Goal: Task Accomplishment & Management: Manage account settings

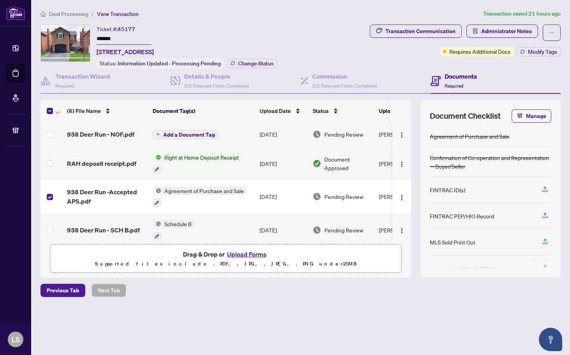
click at [125, 28] on span "45177" at bounding box center [127, 29] width 18 height 7
copy span "45177"
click at [494, 28] on span "Administrator Notes" at bounding box center [506, 31] width 51 height 12
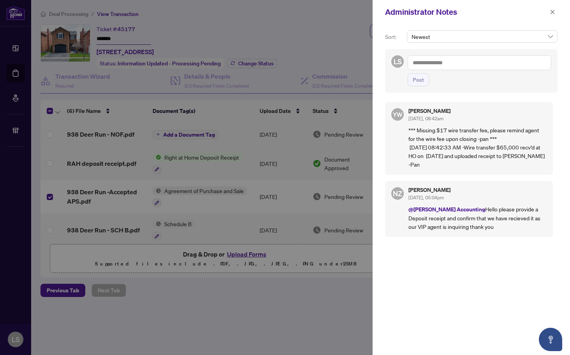
click at [440, 61] on textarea at bounding box center [480, 62] width 144 height 15
paste textarea "**********"
type textarea "**********"
click at [408, 73] on button "Post" at bounding box center [418, 79] width 21 height 13
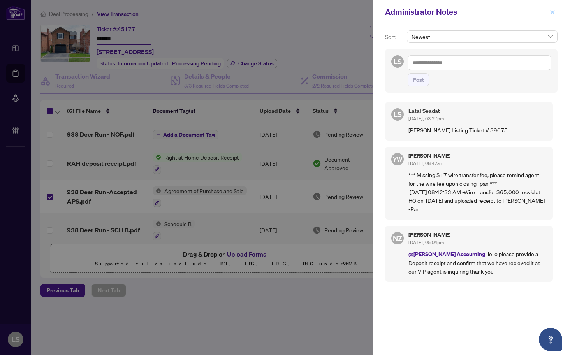
click at [551, 13] on icon "close" at bounding box center [552, 11] width 5 height 5
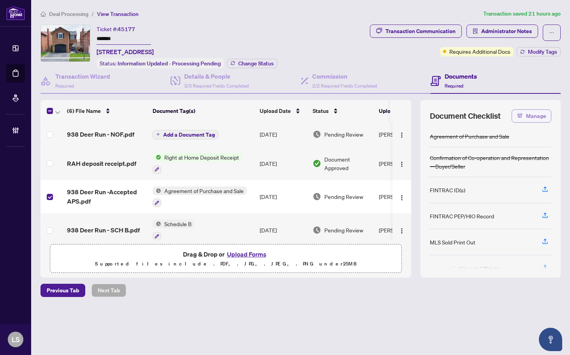
click at [520, 113] on icon "button" at bounding box center [520, 115] width 2 height 5
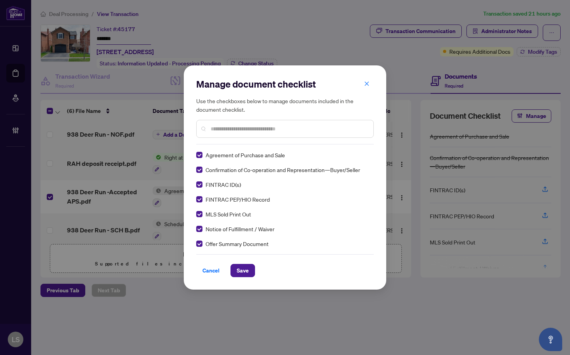
click at [249, 134] on div at bounding box center [284, 129] width 177 height 18
click at [247, 128] on input "text" at bounding box center [289, 129] width 156 height 9
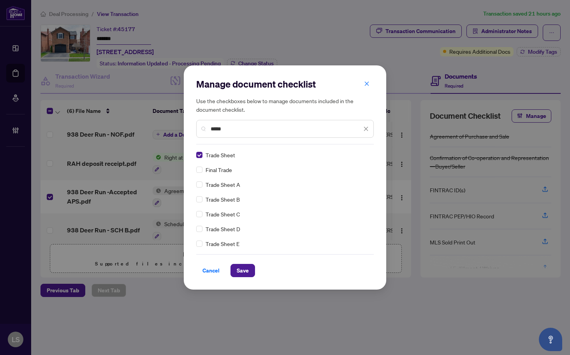
click at [238, 132] on div "*****" at bounding box center [284, 129] width 177 height 18
drag, startPoint x: 230, startPoint y: 127, endPoint x: 148, endPoint y: 133, distance: 82.3
click at [164, 132] on div "Manage document checklist Use the checkboxes below to manage documents included…" at bounding box center [285, 177] width 570 height 355
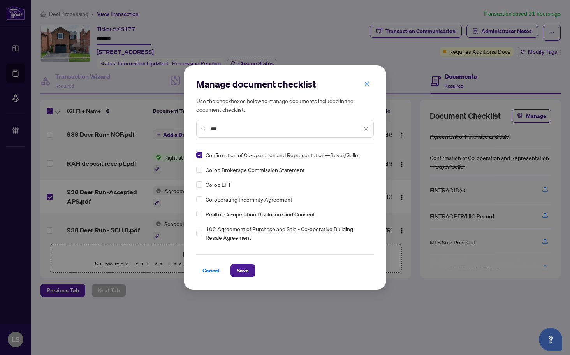
type input "***"
click at [246, 269] on span "Save" at bounding box center [243, 270] width 12 height 12
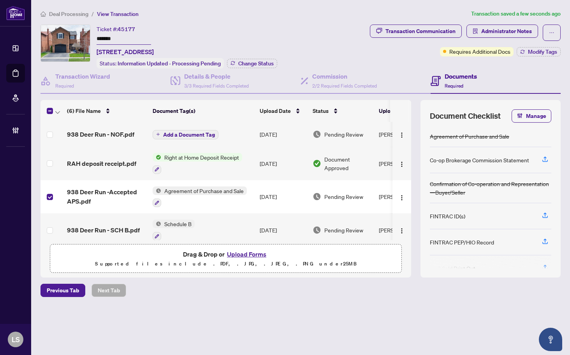
click at [102, 189] on span "938 Deer Run -Accepted APS.pdf" at bounding box center [106, 196] width 79 height 19
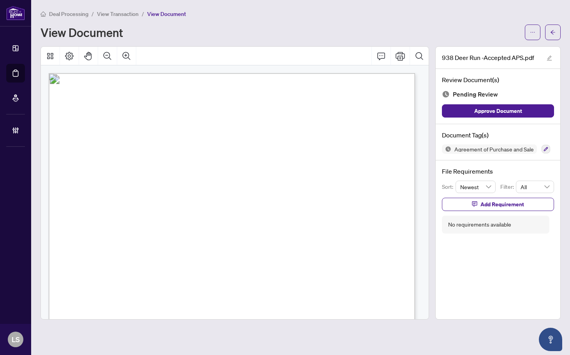
click at [144, 171] on span "Stephen Anthony Di Carlo, Kristina Di Carlo, Aurelia Maria Melo, Antonio Jose M…" at bounding box center [211, 170] width 231 height 6
click at [137, 167] on span "Stephen Anthony Di Carlo, Kristina Di Carlo, Aurelia Maria Melo, Antonio Jose M…" at bounding box center [211, 170] width 231 height 6
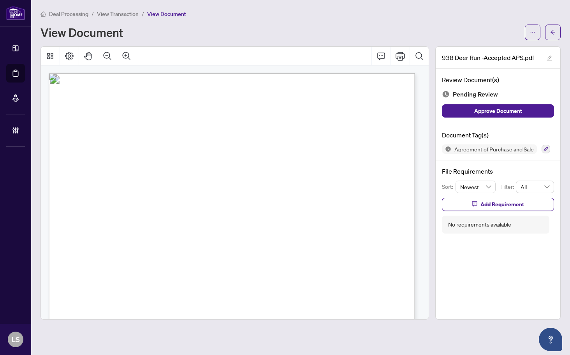
click at [137, 152] on span "Tiffany Tzortzidis, Natasha Tzortzidis" at bounding box center [141, 153] width 91 height 6
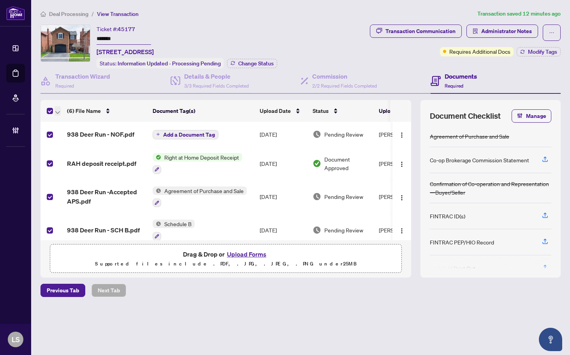
click at [58, 112] on icon "button" at bounding box center [57, 112] width 5 height 3
click at [66, 121] on span "Open Selected in New Tab(s)" at bounding box center [95, 123] width 69 height 9
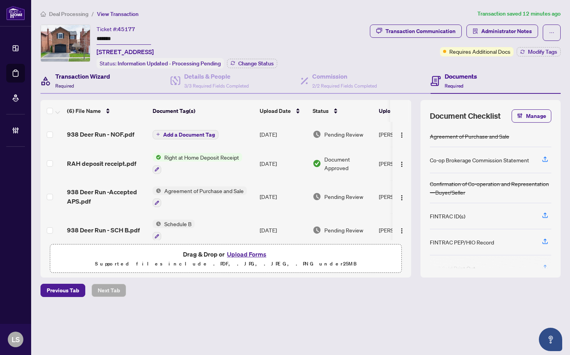
click at [76, 75] on h4 "Transaction Wizard" at bounding box center [82, 76] width 55 height 9
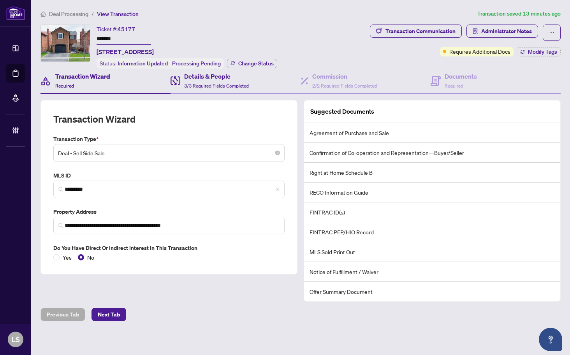
click at [207, 90] on div "Details & People 3/3 Required Fields Completed" at bounding box center [235, 81] width 130 height 25
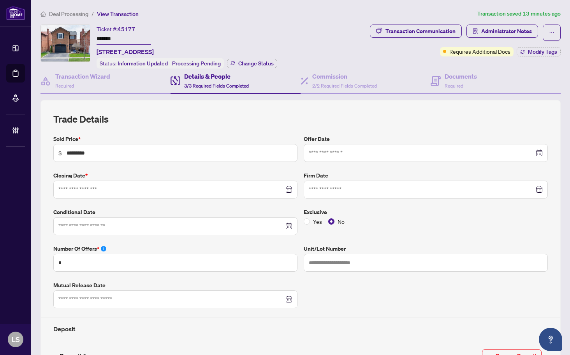
type input "**********"
click at [336, 76] on h4 "Commission" at bounding box center [344, 76] width 65 height 9
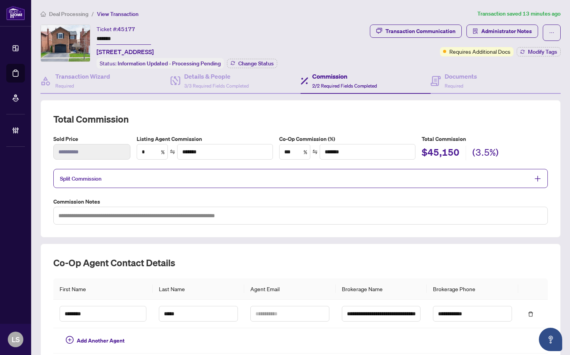
click at [297, 175] on span "Split Commission" at bounding box center [294, 178] width 469 height 9
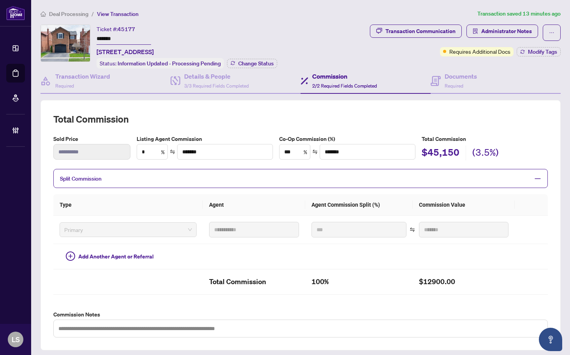
click at [297, 175] on span "Split Commission" at bounding box center [294, 178] width 469 height 9
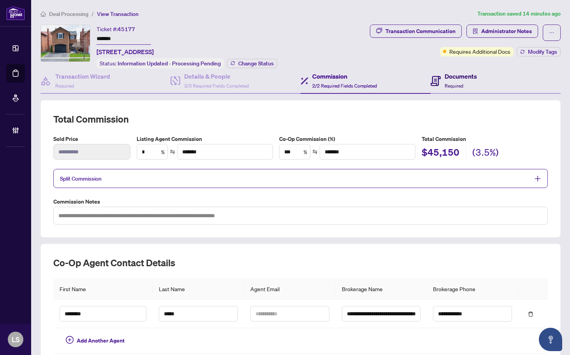
click at [456, 83] on span "Required" at bounding box center [453, 86] width 19 height 6
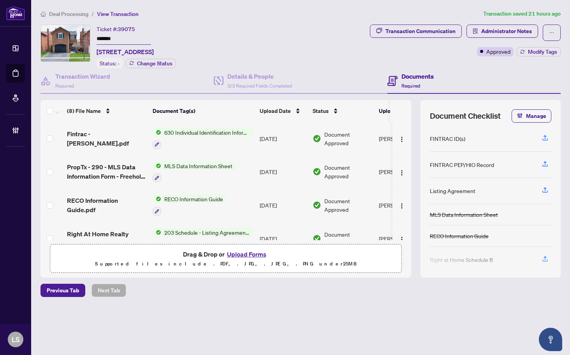
click at [128, 31] on span "39075" at bounding box center [127, 29] width 18 height 7
copy span "39075"
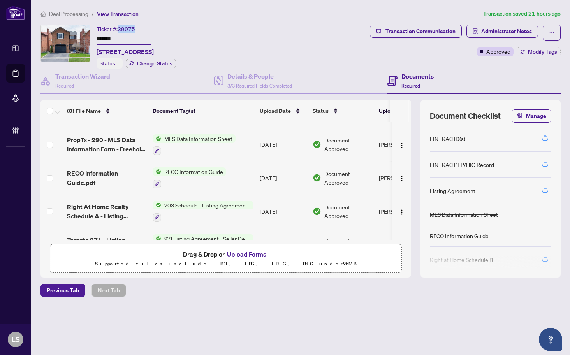
scroll to position [39, 0]
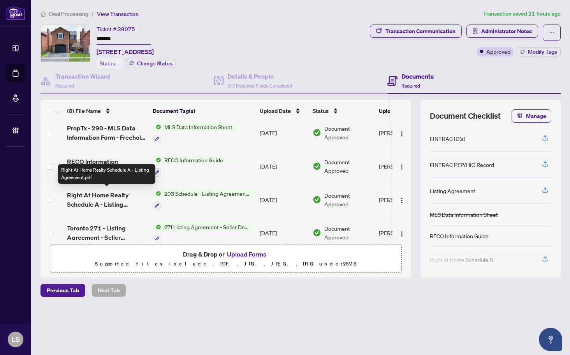
click at [91, 194] on span "Right At Home Realty Schedule A - Listing Agreement.pdf" at bounding box center [106, 199] width 79 height 19
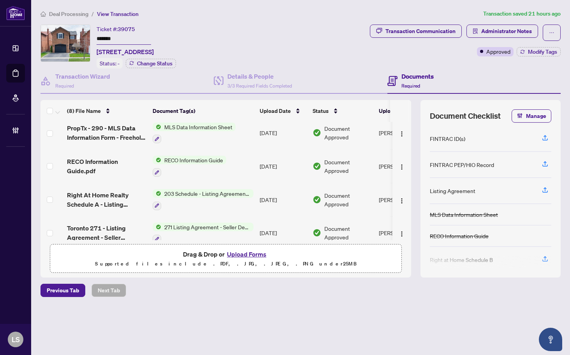
scroll to position [117, 0]
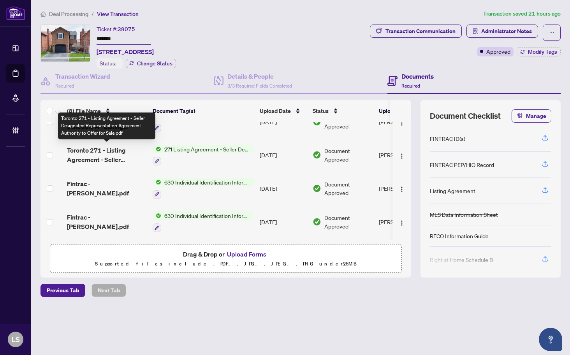
click at [107, 156] on span "Toronto 271 - Listing Agreement - Seller Designated Representation Agreement - …" at bounding box center [106, 155] width 79 height 19
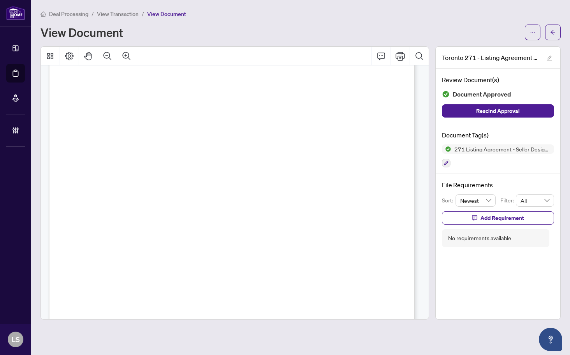
scroll to position [39, 0]
click at [97, 120] on span "BETWEEN:" at bounding box center [84, 118] width 23 height 5
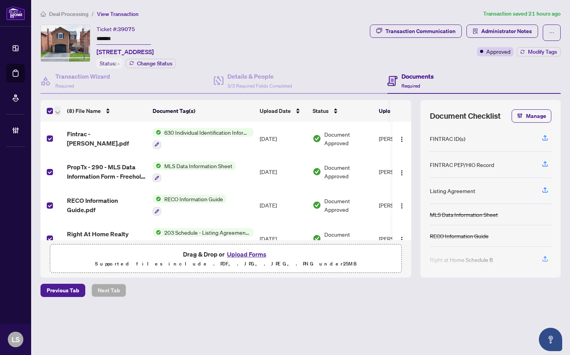
click at [56, 112] on icon "button" at bounding box center [57, 112] width 5 height 3
click at [63, 119] on li "Open Selected in New Tab(s)" at bounding box center [95, 124] width 79 height 12
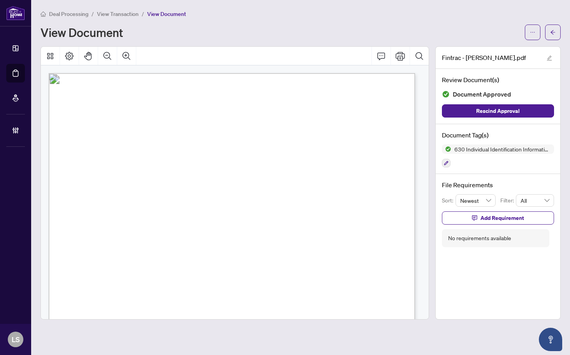
click at [239, 162] on span "[PERSON_NAME]" at bounding box center [219, 164] width 38 height 6
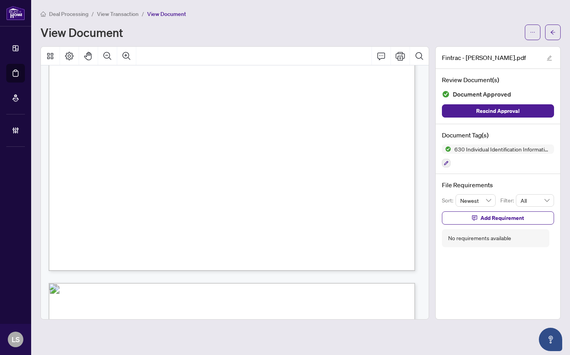
scroll to position [1439, 0]
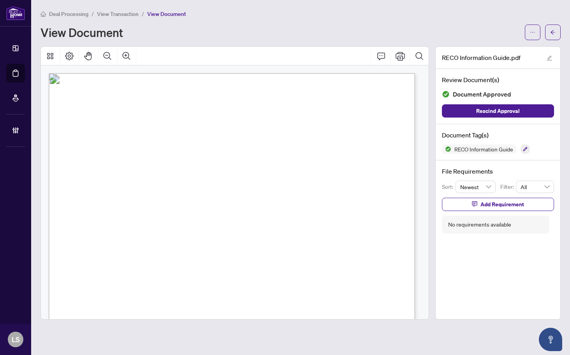
click at [266, 169] on span "Things you need to know" at bounding box center [188, 173] width 225 height 21
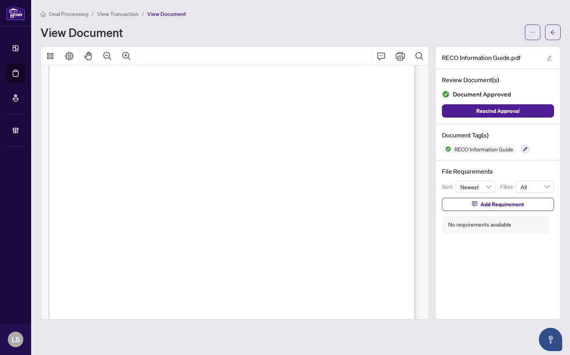
scroll to position [5872, 0]
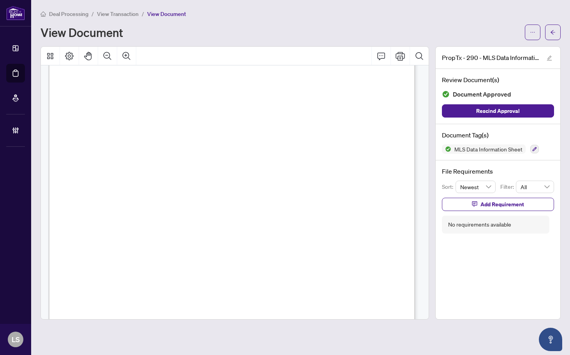
scroll to position [5095, 0]
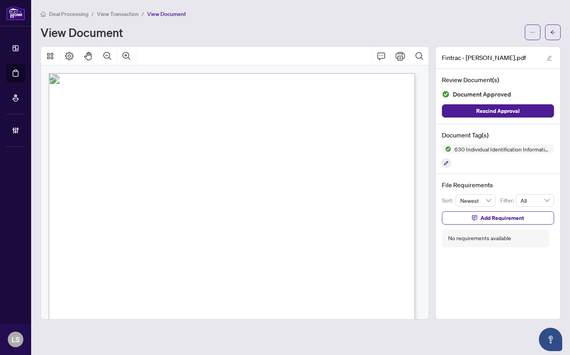
click at [234, 251] on span "Anvile Painting" at bounding box center [212, 249] width 43 height 5
click at [234, 249] on span "Anvile Painting" at bounding box center [212, 249] width 43 height 5
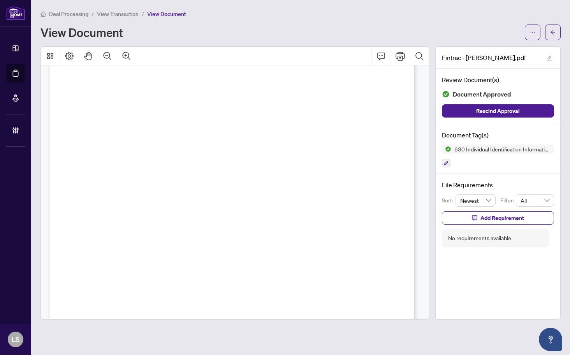
scroll to position [1322, 0]
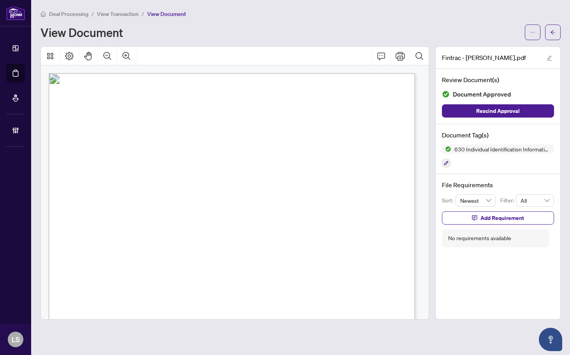
click at [218, 172] on span "06/12/2025" at bounding box center [208, 171] width 20 height 6
click at [227, 250] on span "installers, repairers and servicers (72014), Owner of Anvile Painting," at bounding box center [291, 249] width 200 height 5
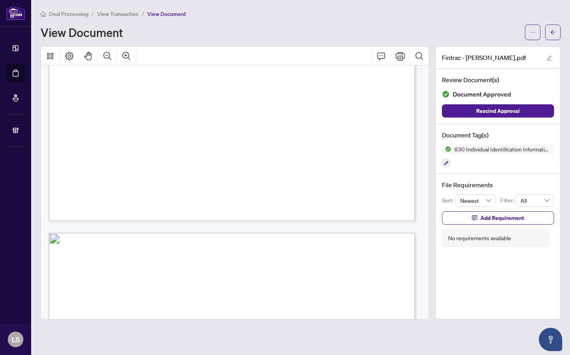
scroll to position [2840, 0]
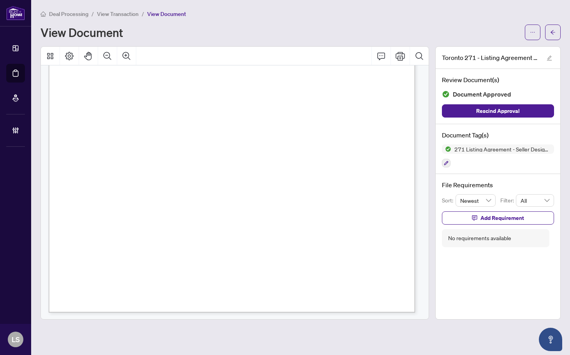
scroll to position [1208, 0]
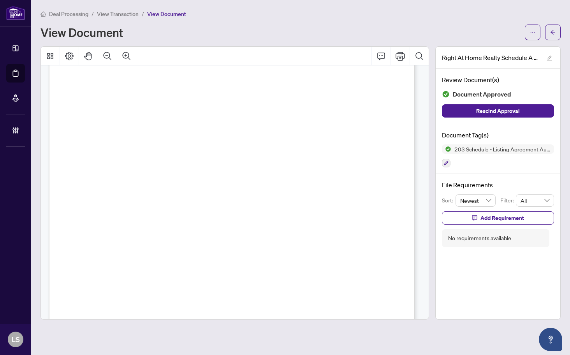
scroll to position [701, 0]
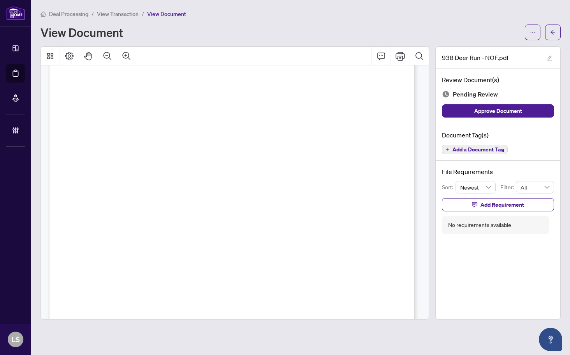
scroll to position [741, 0]
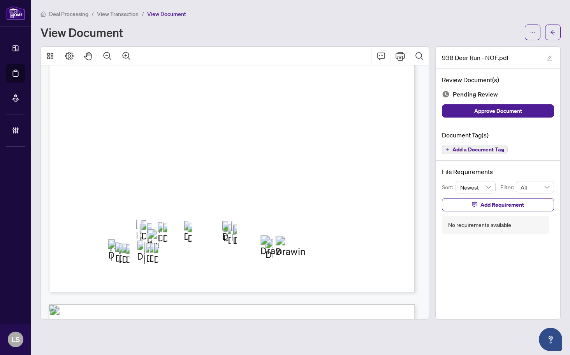
click at [479, 150] on span "Add a Document Tag" at bounding box center [478, 149] width 52 height 5
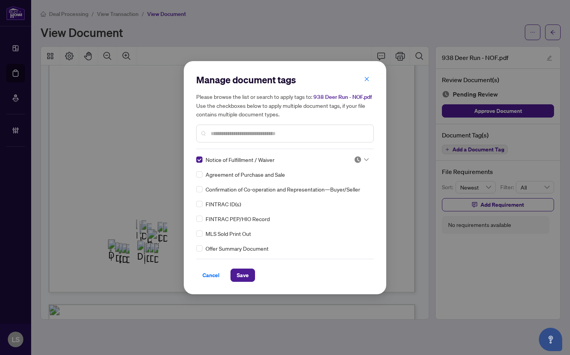
click at [354, 156] on img at bounding box center [358, 160] width 8 height 8
click at [349, 185] on div "Needs Work" at bounding box center [336, 185] width 50 height 9
click at [247, 272] on span "Save" at bounding box center [243, 275] width 12 height 12
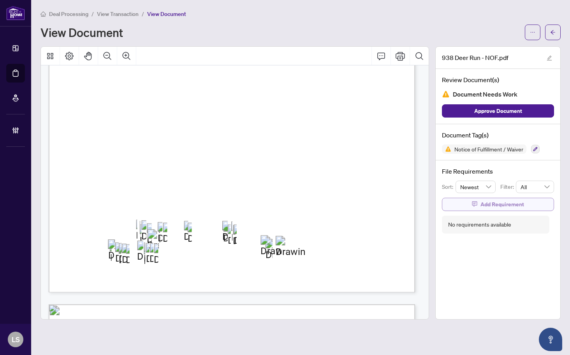
click at [503, 200] on span "Add Requirement" at bounding box center [502, 204] width 44 height 12
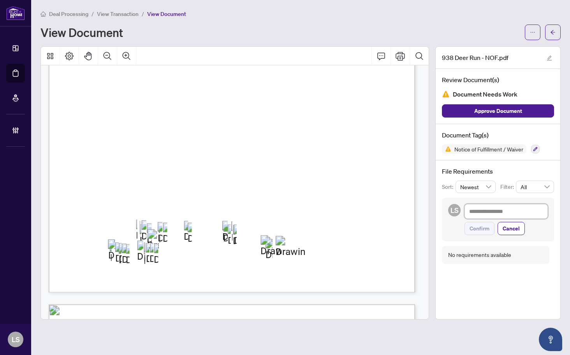
click at [509, 211] on textarea at bounding box center [505, 211] width 83 height 15
paste textarea "**********"
type textarea "**********"
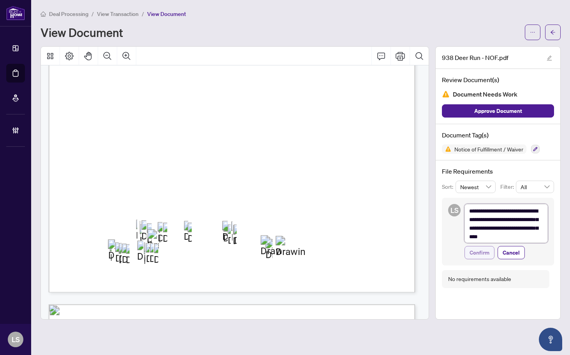
scroll to position [0, 0]
type textarea "**********"
click at [484, 250] on span "Confirm" at bounding box center [479, 254] width 20 height 12
type textarea "**********"
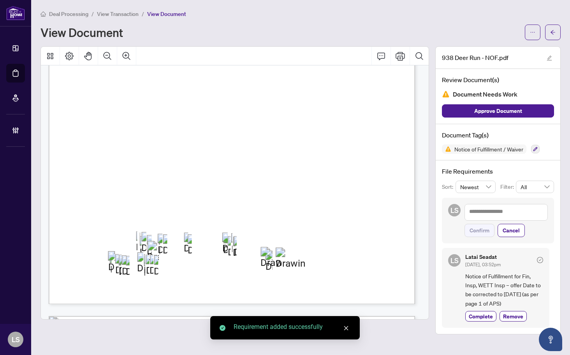
scroll to position [741, 0]
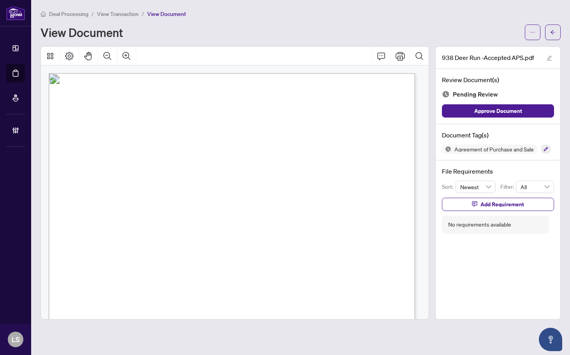
click at [186, 151] on span "Tiffany Tzortzidis, Natasha Tzortzidis" at bounding box center [141, 153] width 91 height 6
click at [544, 147] on icon "button" at bounding box center [545, 149] width 5 height 5
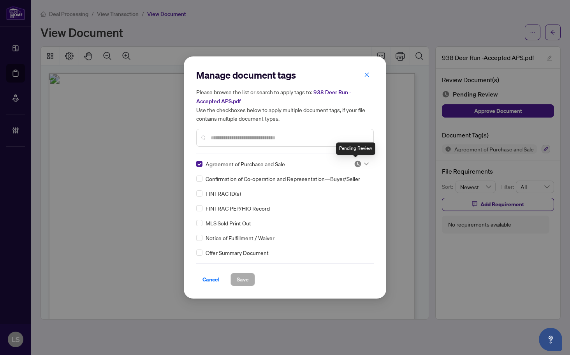
click at [357, 162] on img at bounding box center [358, 164] width 8 height 8
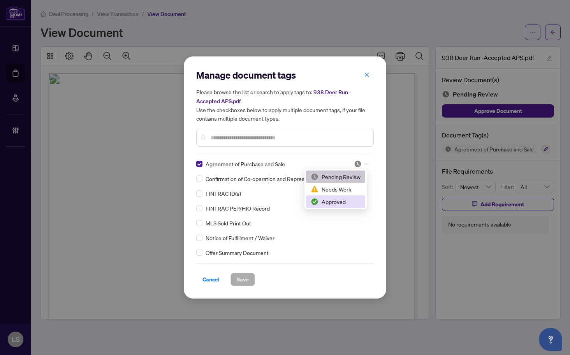
click at [338, 204] on div "Approved" at bounding box center [336, 201] width 50 height 9
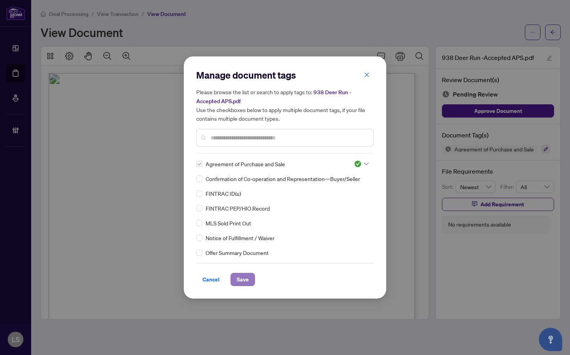
click at [243, 283] on span "Save" at bounding box center [243, 279] width 12 height 12
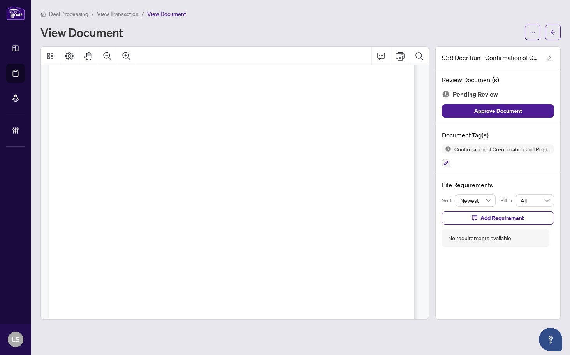
scroll to position [623, 0]
click at [447, 165] on button "button" at bounding box center [446, 163] width 9 height 9
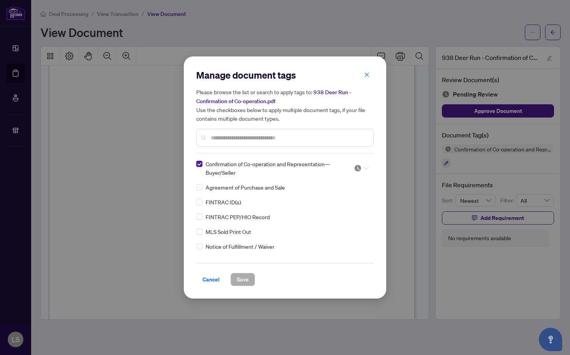
click at [358, 166] on img at bounding box center [358, 168] width 8 height 8
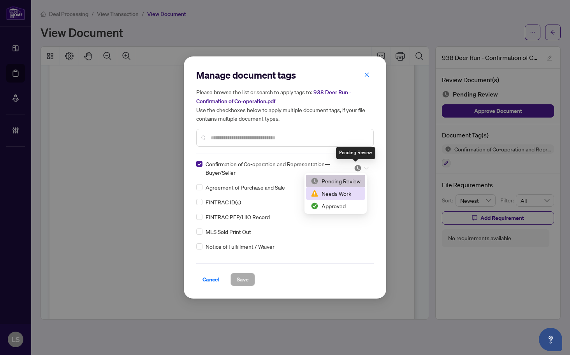
click at [337, 204] on div "Approved" at bounding box center [336, 206] width 50 height 9
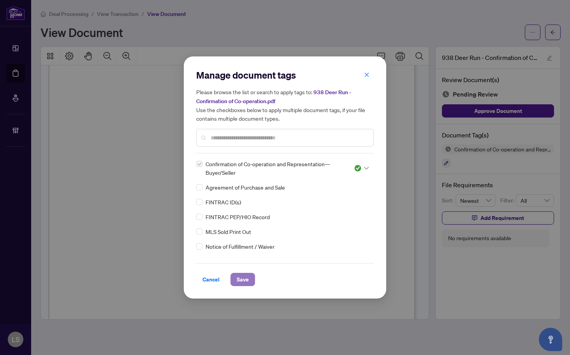
click at [250, 275] on button "Save" at bounding box center [242, 279] width 25 height 13
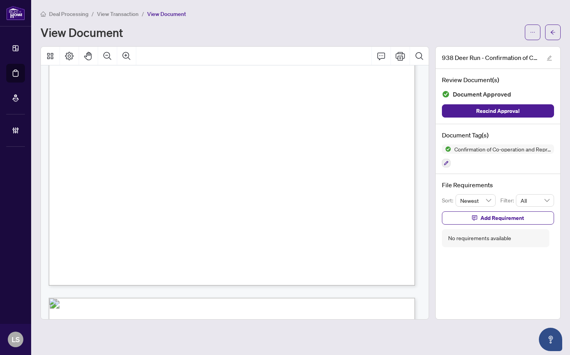
scroll to position [156, 0]
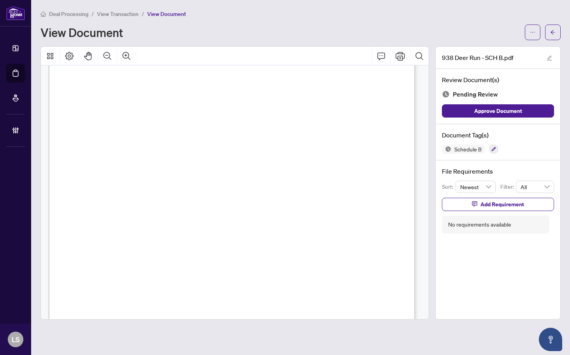
scroll to position [236, 0]
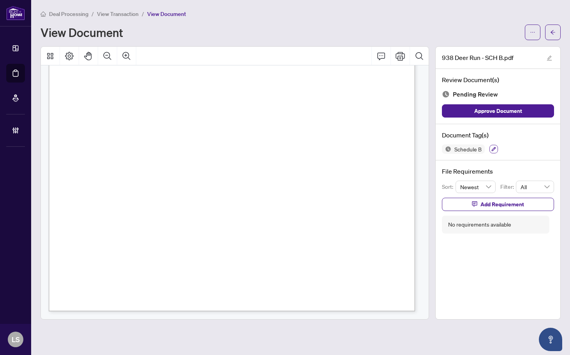
click at [491, 149] on icon "button" at bounding box center [493, 149] width 5 height 5
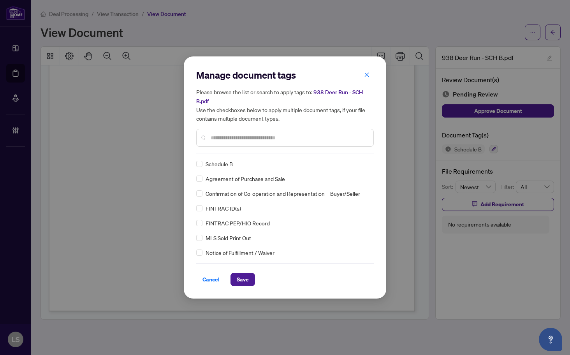
click at [237, 136] on input "text" at bounding box center [289, 138] width 156 height 9
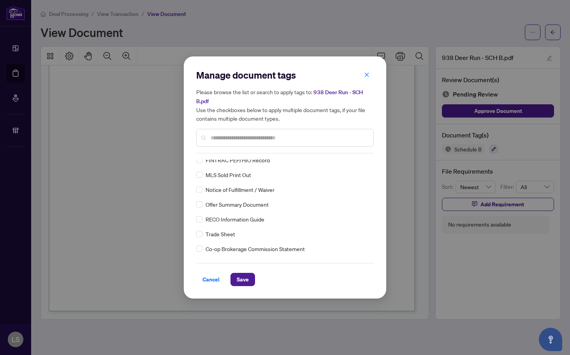
scroll to position [0, 0]
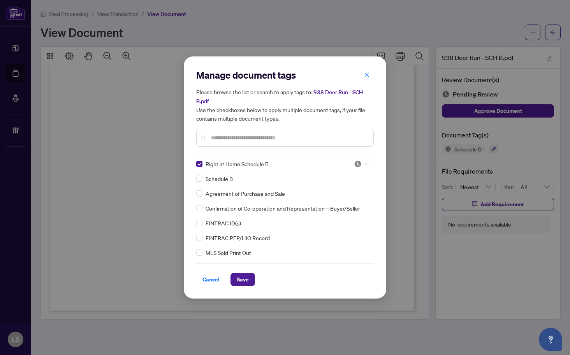
click at [363, 160] on div at bounding box center [361, 164] width 15 height 8
click at [335, 207] on div "Approved" at bounding box center [335, 201] width 59 height 12
click at [237, 276] on span "Save" at bounding box center [243, 279] width 12 height 12
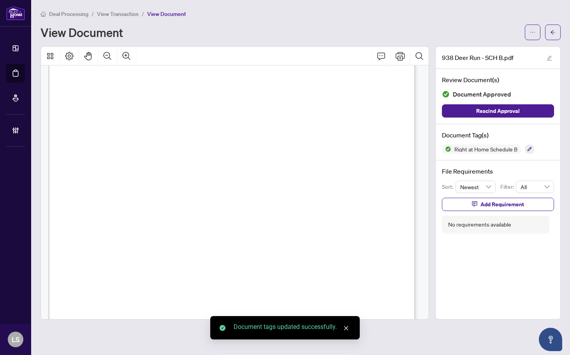
scroll to position [2, 0]
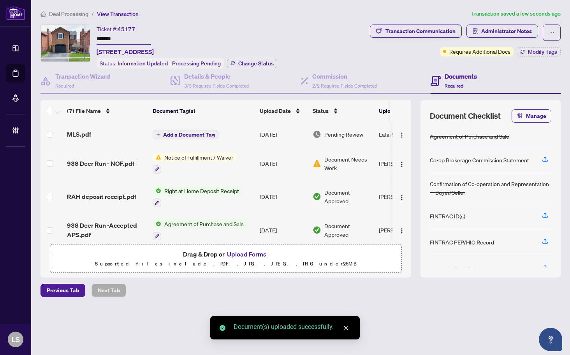
click at [191, 136] on span "Add a Document Tag" at bounding box center [189, 134] width 52 height 5
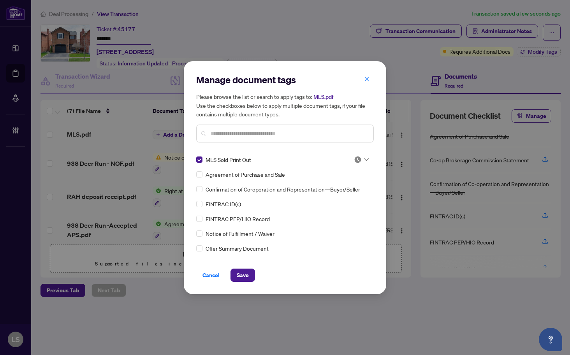
click at [357, 158] on img at bounding box center [358, 160] width 8 height 8
click at [348, 195] on div "Approved" at bounding box center [336, 197] width 50 height 9
click at [248, 271] on span "Save" at bounding box center [243, 275] width 12 height 12
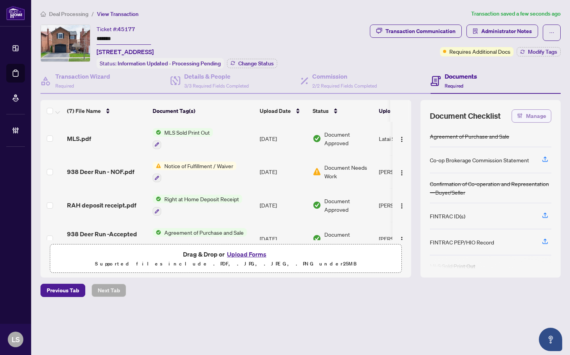
click at [536, 110] on span "Manage" at bounding box center [536, 116] width 20 height 12
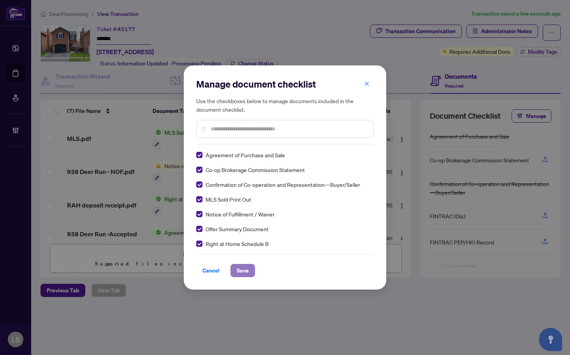
click at [249, 266] on button "Save" at bounding box center [242, 270] width 25 height 13
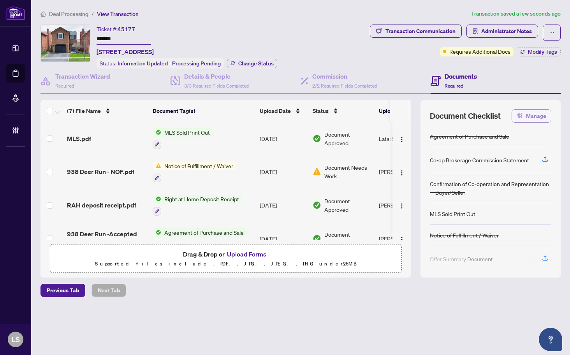
click at [535, 117] on span "Manage" at bounding box center [536, 116] width 20 height 12
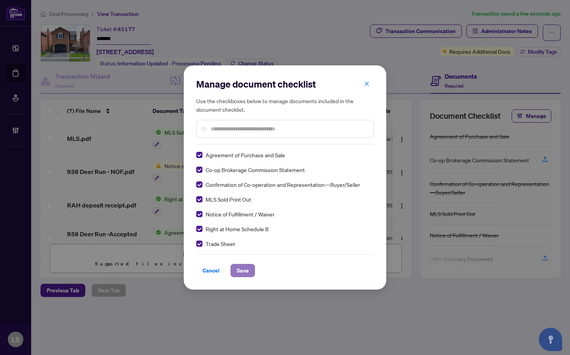
click at [248, 267] on span "Save" at bounding box center [243, 270] width 12 height 12
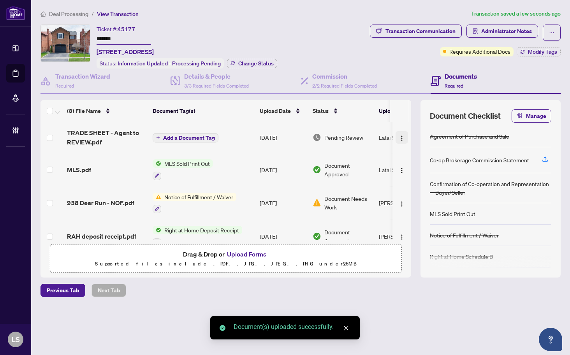
click at [400, 137] on img "button" at bounding box center [402, 138] width 6 height 6
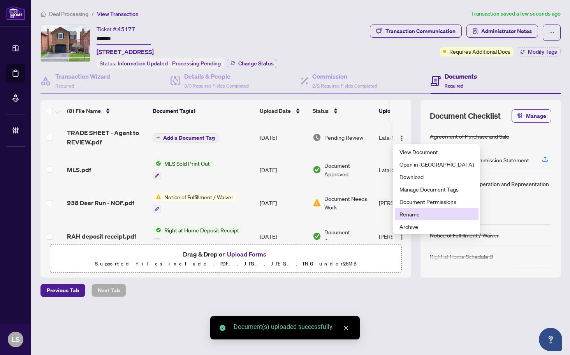
click at [419, 213] on span "Rename" at bounding box center [436, 214] width 74 height 9
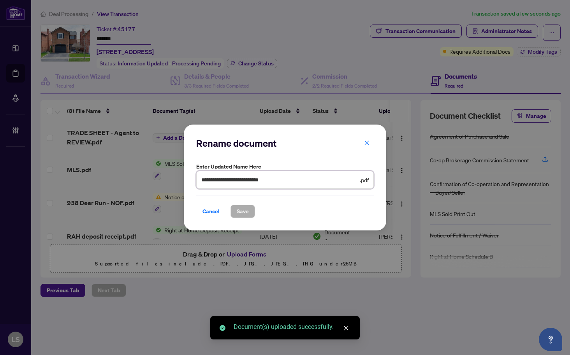
click at [306, 179] on input "**********" at bounding box center [279, 180] width 157 height 9
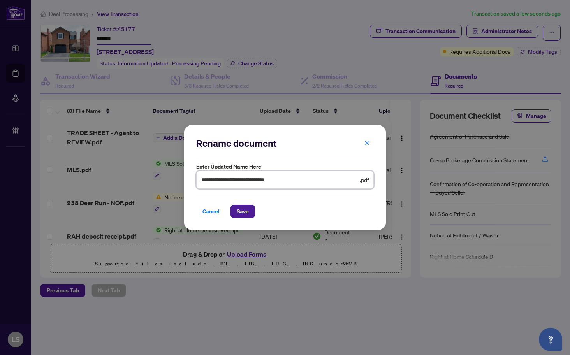
paste input "**********"
type input "**********"
click at [230, 205] on button "Save" at bounding box center [242, 211] width 25 height 13
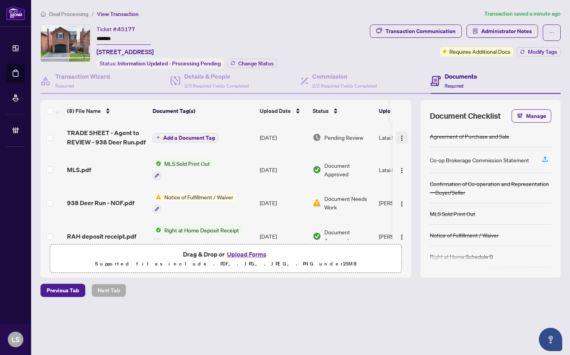
click at [399, 137] on img "button" at bounding box center [402, 138] width 6 height 6
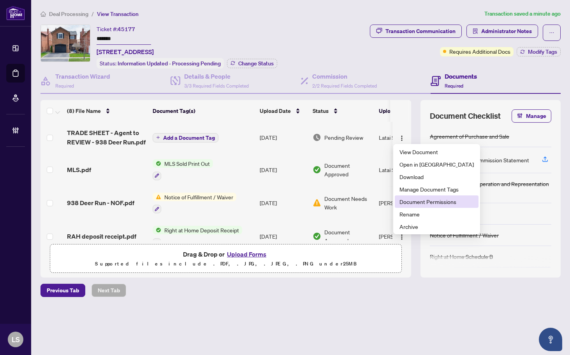
click at [418, 204] on span "Document Permissions" at bounding box center [436, 201] width 74 height 9
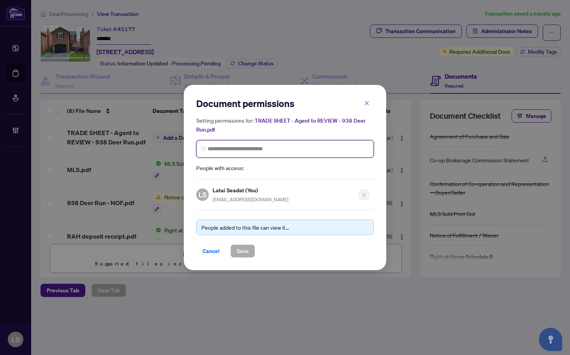
click at [230, 149] on input "search" at bounding box center [287, 149] width 161 height 8
type input "*******"
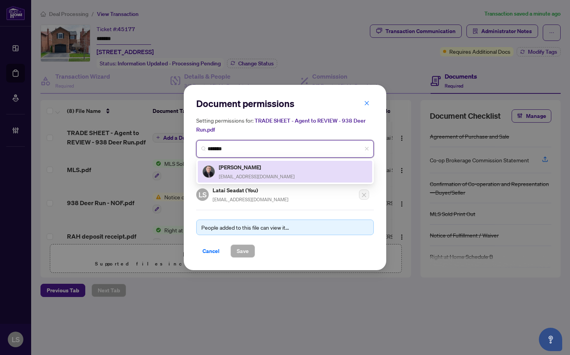
click at [246, 167] on h5 "Bryan Sipec" at bounding box center [257, 167] width 76 height 9
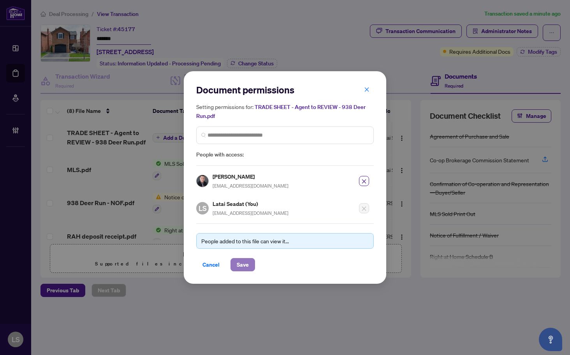
click at [242, 262] on span "Save" at bounding box center [243, 264] width 12 height 12
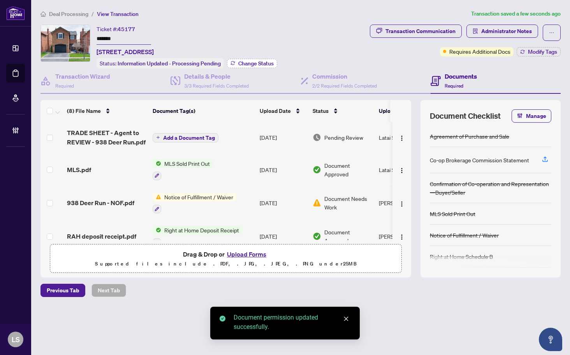
click at [258, 61] on span "Change Status" at bounding box center [255, 63] width 35 height 5
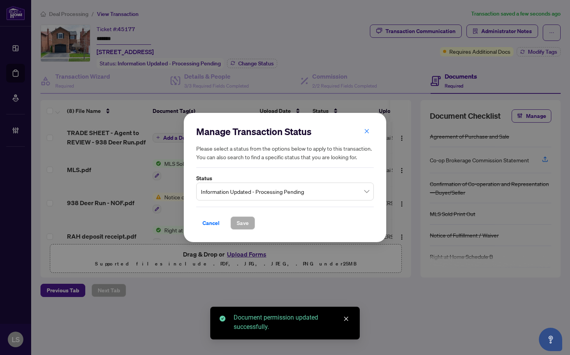
click at [230, 193] on span "Information Updated - Processing Pending" at bounding box center [285, 191] width 168 height 15
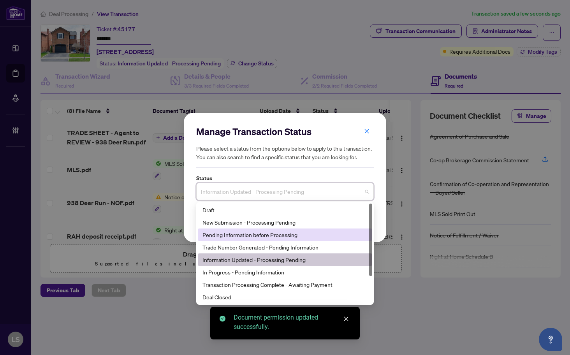
click at [232, 244] on div "Trade Number Generated - Pending Information" at bounding box center [284, 247] width 165 height 9
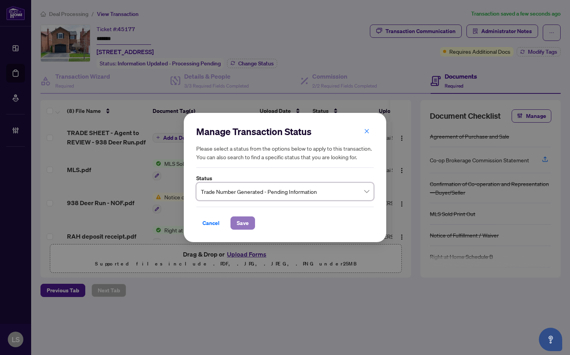
click at [237, 223] on span "Save" at bounding box center [243, 223] width 12 height 12
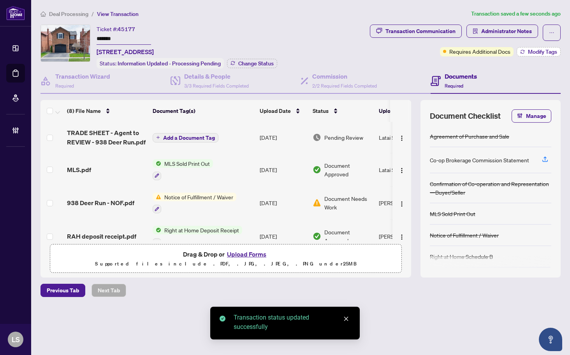
click at [537, 53] on span "Modify Tags" at bounding box center [542, 51] width 29 height 5
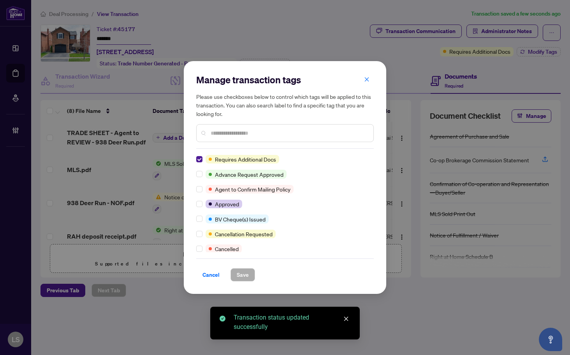
click at [263, 136] on input "text" at bounding box center [289, 133] width 156 height 9
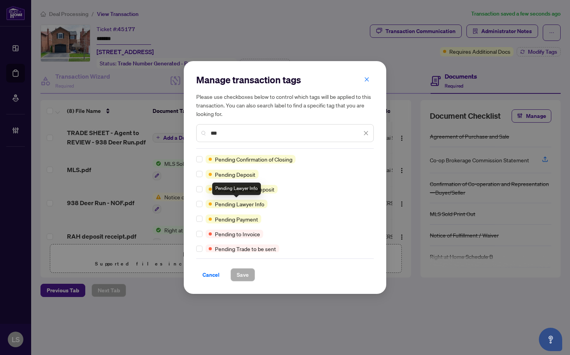
type input "***"
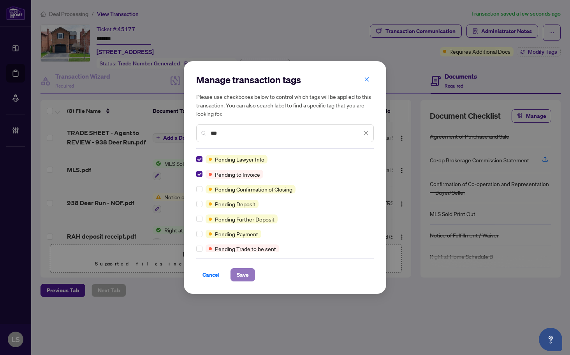
click at [241, 276] on span "Save" at bounding box center [243, 275] width 12 height 12
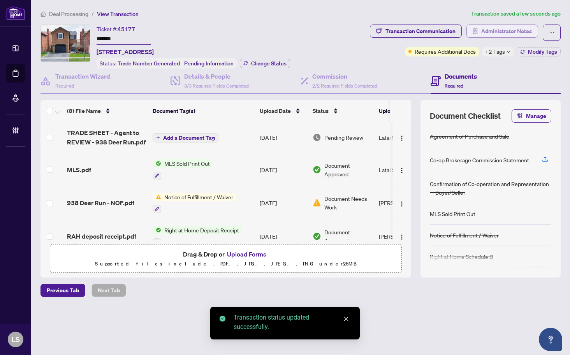
click at [498, 32] on span "Administrator Notes" at bounding box center [506, 31] width 51 height 12
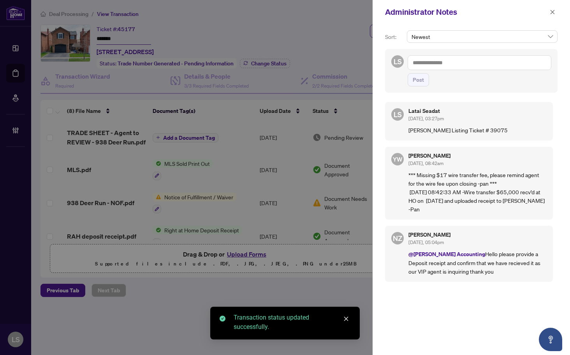
click at [441, 65] on textarea at bounding box center [480, 62] width 144 height 15
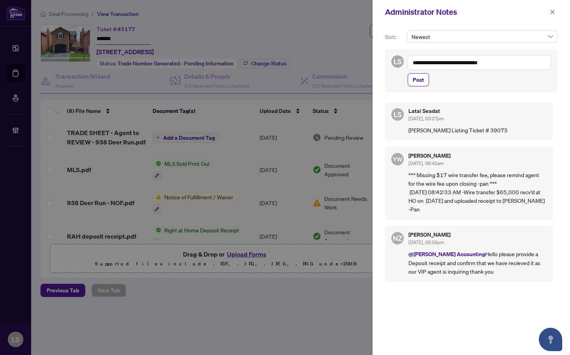
type textarea "**********"
click at [408, 73] on button "Post" at bounding box center [418, 79] width 21 height 13
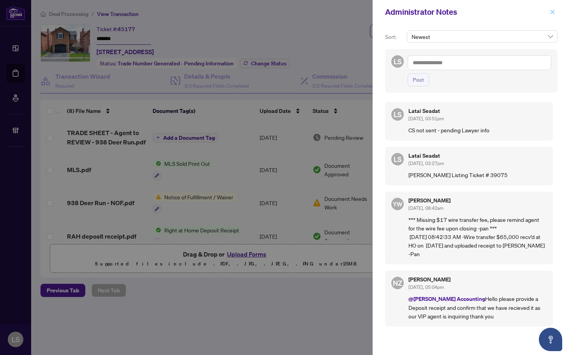
click at [551, 11] on icon "close" at bounding box center [552, 12] width 4 height 4
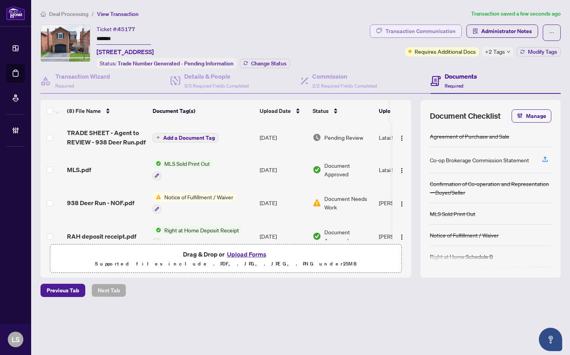
click at [417, 29] on div "Transaction Communication" at bounding box center [420, 31] width 70 height 12
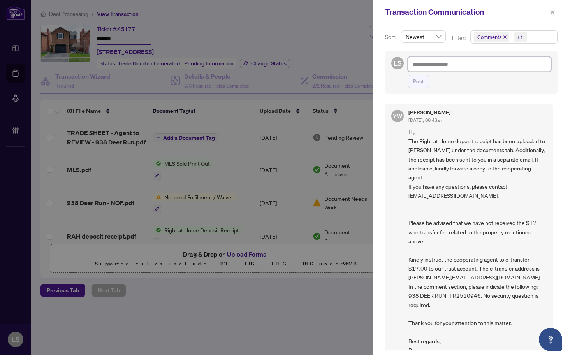
click at [447, 65] on textarea at bounding box center [480, 64] width 144 height 15
paste textarea "**********"
type textarea "**********"
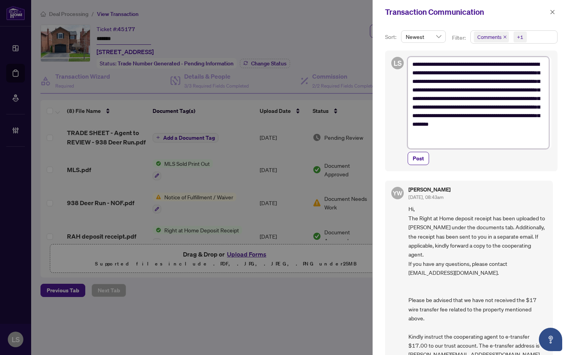
click at [497, 63] on textarea "**********" at bounding box center [478, 103] width 141 height 92
type textarea "**********"
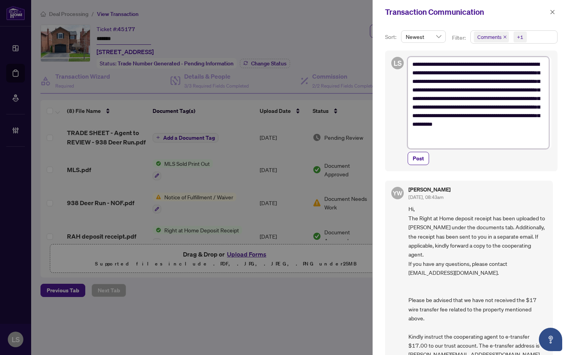
type textarea "**********"
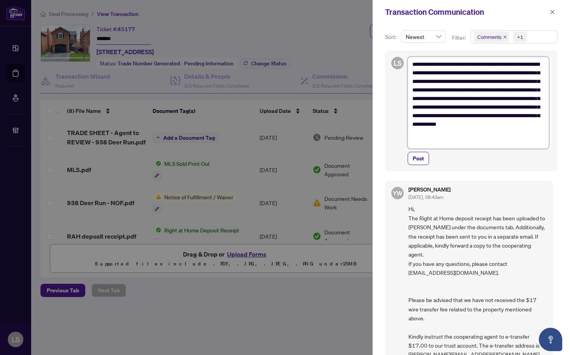
type textarea "**********"
click at [408, 152] on button "Post" at bounding box center [418, 158] width 21 height 13
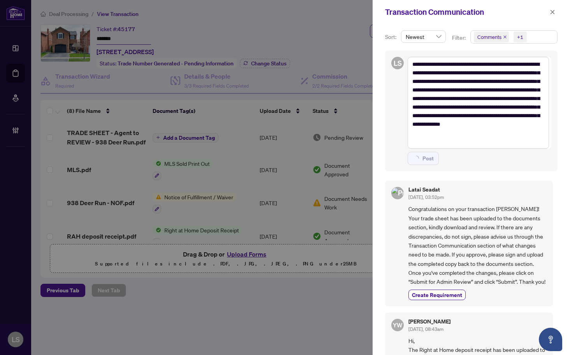
type textarea "**********"
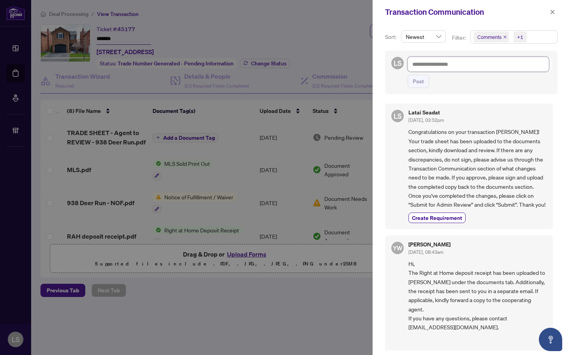
click at [441, 61] on textarea at bounding box center [478, 64] width 141 height 15
paste textarea "**********"
type textarea "**********"
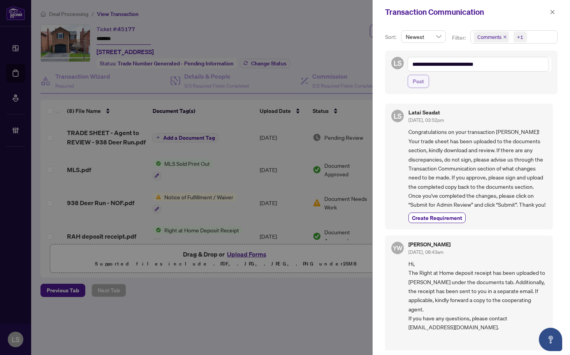
click at [422, 82] on span "Post" at bounding box center [418, 81] width 11 height 12
type textarea "**********"
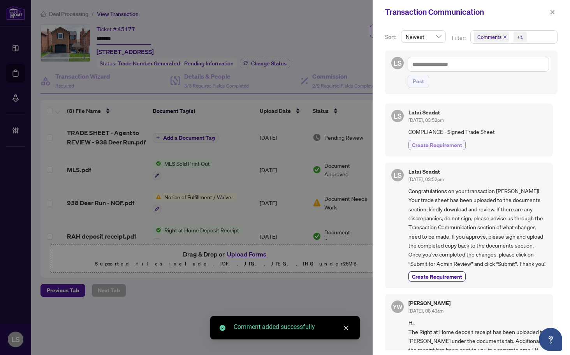
click at [434, 145] on span "Create Requirement" at bounding box center [437, 145] width 50 height 8
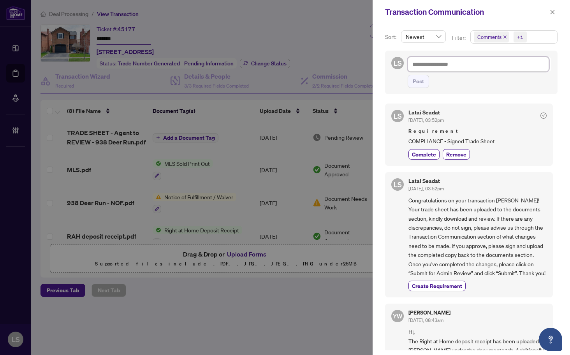
click at [457, 64] on textarea at bounding box center [478, 64] width 141 height 15
paste textarea "**********"
type textarea "**********"
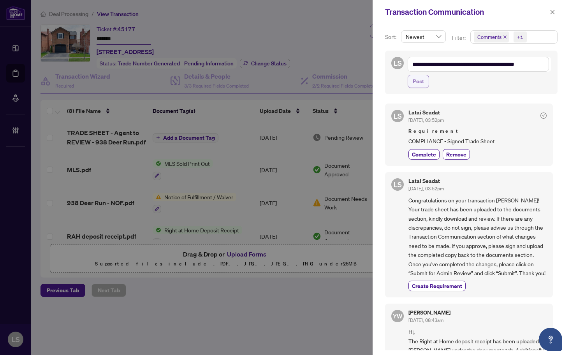
click at [419, 84] on span "Post" at bounding box center [418, 81] width 11 height 12
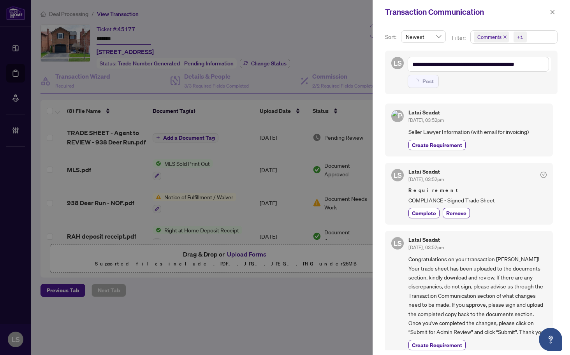
type textarea "**********"
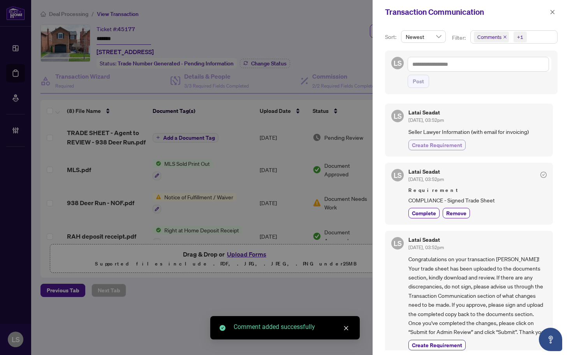
click at [436, 140] on button "Create Requirement" at bounding box center [436, 145] width 57 height 11
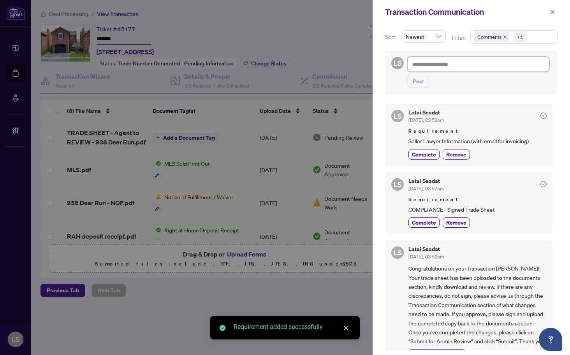
click at [438, 66] on textarea at bounding box center [478, 64] width 141 height 15
paste textarea "**********"
type textarea "**********"
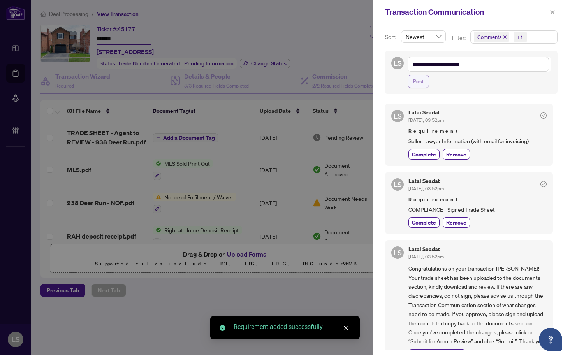
click at [420, 83] on span "Post" at bounding box center [418, 81] width 11 height 12
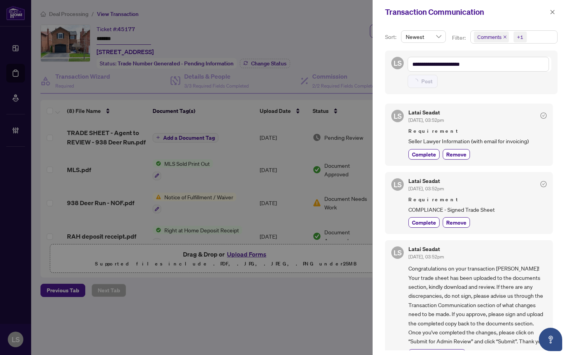
type textarea "**********"
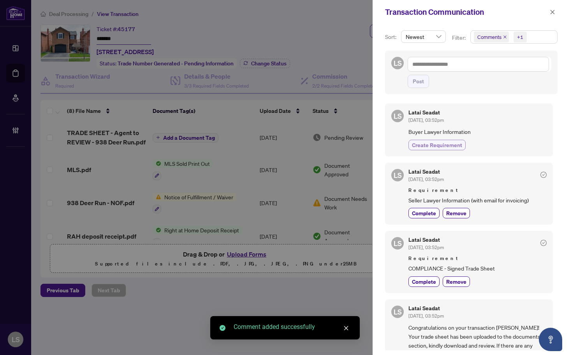
click at [439, 144] on span "Create Requirement" at bounding box center [437, 145] width 50 height 8
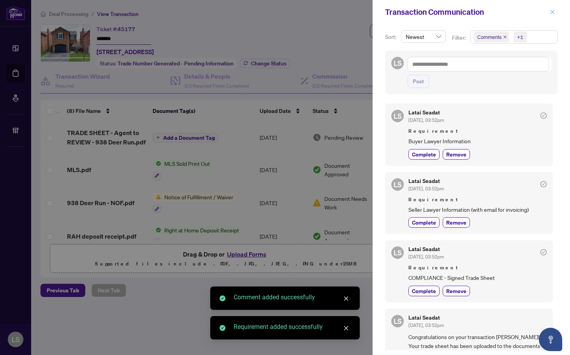
click at [551, 11] on icon "close" at bounding box center [552, 11] width 5 height 5
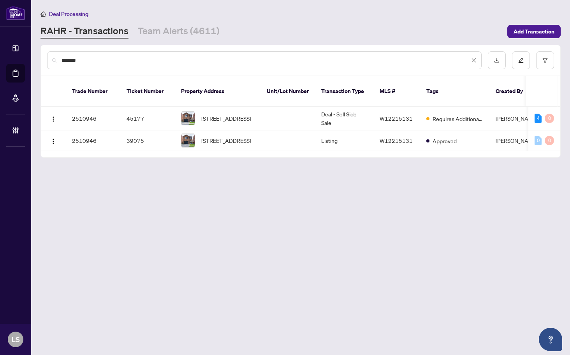
drag, startPoint x: 92, startPoint y: 56, endPoint x: 23, endPoint y: 63, distance: 68.9
click at [23, 63] on div "Dashboard Deal Processing Mortgage Referrals Brokerage Management [PERSON_NAME]…" at bounding box center [285, 177] width 570 height 355
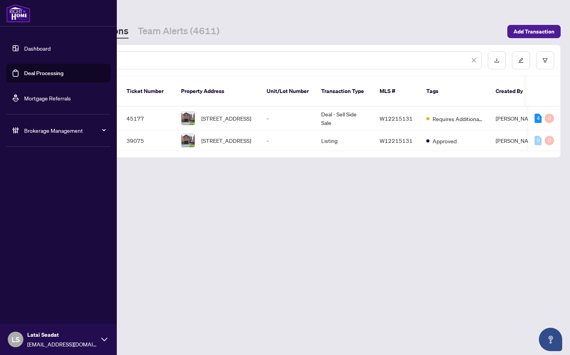
paste input "text"
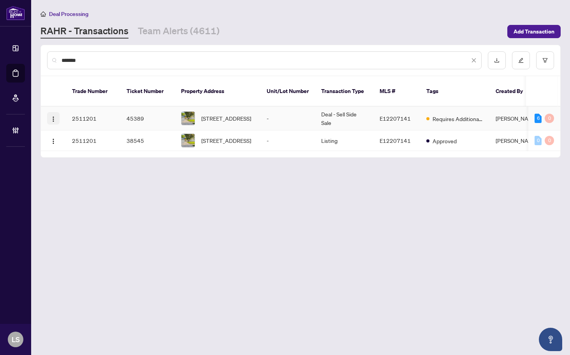
type input "*******"
click at [56, 116] on img "button" at bounding box center [53, 119] width 6 height 6
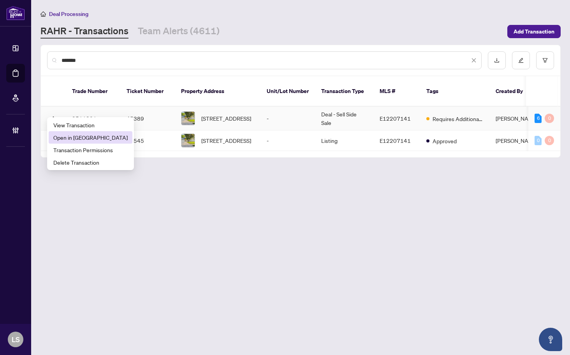
click at [65, 136] on span "Open in [GEOGRAPHIC_DATA]" at bounding box center [90, 137] width 74 height 9
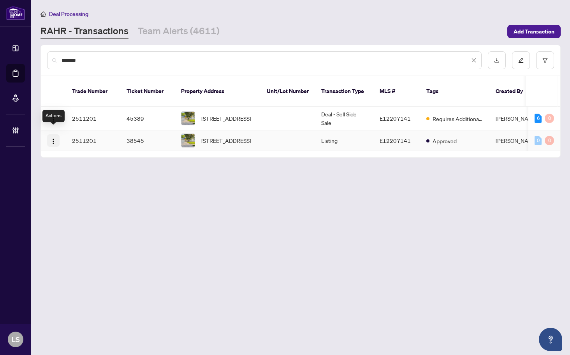
click at [53, 138] on img "button" at bounding box center [53, 141] width 6 height 6
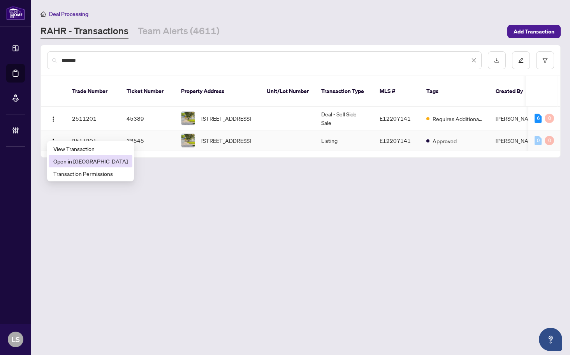
click at [59, 156] on li "Open in [GEOGRAPHIC_DATA]" at bounding box center [91, 161] width 84 height 12
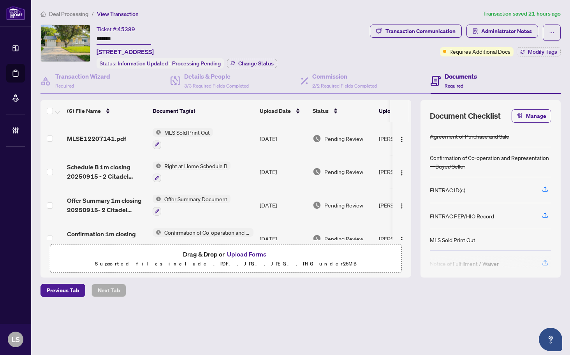
click at [123, 27] on span "45389" at bounding box center [127, 29] width 18 height 7
copy span "45389"
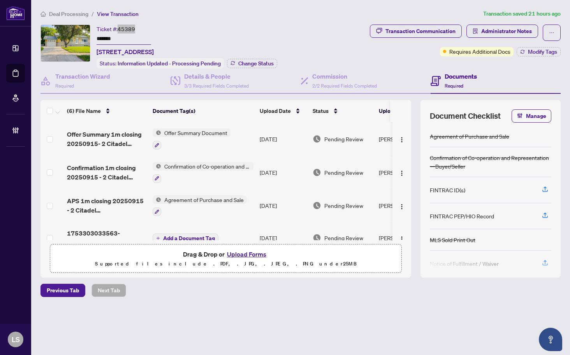
scroll to position [81, 0]
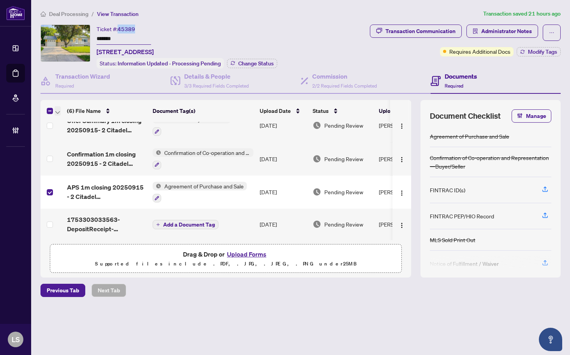
click at [57, 111] on icon "button" at bounding box center [57, 112] width 5 height 3
click at [83, 132] on li "Download Selected" at bounding box center [95, 136] width 79 height 12
click at [532, 126] on div "Agreement of Purchase and Sale" at bounding box center [490, 136] width 121 height 21
click at [532, 116] on span "Manage" at bounding box center [536, 116] width 20 height 12
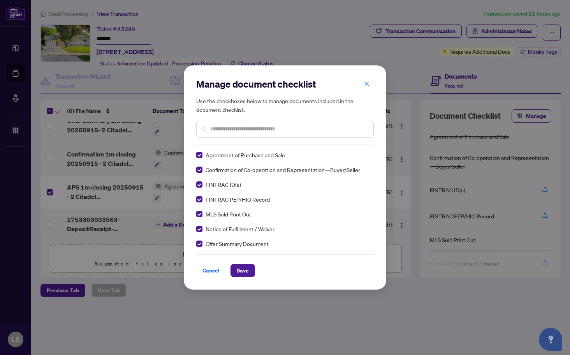
click at [243, 130] on input "text" at bounding box center [289, 129] width 156 height 9
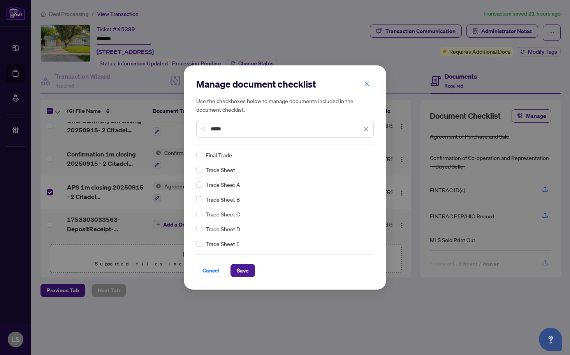
type input "*****"
click at [242, 274] on span "Save" at bounding box center [243, 270] width 12 height 12
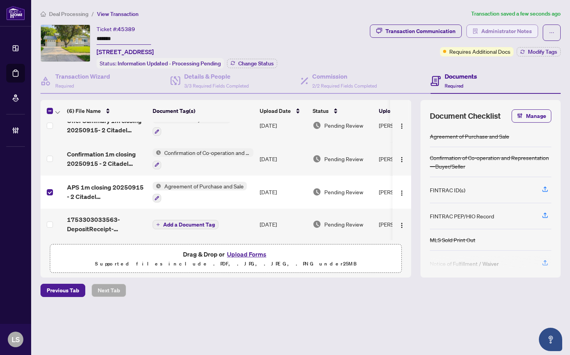
click at [521, 34] on span "Administrator Notes" at bounding box center [506, 31] width 51 height 12
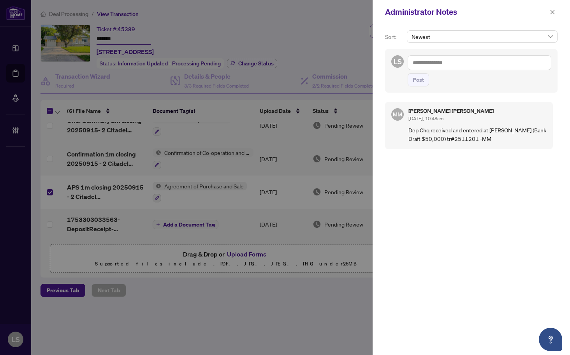
click at [446, 65] on textarea at bounding box center [480, 62] width 144 height 15
paste textarea "**********"
type textarea "**********"
click at [408, 73] on button "Post" at bounding box center [418, 79] width 21 height 13
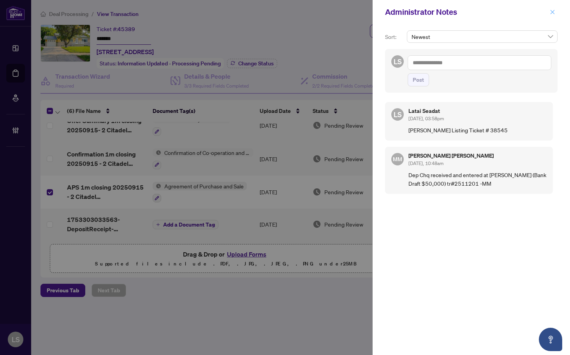
click at [556, 12] on button "button" at bounding box center [552, 11] width 10 height 9
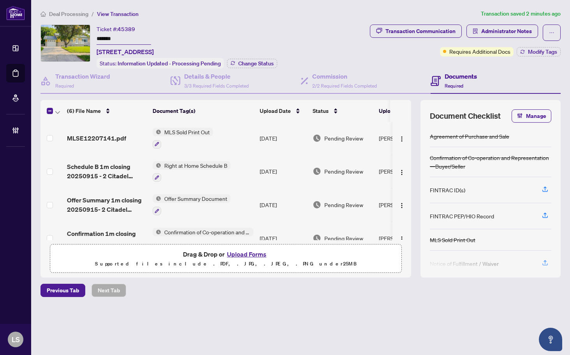
scroll to position [0, 0]
click at [523, 32] on span "Administrator Notes" at bounding box center [506, 31] width 51 height 12
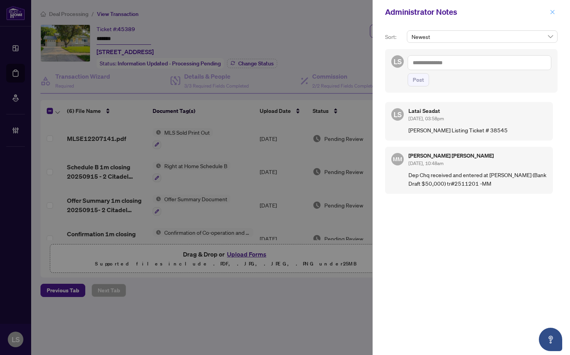
click at [555, 13] on icon "close" at bounding box center [552, 11] width 5 height 5
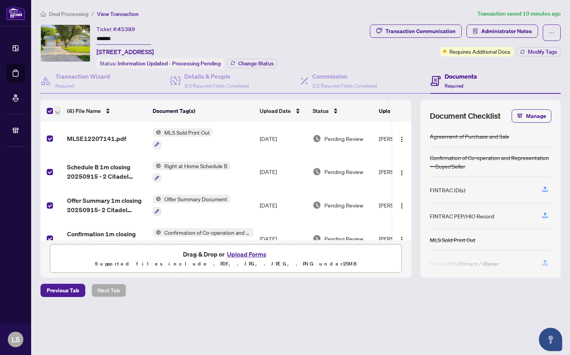
click at [59, 111] on icon "button" at bounding box center [57, 112] width 5 height 3
click at [66, 121] on span "Open Selected in New Tab(s)" at bounding box center [95, 123] width 69 height 9
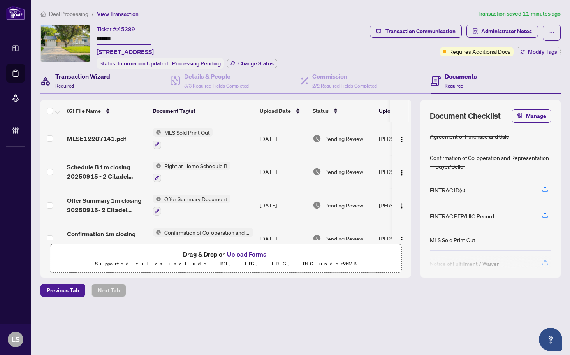
click at [86, 81] on div "Transaction Wizard Required" at bounding box center [82, 81] width 55 height 18
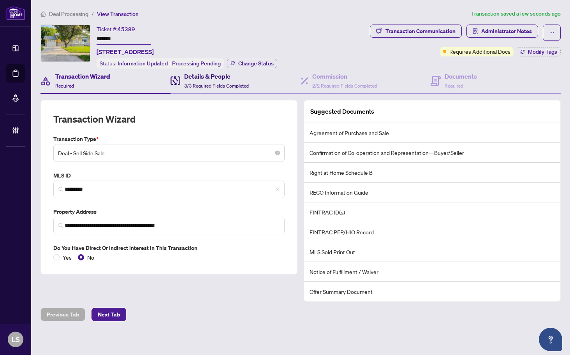
drag, startPoint x: 213, startPoint y: 84, endPoint x: 212, endPoint y: 91, distance: 6.6
click at [213, 84] on span "3/3 Required Fields Completed" at bounding box center [216, 86] width 65 height 6
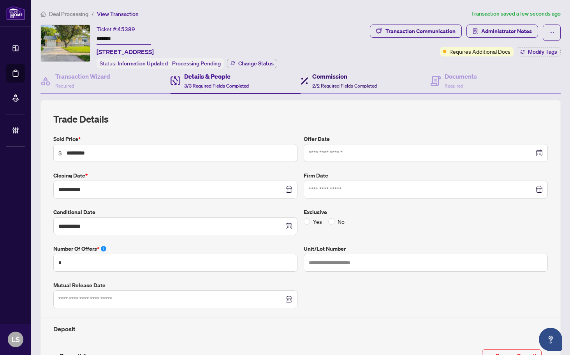
click at [333, 84] on span "2/2 Required Fields Completed" at bounding box center [344, 86] width 65 height 6
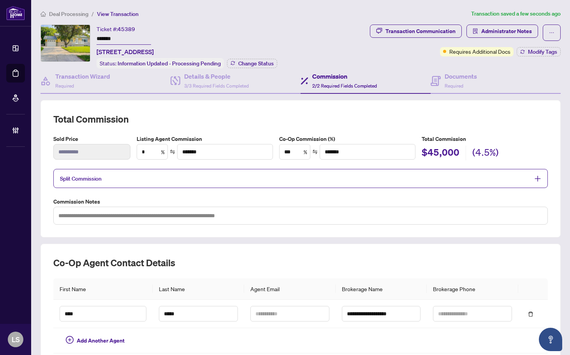
click at [415, 176] on span "Split Commission" at bounding box center [294, 178] width 469 height 9
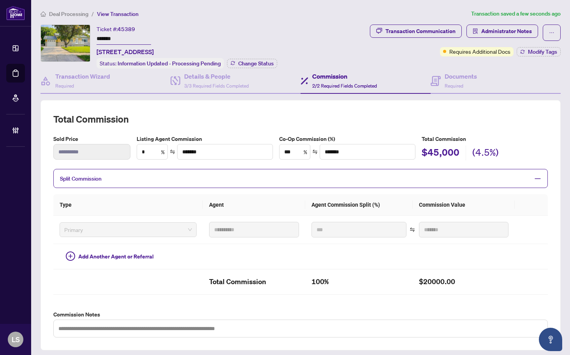
click at [415, 176] on span "Split Commission" at bounding box center [294, 178] width 469 height 9
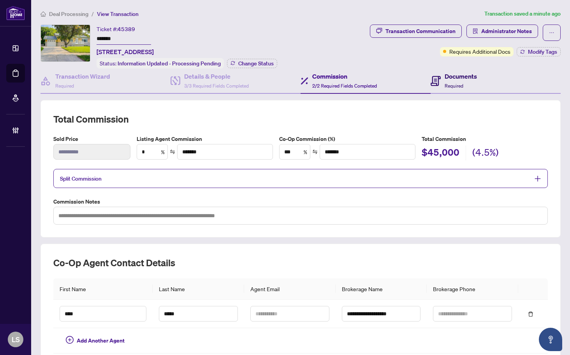
click at [453, 81] on div "Documents Required" at bounding box center [460, 81] width 32 height 18
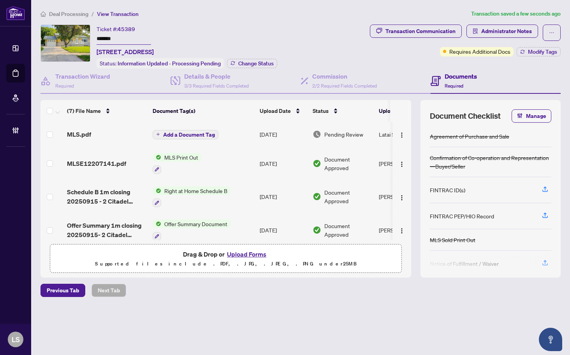
click at [207, 133] on span "Add a Document Tag" at bounding box center [189, 134] width 52 height 5
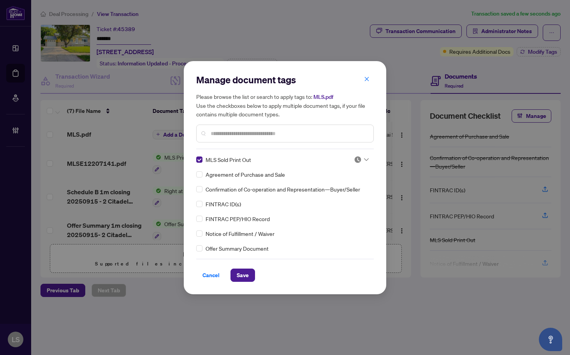
click at [352, 159] on div at bounding box center [359, 160] width 20 height 8
click at [346, 193] on div "Approved" at bounding box center [336, 197] width 50 height 9
click at [241, 270] on span "Save" at bounding box center [243, 275] width 12 height 12
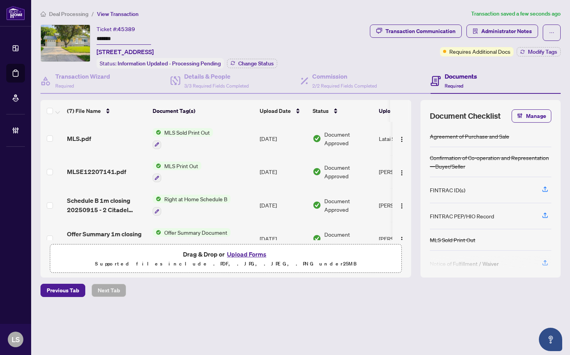
click at [198, 126] on td "MLS Sold Print Out" at bounding box center [202, 138] width 107 height 33
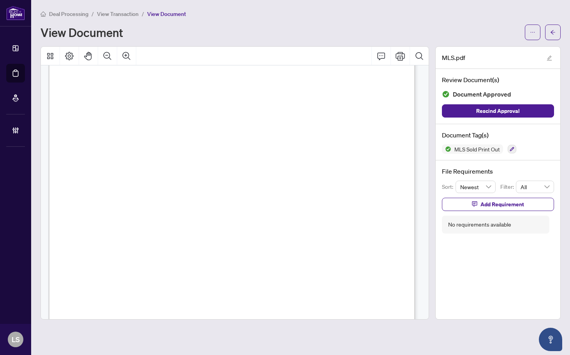
scroll to position [195, 0]
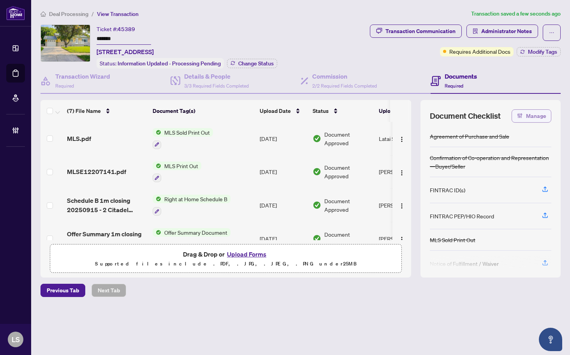
click at [534, 113] on span "Manage" at bounding box center [536, 116] width 20 height 12
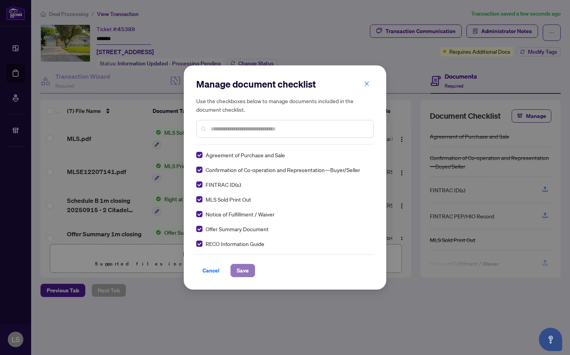
click at [247, 272] on span "Save" at bounding box center [243, 270] width 12 height 12
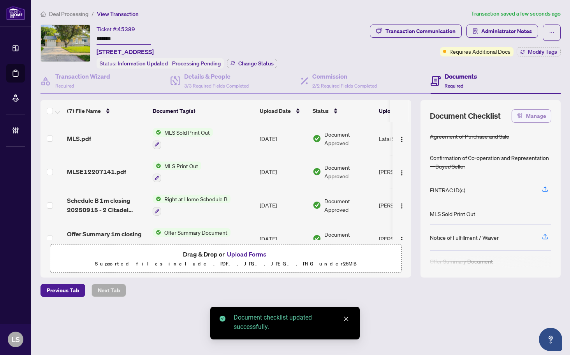
click at [534, 110] on span "Manage" at bounding box center [536, 116] width 20 height 12
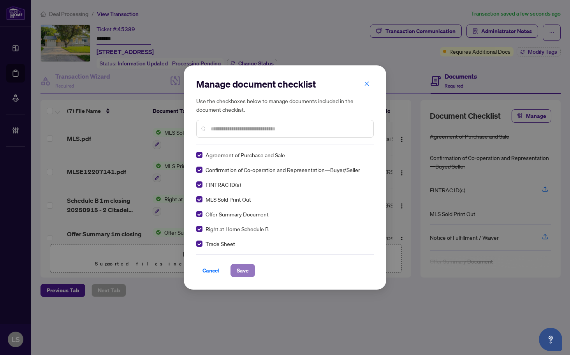
click at [240, 269] on span "Save" at bounding box center [243, 270] width 12 height 12
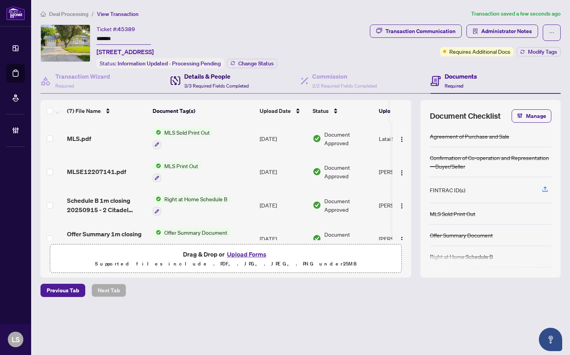
click at [219, 74] on h4 "Details & People" at bounding box center [216, 76] width 65 height 9
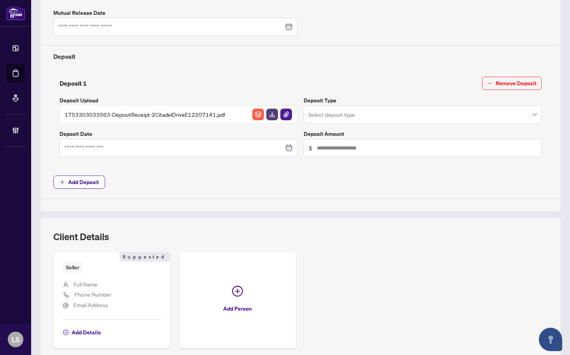
scroll to position [39, 0]
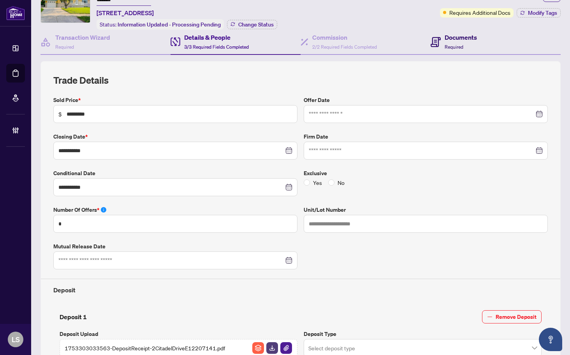
click at [446, 33] on h4 "Documents" at bounding box center [460, 37] width 32 height 9
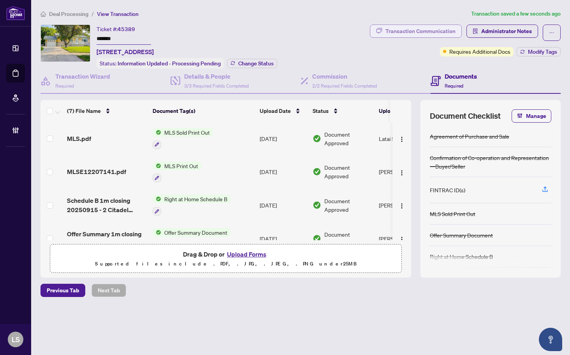
click at [430, 32] on div "Transaction Communication" at bounding box center [420, 31] width 70 height 12
type textarea "**********"
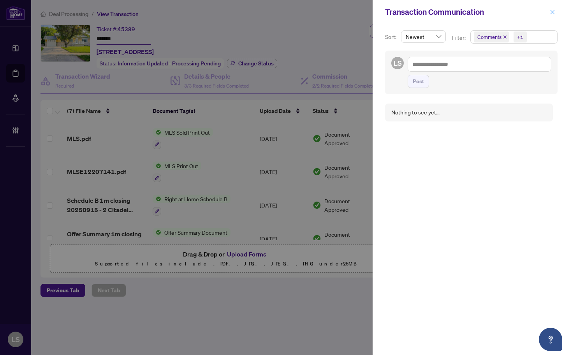
click at [553, 11] on icon "close" at bounding box center [552, 11] width 5 height 5
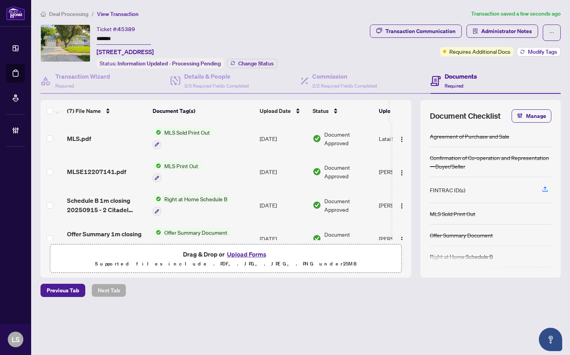
click at [551, 49] on span "Modify Tags" at bounding box center [542, 51] width 29 height 5
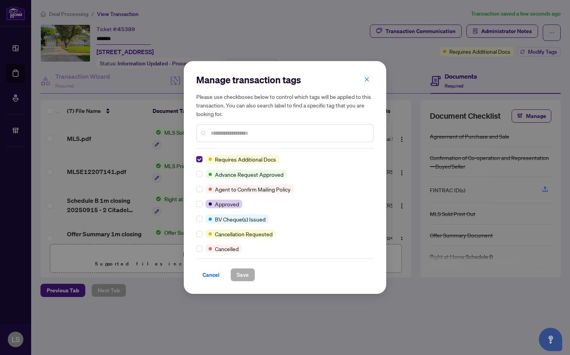
click at [282, 136] on input "text" at bounding box center [289, 133] width 156 height 9
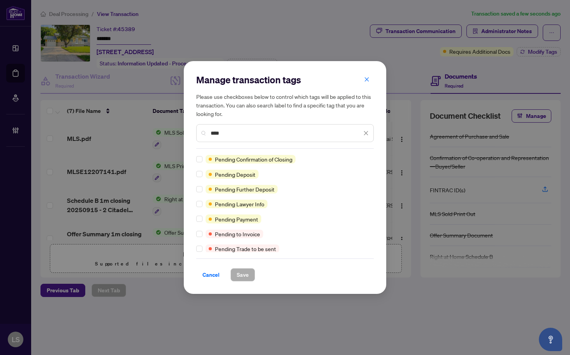
type input "****"
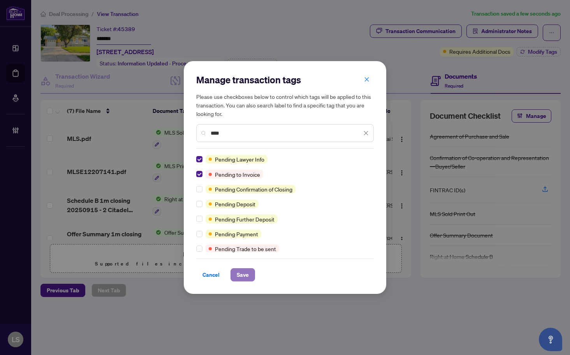
click at [242, 272] on span "Save" at bounding box center [243, 275] width 12 height 12
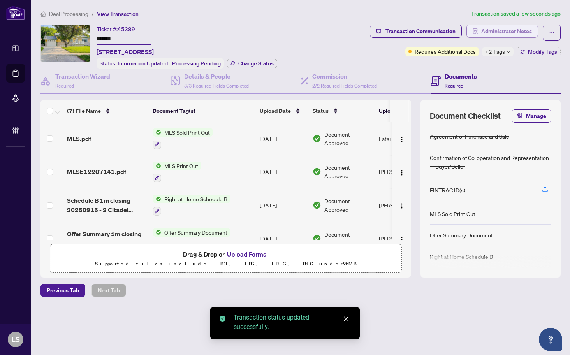
click at [513, 30] on span "Administrator Notes" at bounding box center [506, 31] width 51 height 12
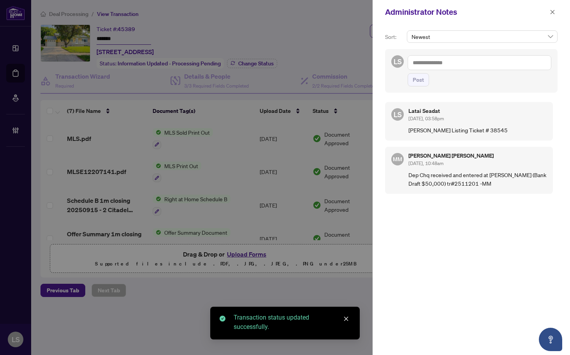
click at [436, 65] on textarea at bounding box center [480, 62] width 144 height 15
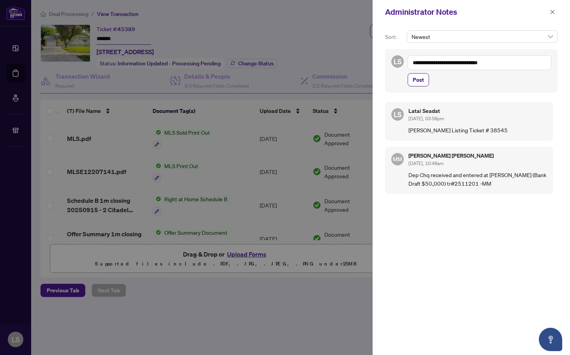
type textarea "**********"
click at [408, 73] on button "Post" at bounding box center [418, 79] width 21 height 13
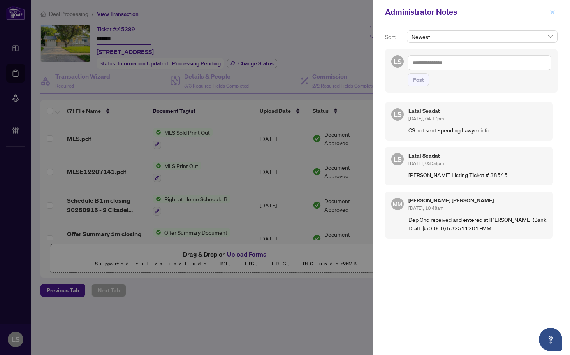
click at [549, 13] on button "button" at bounding box center [552, 11] width 10 height 9
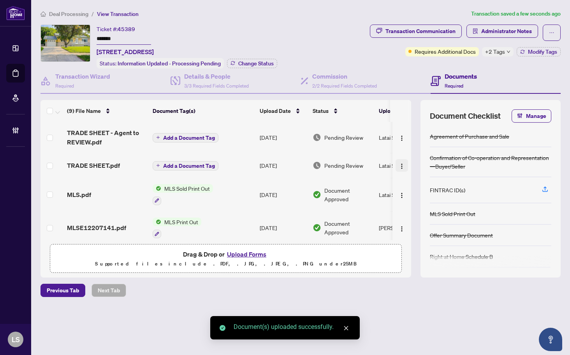
click at [399, 164] on img "button" at bounding box center [402, 166] width 6 height 6
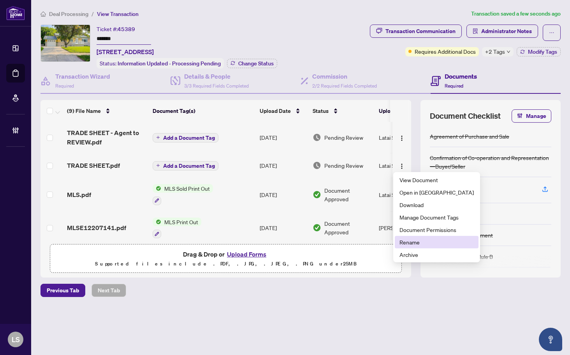
click at [415, 241] on span "Rename" at bounding box center [436, 242] width 74 height 9
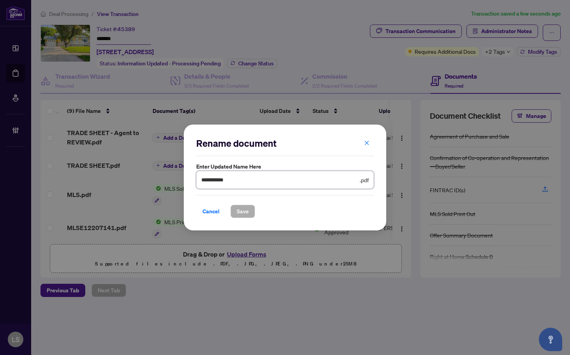
drag, startPoint x: 241, startPoint y: 181, endPoint x: 201, endPoint y: 183, distance: 40.2
click at [201, 183] on span "**********" at bounding box center [284, 180] width 177 height 18
drag, startPoint x: 306, startPoint y: 177, endPoint x: 312, endPoint y: 179, distance: 6.7
click at [306, 177] on input "**********" at bounding box center [279, 180] width 157 height 9
paste input "**********"
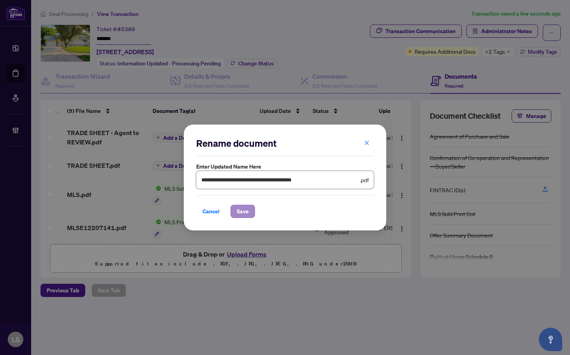
type input "**********"
click at [248, 211] on span "Save" at bounding box center [243, 211] width 12 height 12
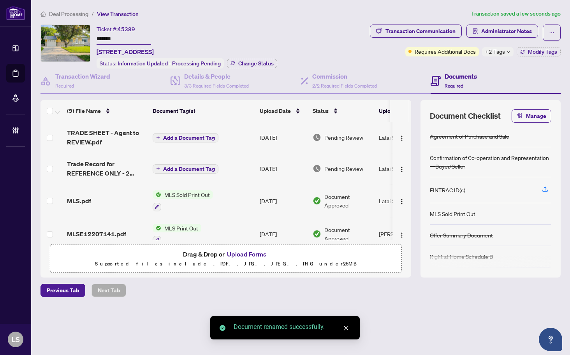
click at [191, 166] on span "Add a Document Tag" at bounding box center [189, 168] width 52 height 5
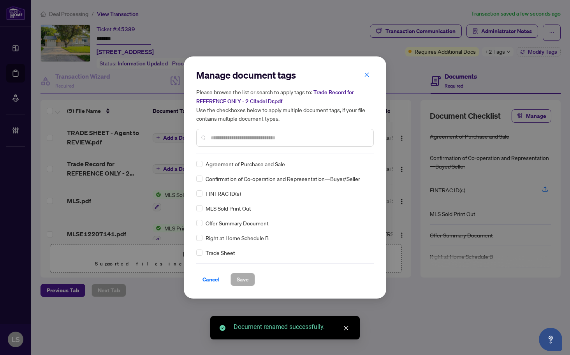
click at [253, 140] on input "text" at bounding box center [289, 138] width 156 height 9
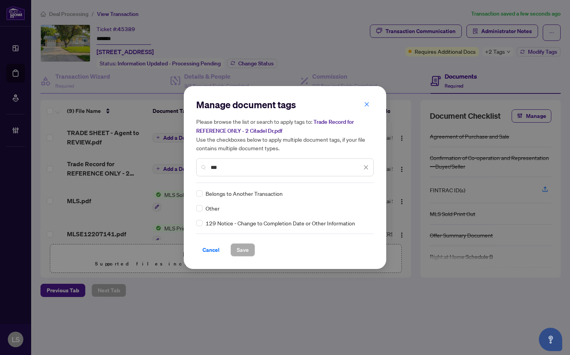
type input "***"
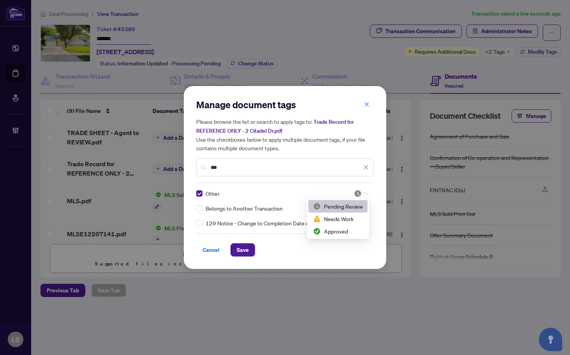
click at [367, 190] on div at bounding box center [361, 194] width 15 height 8
click at [341, 228] on div "Approved" at bounding box center [338, 231] width 50 height 9
click at [238, 249] on span "Save" at bounding box center [243, 250] width 12 height 12
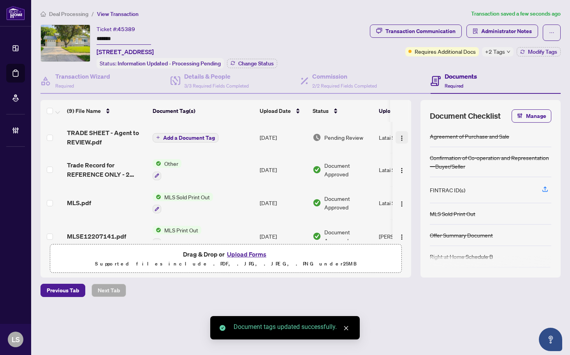
click at [395, 138] on button "button" at bounding box center [401, 137] width 12 height 12
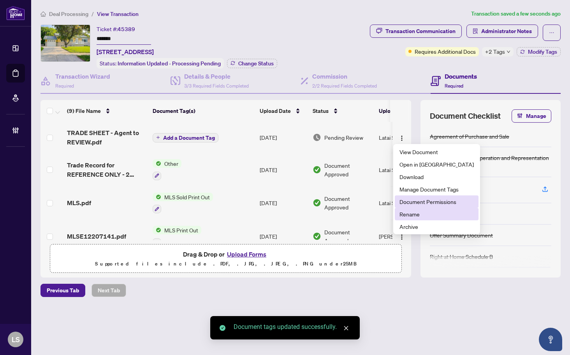
click at [411, 209] on li "Rename" at bounding box center [437, 214] width 84 height 12
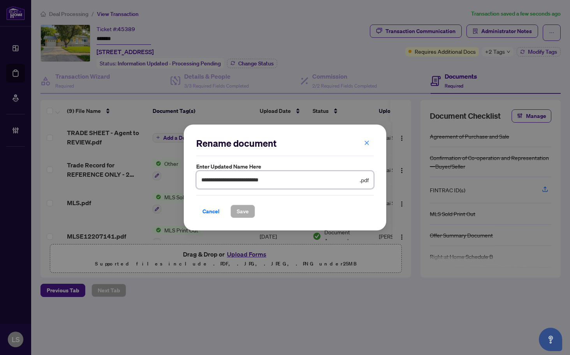
click at [294, 184] on input "**********" at bounding box center [279, 180] width 157 height 9
paste input "**********"
type input "**********"
click at [230, 205] on button "Save" at bounding box center [242, 211] width 25 height 13
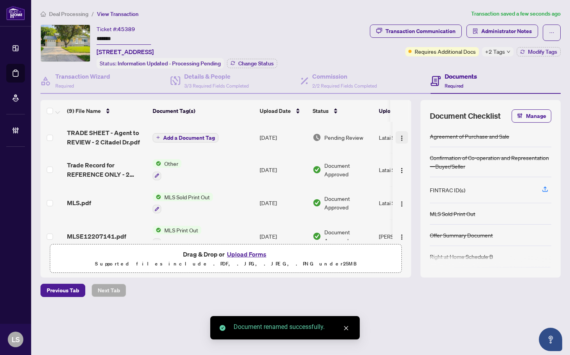
click at [401, 139] on img "button" at bounding box center [402, 138] width 6 height 6
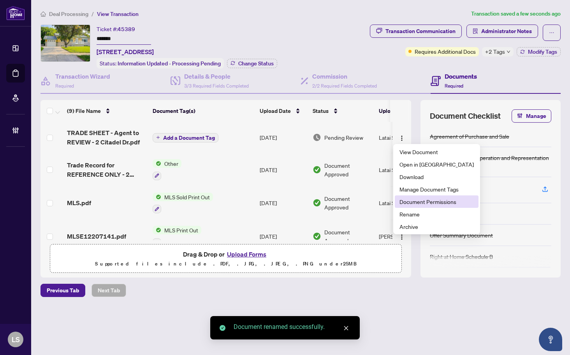
click at [425, 202] on span "Document Permissions" at bounding box center [436, 201] width 74 height 9
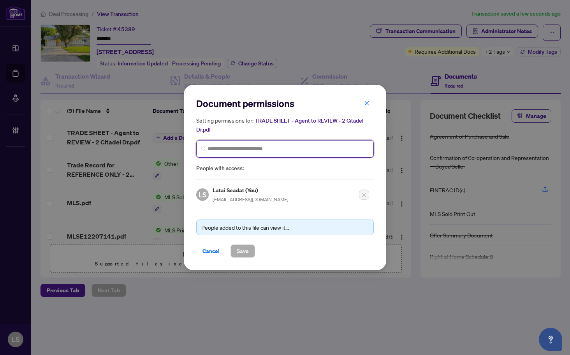
click at [235, 147] on input "search" at bounding box center [287, 149] width 161 height 8
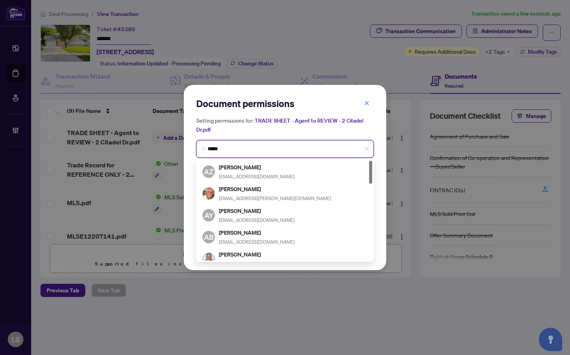
type input "******"
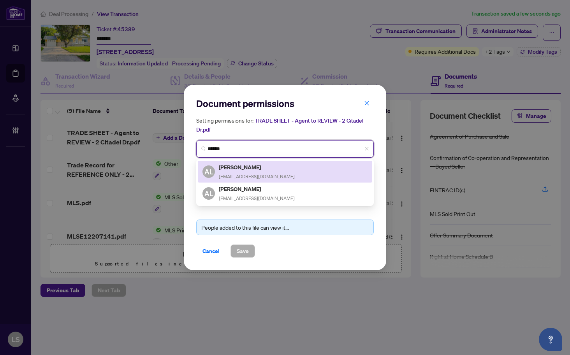
click at [251, 165] on h5 "Andy Leung" at bounding box center [257, 167] width 76 height 9
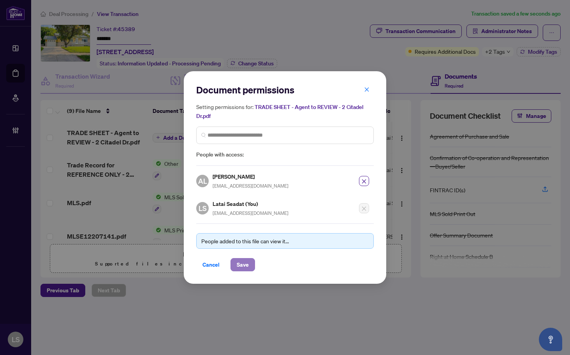
click at [243, 265] on span "Save" at bounding box center [243, 264] width 12 height 12
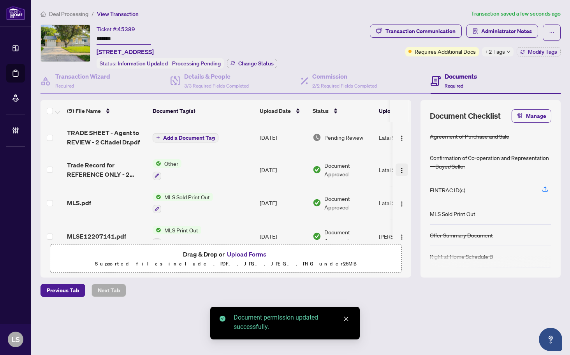
click at [399, 169] on img "button" at bounding box center [402, 170] width 6 height 6
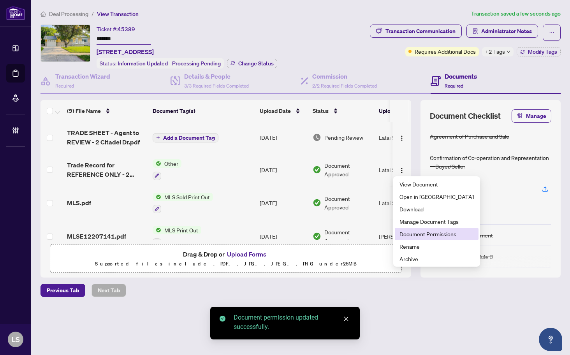
click at [416, 231] on span "Document Permissions" at bounding box center [436, 234] width 74 height 9
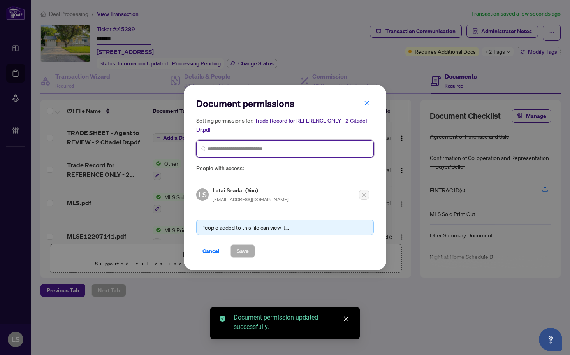
click at [226, 148] on input "search" at bounding box center [287, 149] width 161 height 8
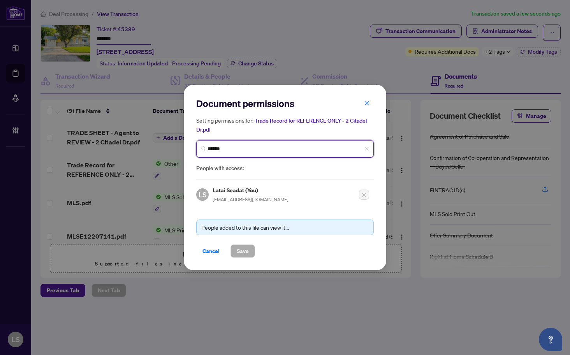
type input "*******"
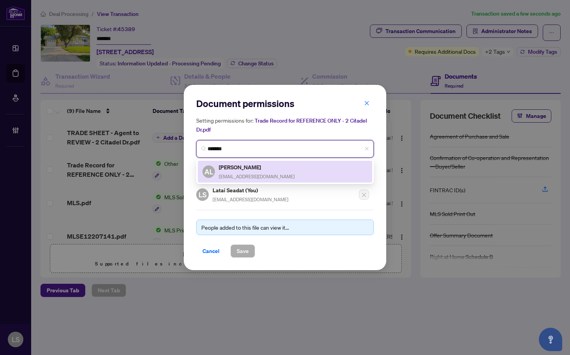
click at [231, 172] on div "Andy Leung andyleungteam@gmail.com" at bounding box center [257, 172] width 76 height 18
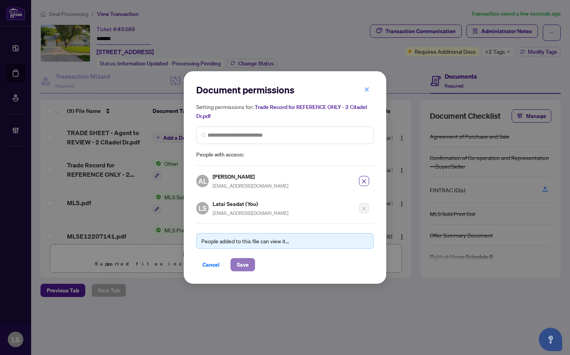
click at [243, 260] on span "Save" at bounding box center [243, 264] width 12 height 12
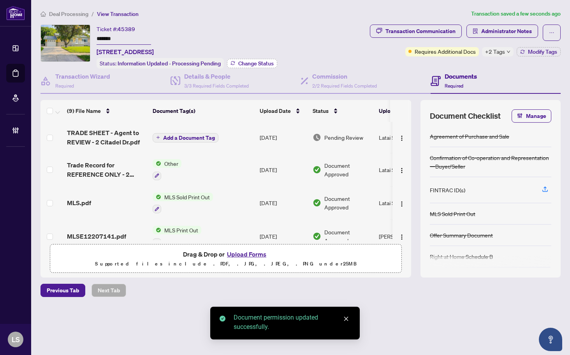
click at [253, 61] on span "Change Status" at bounding box center [255, 63] width 35 height 5
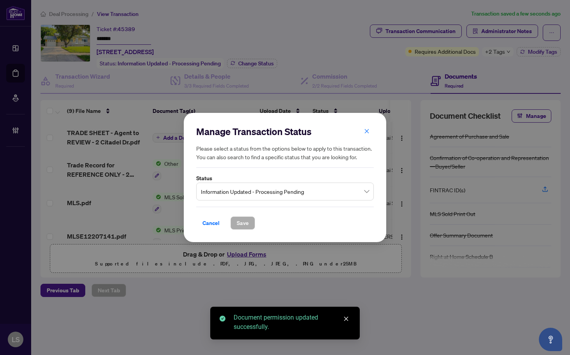
click at [254, 188] on span "Information Updated - Processing Pending" at bounding box center [285, 191] width 168 height 15
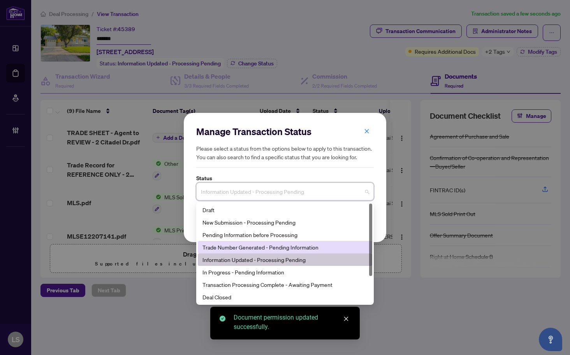
click at [239, 244] on div "Trade Number Generated - Pending Information" at bounding box center [284, 247] width 165 height 9
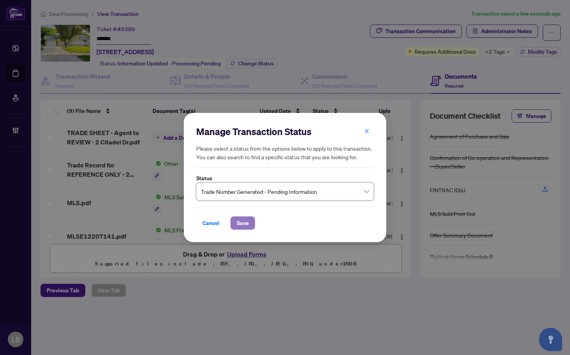
click at [242, 221] on span "Save" at bounding box center [243, 223] width 12 height 12
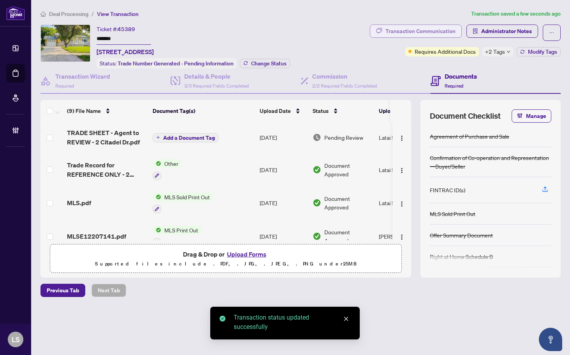
click at [414, 35] on div "Transaction Communication" at bounding box center [420, 31] width 70 height 12
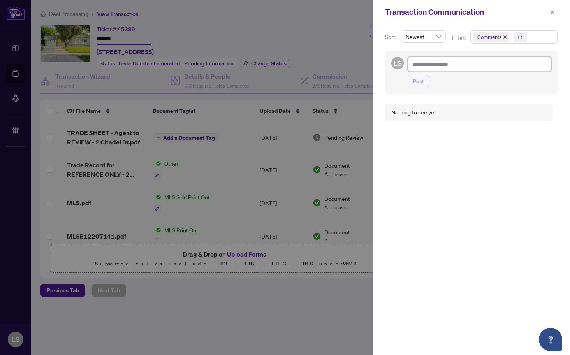
click at [437, 65] on textarea at bounding box center [480, 64] width 144 height 15
paste textarea "**********"
type textarea "**********"
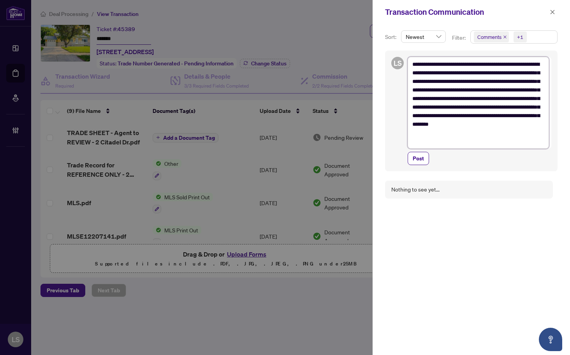
click at [497, 64] on textarea "**********" at bounding box center [478, 103] width 141 height 92
type textarea "**********"
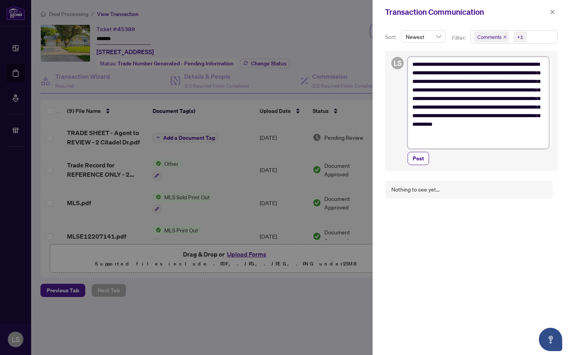
type textarea "**********"
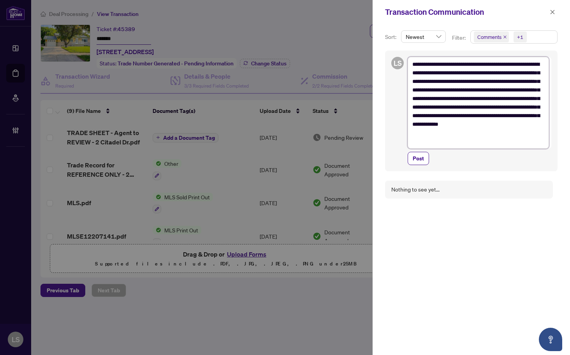
type textarea "**********"
click at [408, 152] on button "Post" at bounding box center [418, 158] width 21 height 13
type textarea "**********"
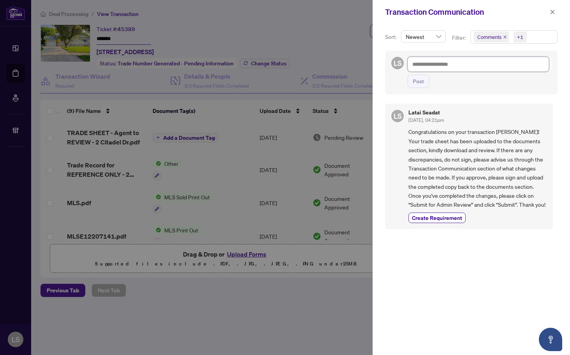
click at [449, 62] on textarea at bounding box center [478, 64] width 141 height 15
paste textarea "**********"
type textarea "**********"
click at [415, 84] on span "Post" at bounding box center [418, 81] width 11 height 12
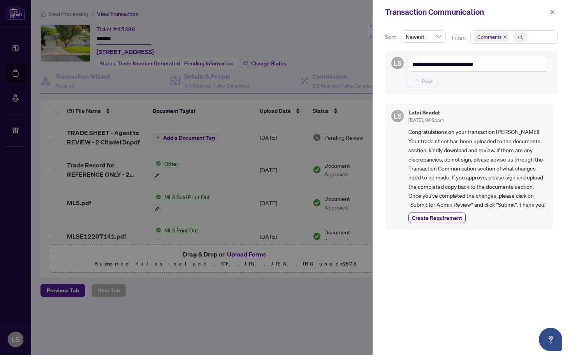
type textarea "**********"
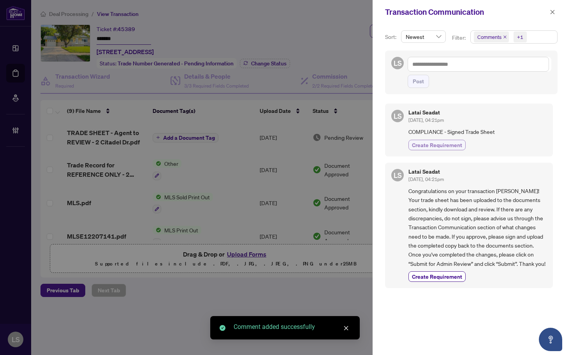
click at [440, 142] on span "Create Requirement" at bounding box center [437, 145] width 50 height 8
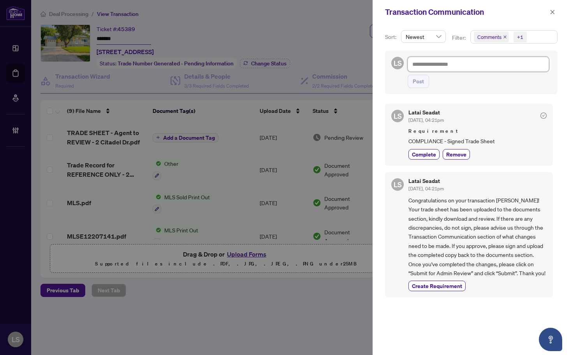
click at [425, 67] on textarea at bounding box center [478, 64] width 141 height 15
paste textarea "**********"
type textarea "**********"
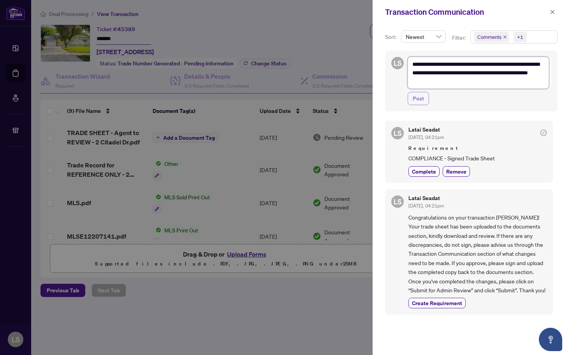
type textarea "**********"
click at [416, 96] on span "Post" at bounding box center [418, 98] width 11 height 12
type textarea "**********"
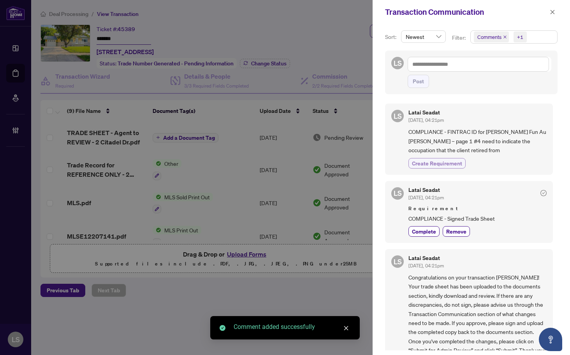
click at [430, 162] on span "Create Requirement" at bounding box center [437, 163] width 50 height 8
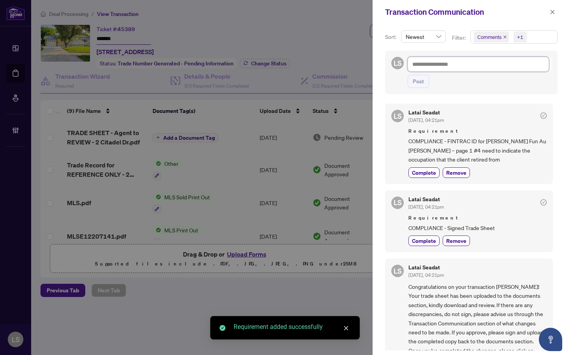
click at [485, 65] on textarea at bounding box center [478, 64] width 141 height 15
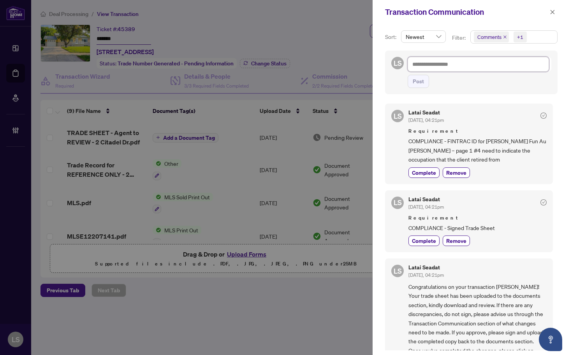
type textarea "*"
type textarea "**********"
paste textarea "**********"
type textarea "**********"
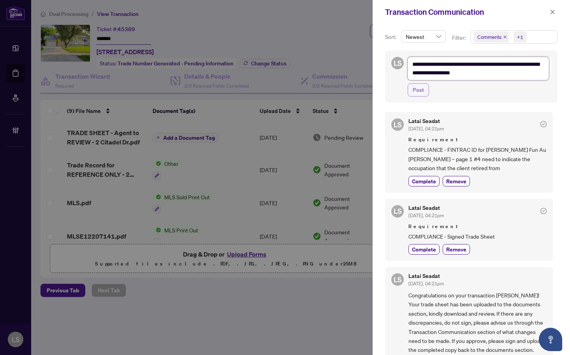
type textarea "**********"
click at [415, 90] on span "Post" at bounding box center [418, 90] width 11 height 12
type textarea "**********"
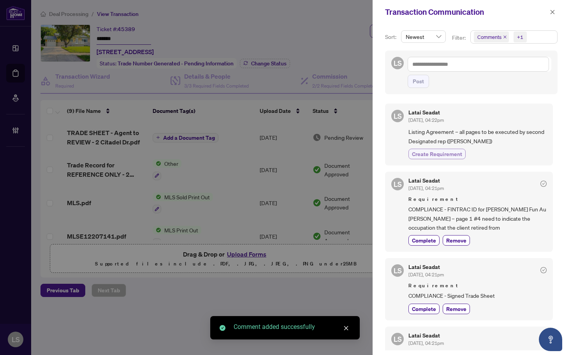
click at [421, 156] on span "Create Requirement" at bounding box center [437, 154] width 50 height 8
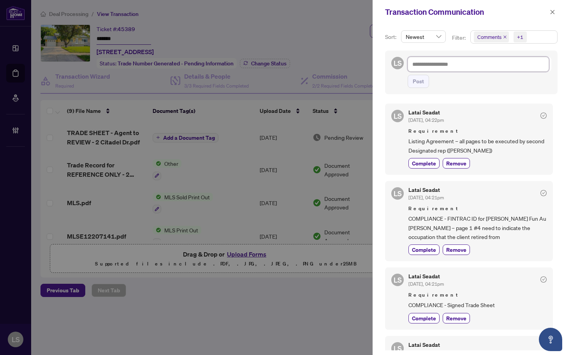
click at [485, 67] on textarea at bounding box center [478, 64] width 141 height 15
paste textarea "**********"
type textarea "**********"
click at [418, 82] on span "Post" at bounding box center [418, 81] width 11 height 12
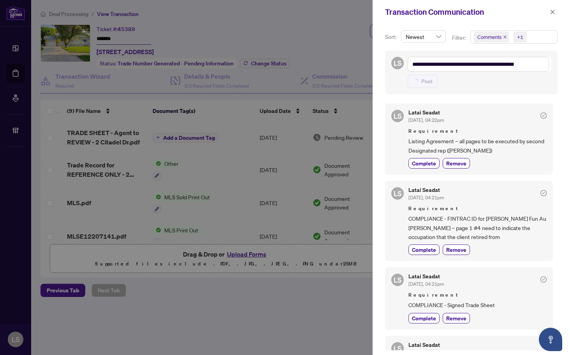
type textarea "**********"
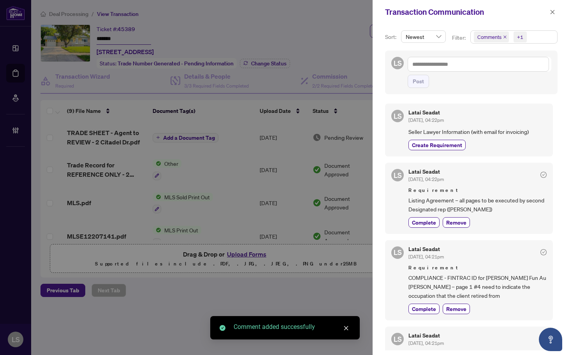
click at [433, 158] on div "LS Latai Seadat Aug/16/2025, 04:22pm Seller Lawyer Information (with email for …" at bounding box center [471, 224] width 172 height 251
click at [433, 142] on span "Create Requirement" at bounding box center [437, 145] width 50 height 8
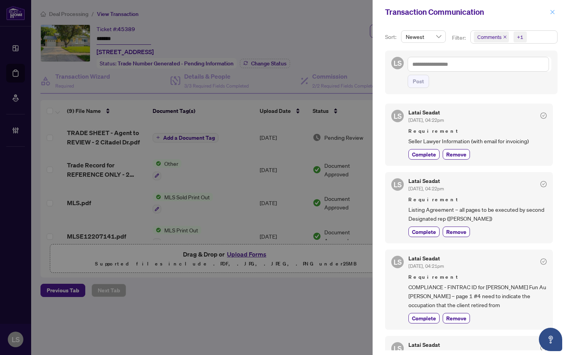
click at [554, 12] on icon "close" at bounding box center [552, 11] width 5 height 5
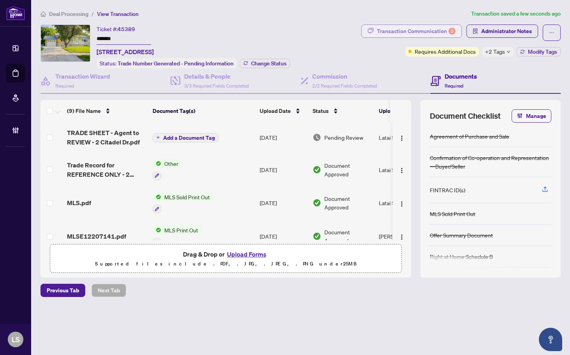
click at [425, 28] on div "Transaction Communication 5" at bounding box center [416, 31] width 79 height 12
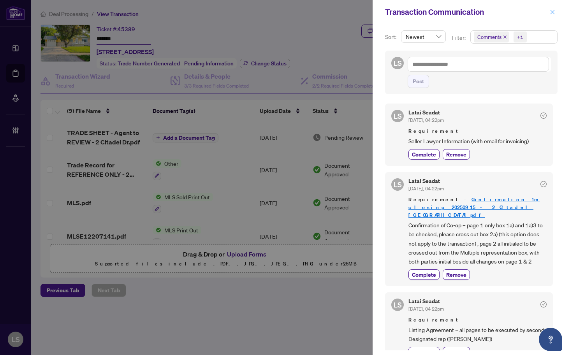
click at [557, 14] on button "button" at bounding box center [552, 11] width 10 height 9
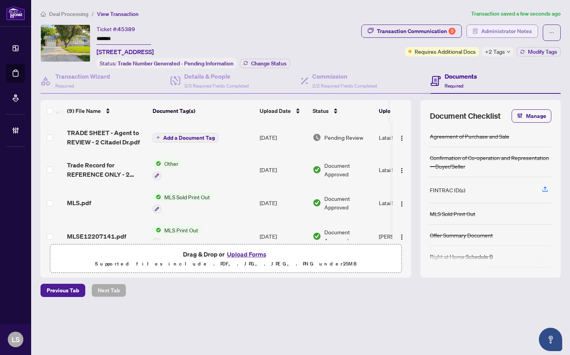
click at [527, 33] on span "Administrator Notes" at bounding box center [506, 31] width 51 height 12
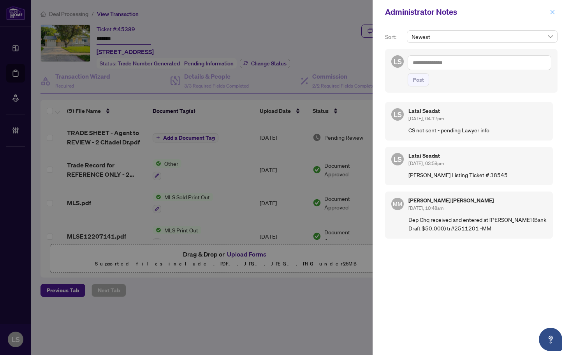
click at [550, 14] on icon "close" at bounding box center [552, 11] width 5 height 5
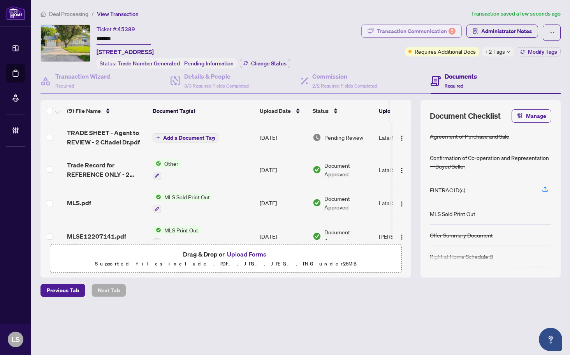
click at [414, 31] on div "Transaction Communication 5" at bounding box center [416, 31] width 79 height 12
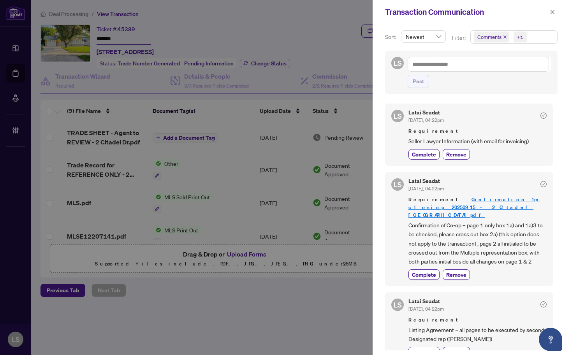
click at [503, 35] on icon "close" at bounding box center [505, 37] width 4 height 4
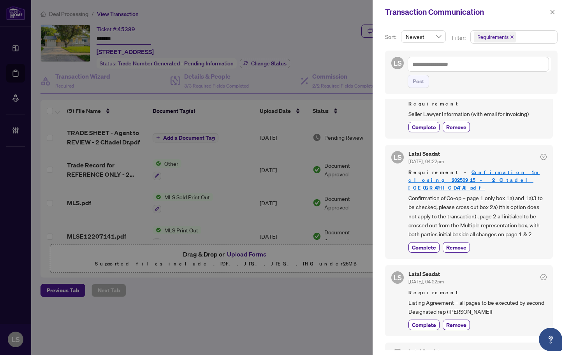
scroll to position [39, 0]
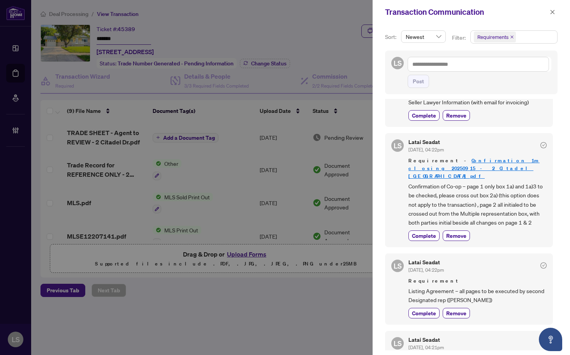
click at [452, 192] on span "Confirmation of Co-op – page 1 only box 1a) and 1a)3 to be checked, please cros…" at bounding box center [477, 205] width 138 height 46
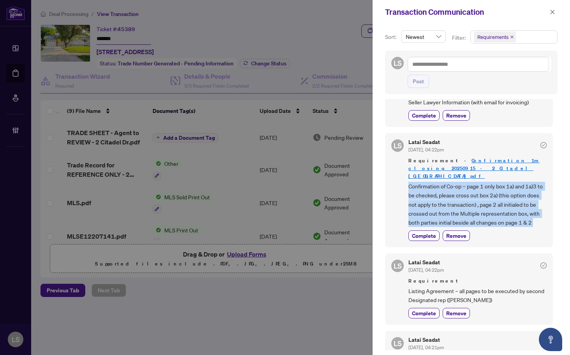
click at [452, 192] on span "Confirmation of Co-op – page 1 only box 1a) and 1a)3 to be checked, please cros…" at bounding box center [477, 205] width 138 height 46
copy div "Confirmation of Co-op – page 1 only box 1a) and 1a)3 to be checked, please cros…"
click at [553, 14] on icon "close" at bounding box center [552, 11] width 5 height 5
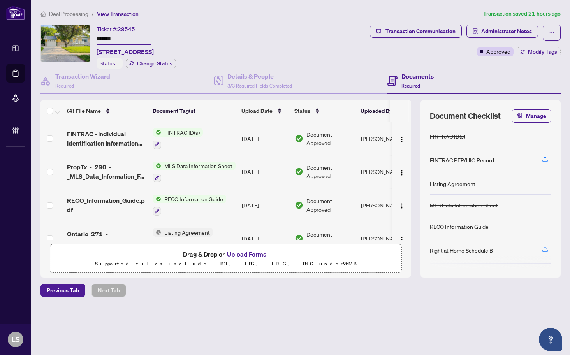
click at [127, 30] on span "38545" at bounding box center [127, 29] width 18 height 7
copy span "38545"
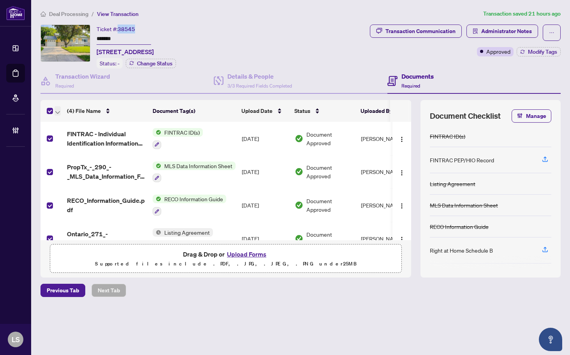
click at [59, 111] on icon "button" at bounding box center [57, 112] width 5 height 3
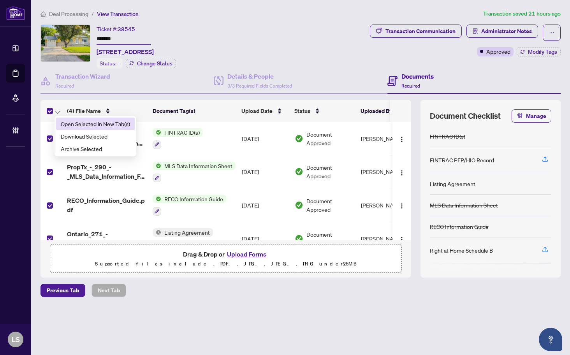
click at [72, 120] on span "Open Selected in New Tab(s)" at bounding box center [95, 123] width 69 height 9
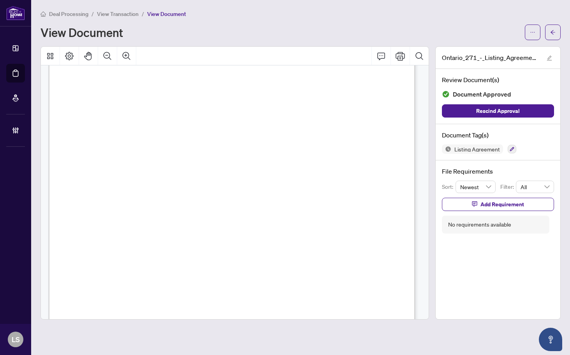
scroll to position [195, 0]
click at [265, 170] on span "to a self-represented party. A purchase shall be deemed to include the entering…" at bounding box center [237, 172] width 307 height 5
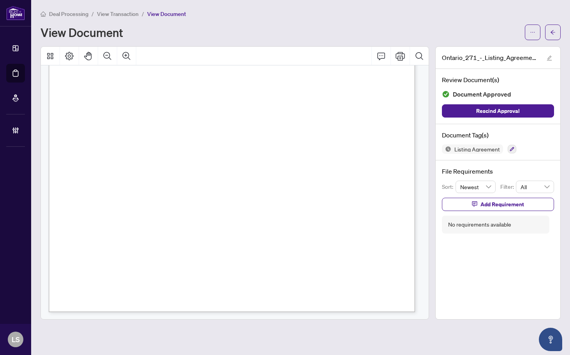
scroll to position [2180, 0]
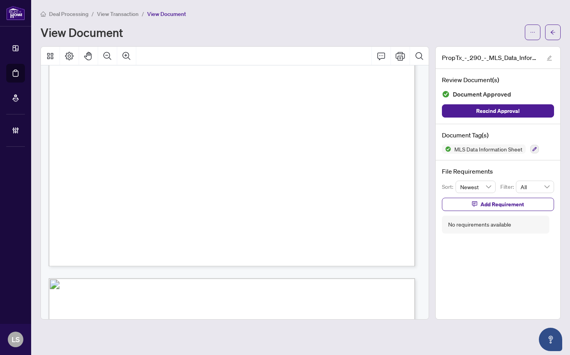
scroll to position [5627, 0]
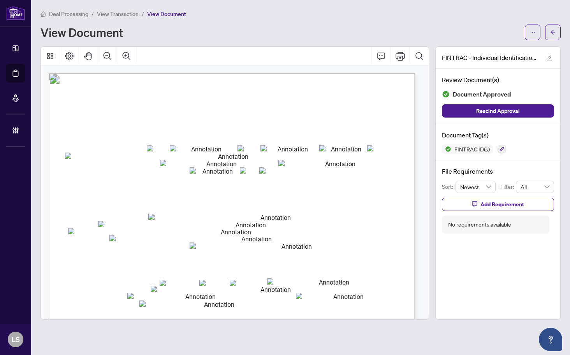
click at [113, 199] on span "NOTE: One of Section A.1, A.2. or A.3 must be completed for your individual cli…" at bounding box center [212, 200] width 291 height 5
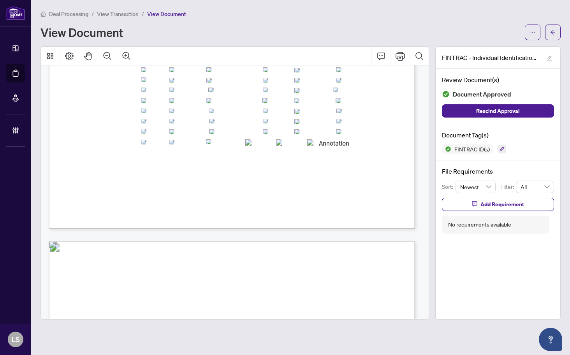
scroll to position [1400, 0]
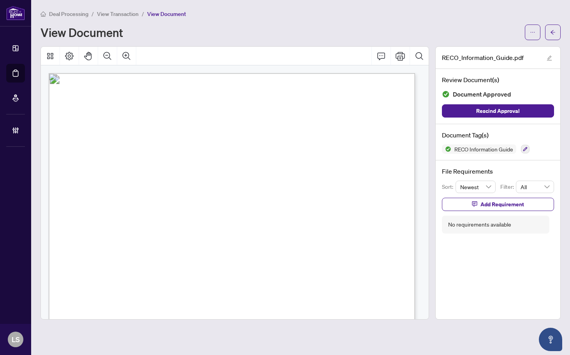
click at [227, 138] on span "Working with a real estate agent:" at bounding box center [211, 149] width 270 height 22
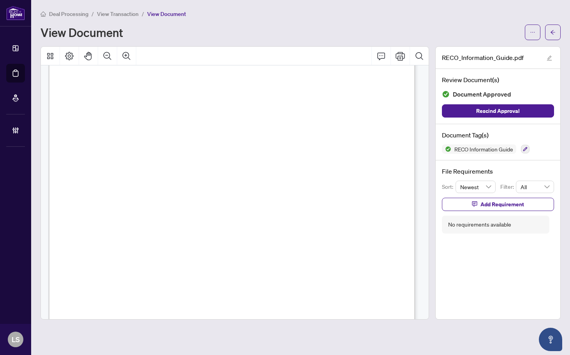
scroll to position [5834, 0]
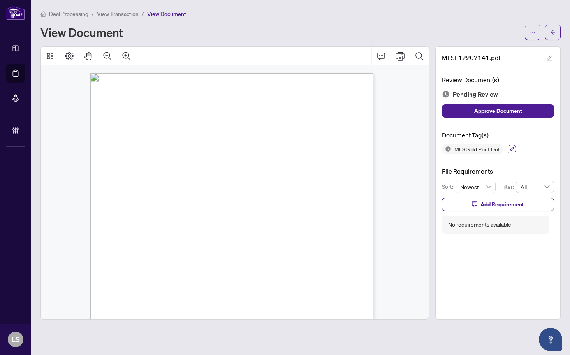
click at [512, 147] on icon "button" at bounding box center [511, 149] width 5 height 5
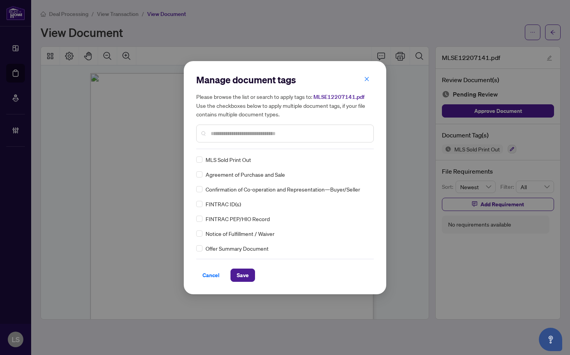
click at [241, 130] on input "text" at bounding box center [289, 133] width 156 height 9
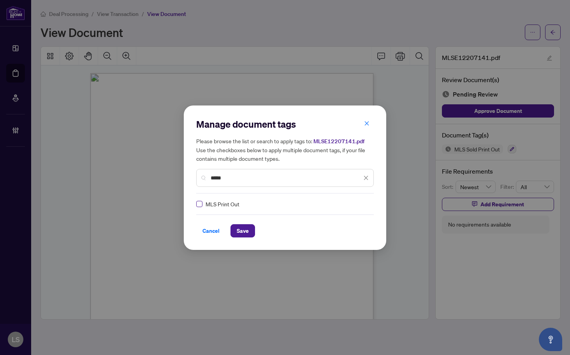
type input "*****"
click at [354, 206] on img at bounding box center [358, 204] width 8 height 8
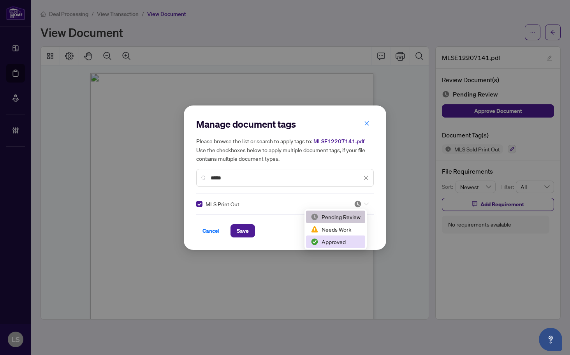
click at [339, 242] on div "Approved" at bounding box center [336, 241] width 50 height 9
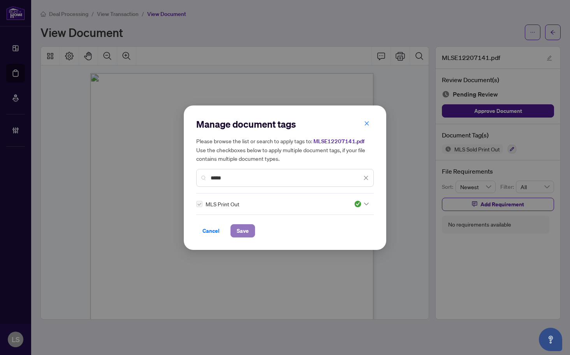
click at [246, 234] on span "Save" at bounding box center [243, 231] width 12 height 12
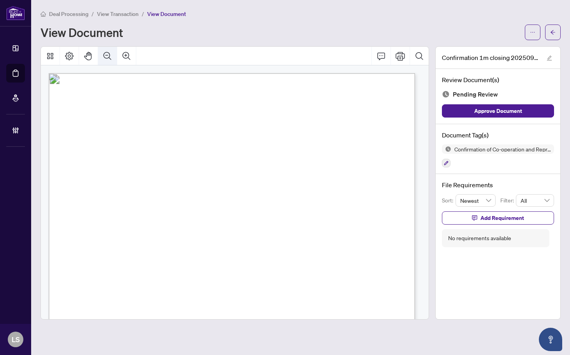
click at [109, 56] on icon "Zoom Out" at bounding box center [108, 56] width 8 height 8
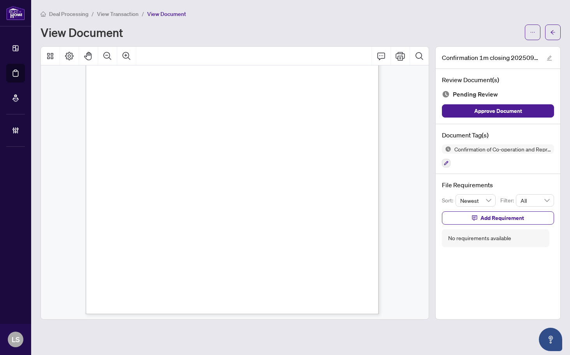
scroll to position [530, 0]
click at [446, 163] on icon "button" at bounding box center [446, 163] width 5 height 5
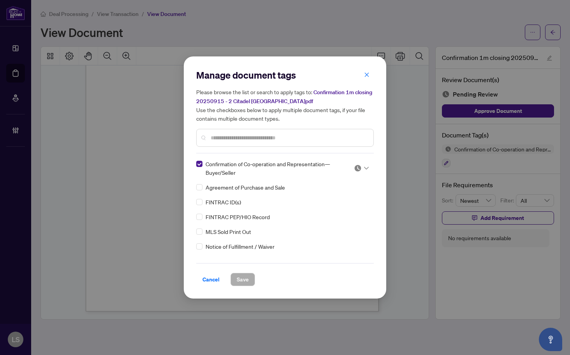
click at [359, 169] on div at bounding box center [361, 168] width 15 height 8
click at [340, 195] on div "Needs Work" at bounding box center [336, 193] width 50 height 9
click at [248, 275] on span "Save" at bounding box center [243, 279] width 12 height 12
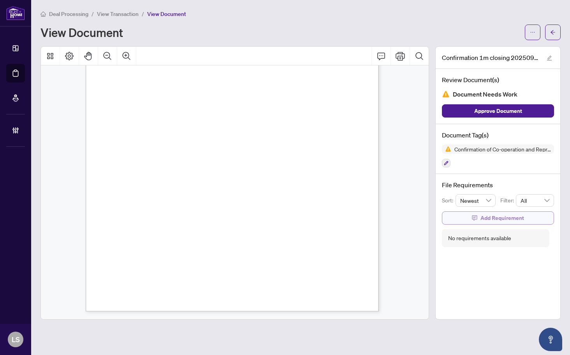
click at [523, 217] on span "Add Requirement" at bounding box center [502, 218] width 44 height 12
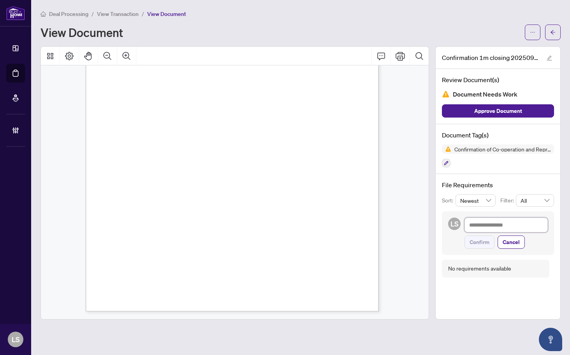
click at [511, 224] on textarea at bounding box center [505, 225] width 83 height 15
paste textarea "**********"
type textarea "**********"
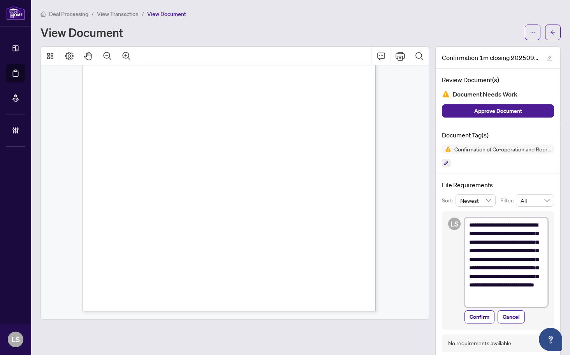
scroll to position [0, 0]
type textarea "**********"
click at [469, 323] on span "Confirm" at bounding box center [479, 319] width 20 height 12
type textarea "**********"
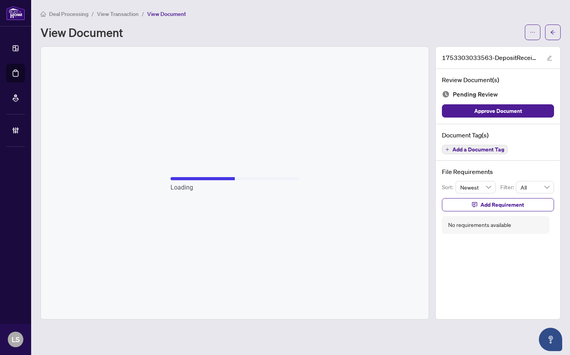
click at [483, 151] on span "Add a Document Tag" at bounding box center [478, 149] width 52 height 5
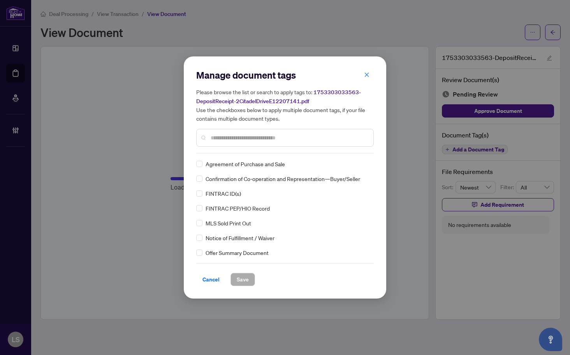
click at [244, 139] on input "text" at bounding box center [289, 138] width 156 height 9
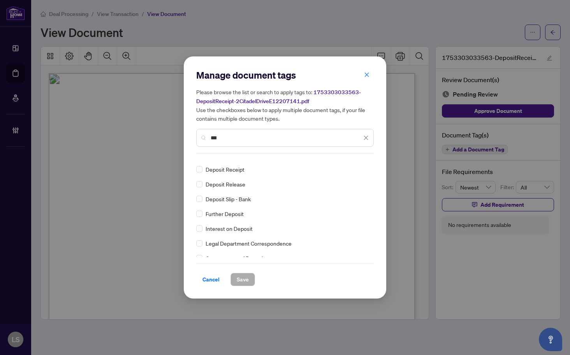
scroll to position [59, 0]
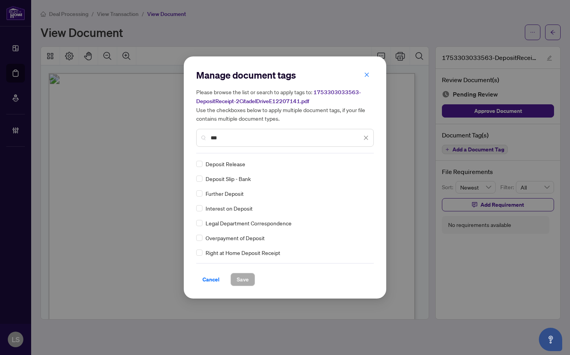
type input "***"
click at [359, 163] on div at bounding box center [361, 164] width 15 height 8
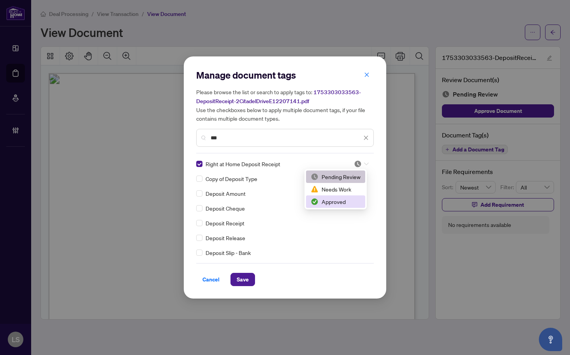
click at [345, 202] on div "Approved" at bounding box center [336, 201] width 50 height 9
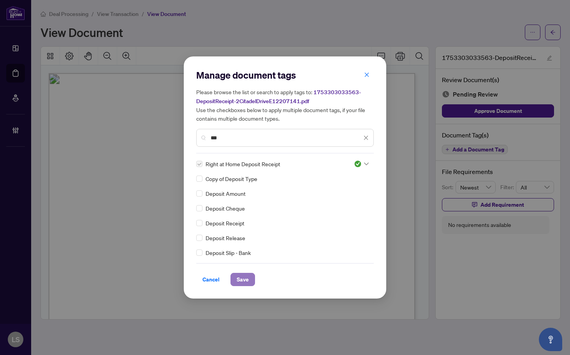
click at [241, 279] on span "Save" at bounding box center [243, 279] width 12 height 12
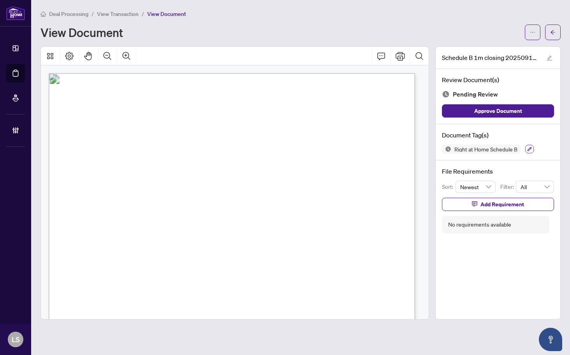
click at [534, 146] on div at bounding box center [529, 148] width 9 height 9
click at [531, 149] on icon "button" at bounding box center [529, 149] width 5 height 5
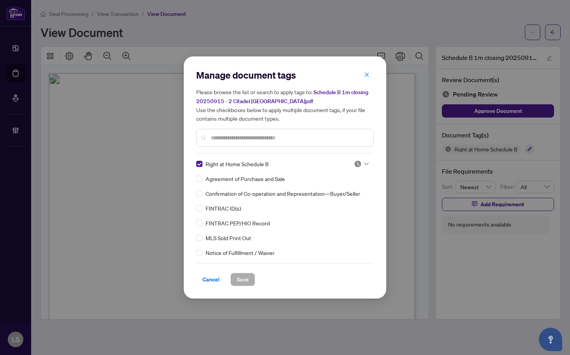
click at [364, 163] on icon at bounding box center [366, 164] width 5 height 3
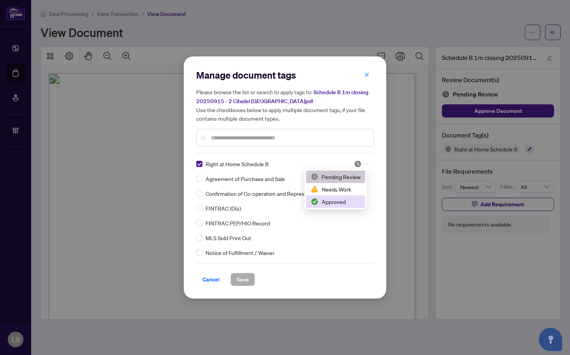
click at [348, 197] on div "Approved" at bounding box center [335, 201] width 59 height 12
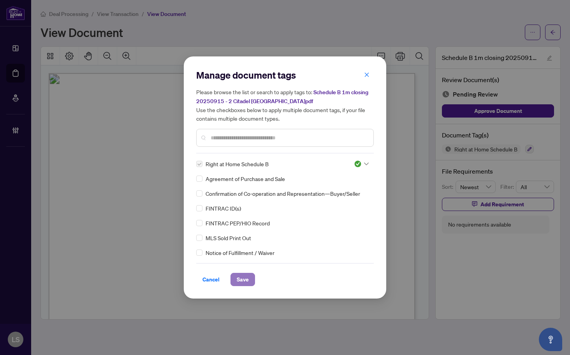
click at [246, 283] on span "Save" at bounding box center [243, 279] width 12 height 12
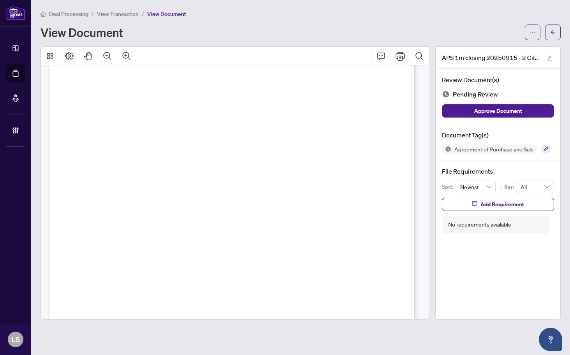
scroll to position [2665, 0]
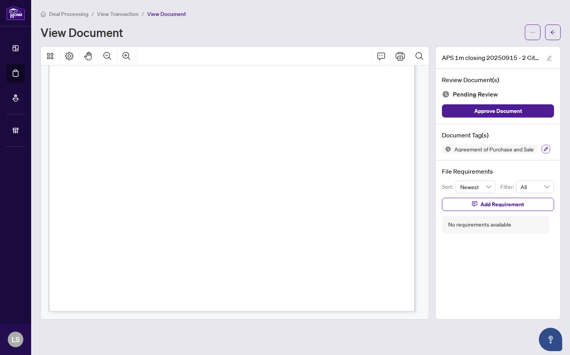
click at [544, 147] on icon "button" at bounding box center [545, 149] width 5 height 5
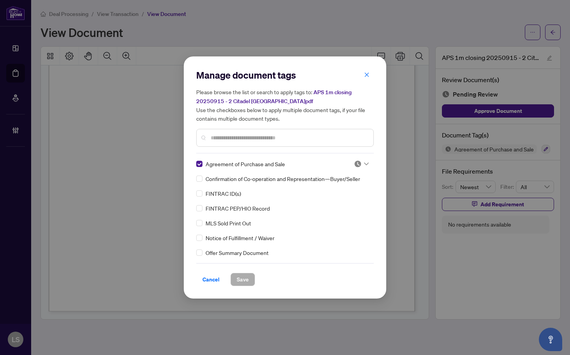
click at [364, 164] on icon at bounding box center [366, 163] width 5 height 3
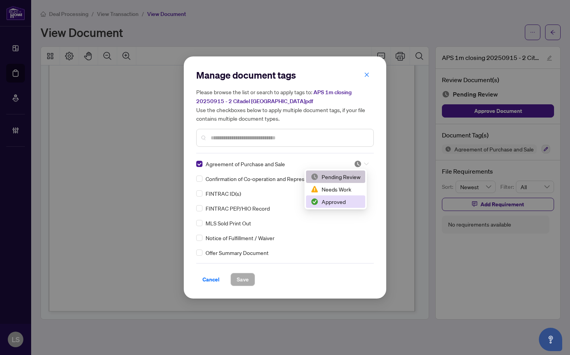
click at [343, 207] on div "Approved" at bounding box center [335, 201] width 59 height 12
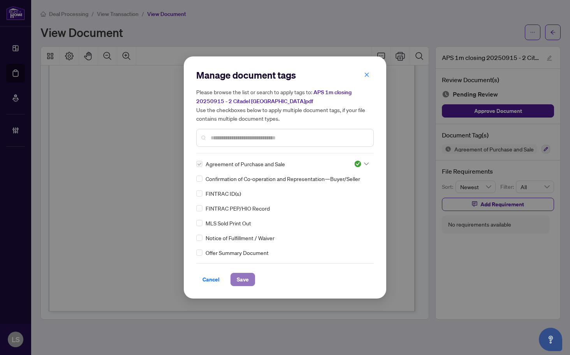
click at [234, 278] on button "Save" at bounding box center [242, 279] width 25 height 13
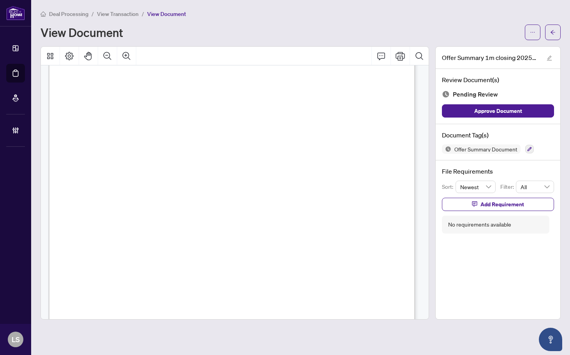
scroll to position [234, 0]
click at [529, 145] on button "button" at bounding box center [529, 149] width 9 height 9
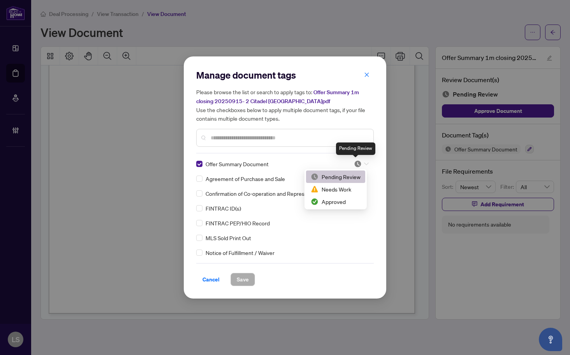
click at [358, 161] on img at bounding box center [358, 164] width 8 height 8
click at [340, 202] on div "Approved" at bounding box center [336, 201] width 50 height 9
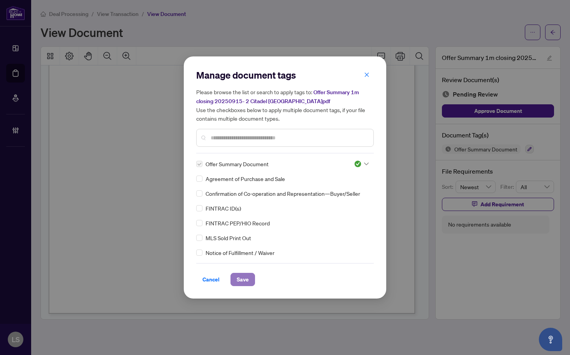
click at [241, 279] on span "Save" at bounding box center [243, 279] width 12 height 12
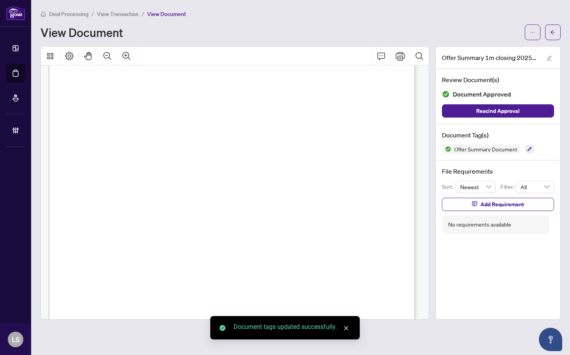
scroll to position [39, 0]
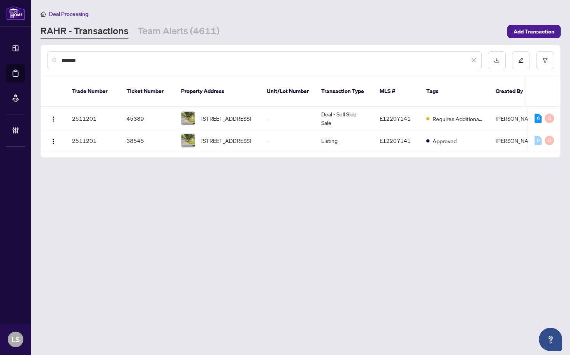
drag, startPoint x: 103, startPoint y: 57, endPoint x: 16, endPoint y: 57, distance: 86.8
click at [19, 57] on div "Dashboard Deal Processing Mortgage Referrals Brokerage Management [PERSON_NAME]…" at bounding box center [285, 177] width 570 height 355
paste input "text"
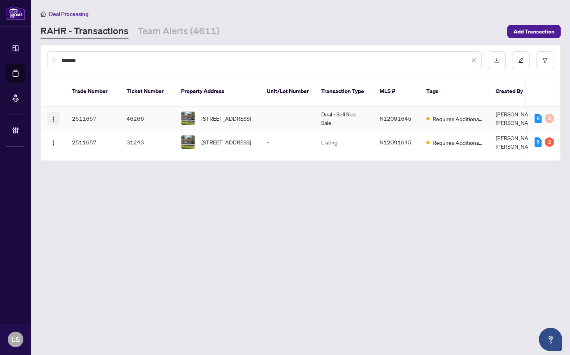
type input "*******"
click at [52, 114] on span "button" at bounding box center [53, 118] width 6 height 9
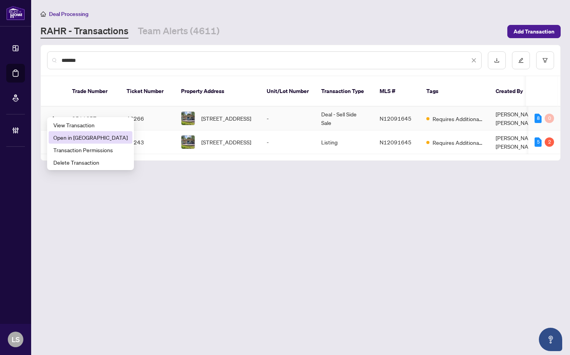
click at [74, 136] on span "Open in [GEOGRAPHIC_DATA]" at bounding box center [90, 137] width 74 height 9
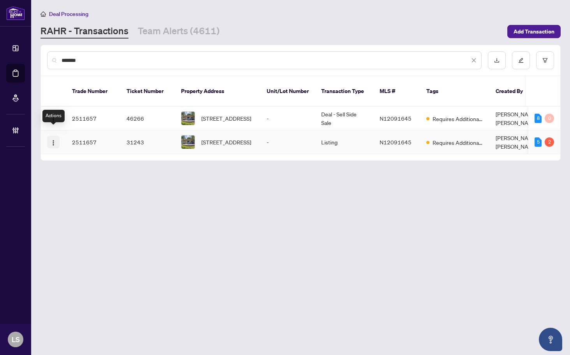
click at [54, 140] on img "button" at bounding box center [53, 143] width 6 height 6
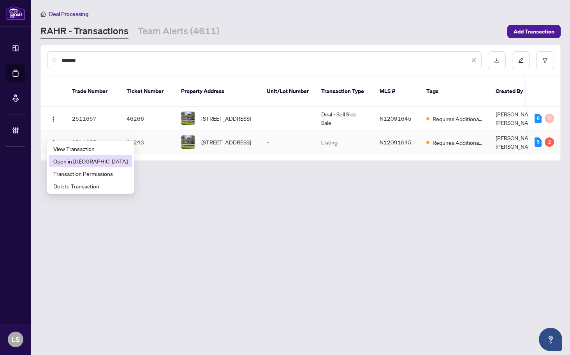
click at [65, 163] on span "Open in [GEOGRAPHIC_DATA]" at bounding box center [90, 161] width 74 height 9
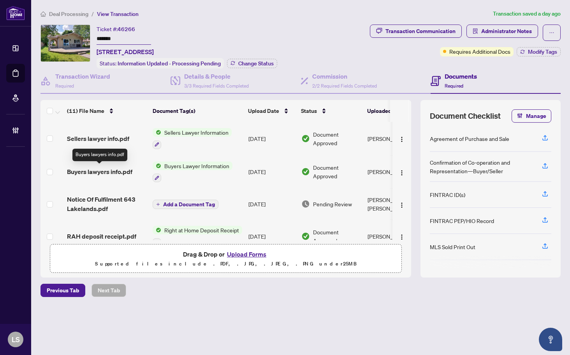
click at [95, 172] on span "Buyers lawyers info.pdf" at bounding box center [99, 171] width 65 height 9
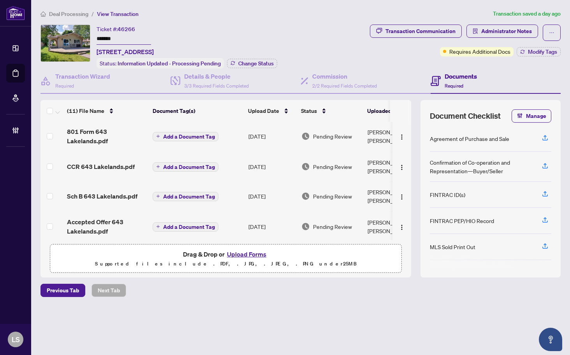
scroll to position [230, 0]
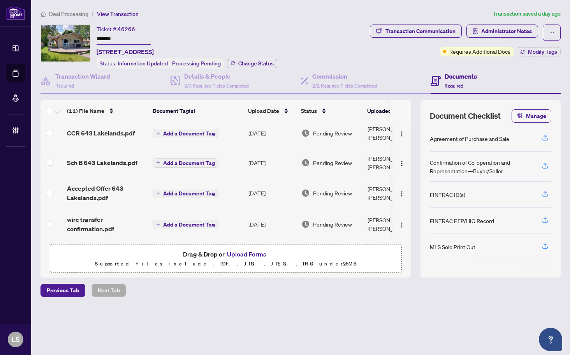
click at [46, 189] on td at bounding box center [51, 192] width 23 height 31
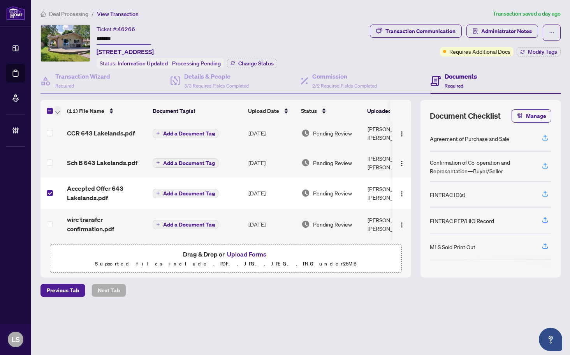
click at [55, 112] on button "button" at bounding box center [57, 110] width 6 height 9
click at [84, 137] on span "Download Selected" at bounding box center [95, 136] width 69 height 9
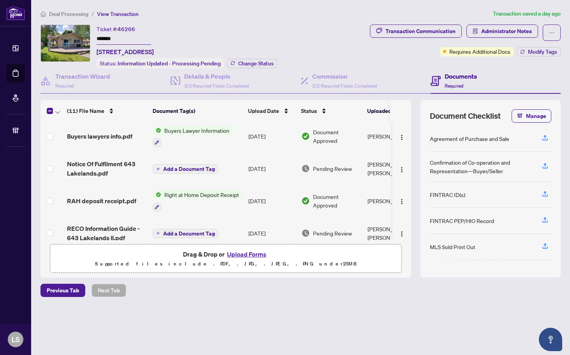
scroll to position [0, 0]
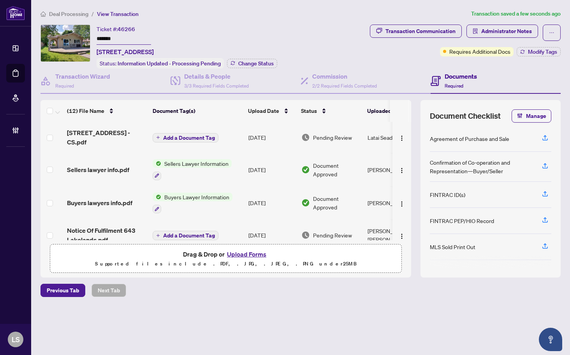
click at [127, 30] on span "46266" at bounding box center [127, 29] width 18 height 7
copy span "46266"
click at [515, 34] on span "Administrator Notes" at bounding box center [506, 31] width 51 height 12
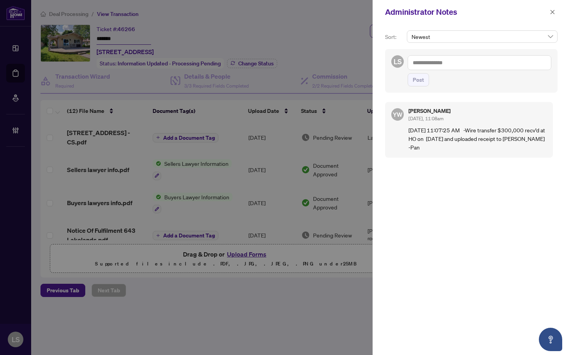
click at [477, 67] on textarea at bounding box center [480, 62] width 144 height 15
paste textarea "**********"
type textarea "**********"
click at [408, 73] on button "Post" at bounding box center [418, 79] width 21 height 13
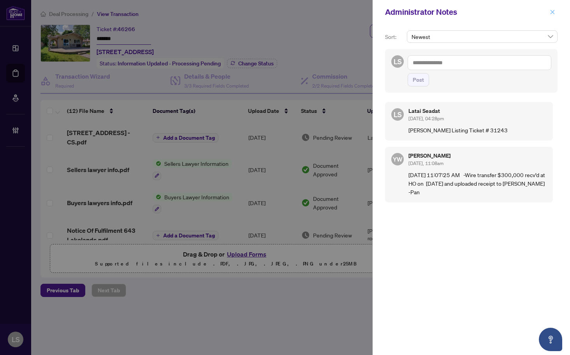
click at [552, 12] on icon "close" at bounding box center [552, 11] width 5 height 5
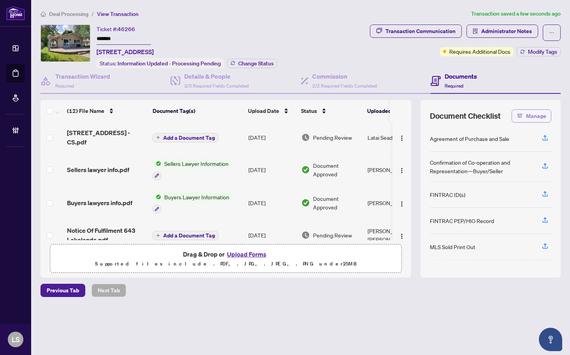
click at [529, 117] on span "Manage" at bounding box center [536, 116] width 20 height 12
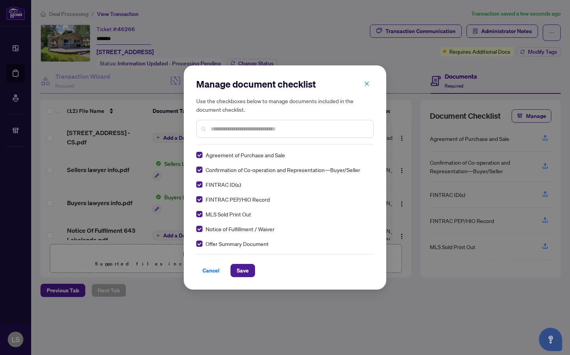
click at [251, 130] on input "text" at bounding box center [289, 129] width 156 height 9
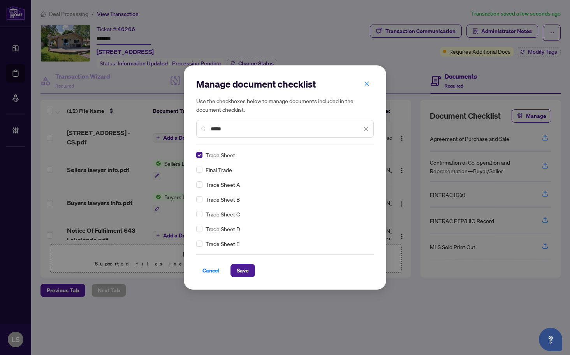
drag, startPoint x: 232, startPoint y: 131, endPoint x: 135, endPoint y: 128, distance: 97.7
click at [160, 129] on div "Manage document checklist Use the checkboxes below to manage documents included…" at bounding box center [285, 177] width 570 height 355
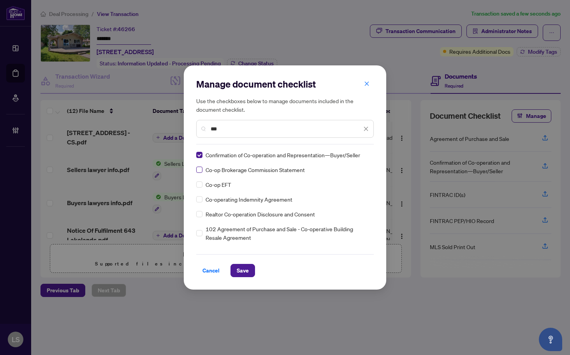
type input "***"
click at [239, 273] on span "Save" at bounding box center [243, 270] width 12 height 12
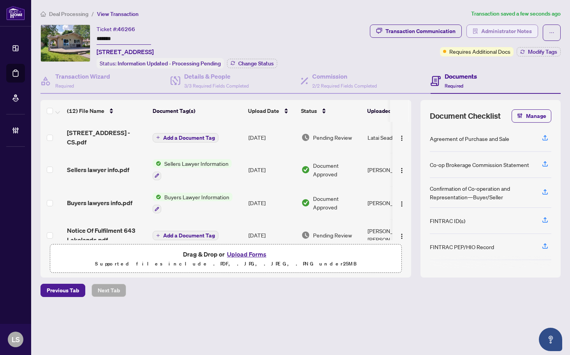
click at [510, 33] on span "Administrator Notes" at bounding box center [506, 31] width 51 height 12
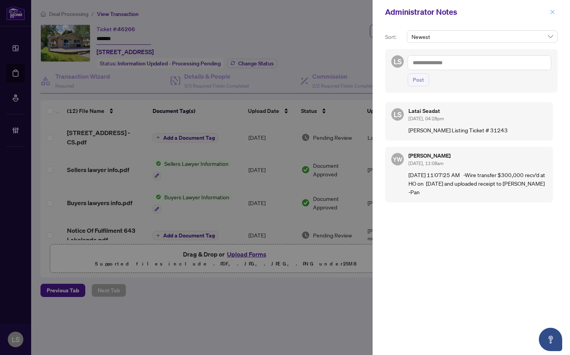
click at [550, 16] on span "button" at bounding box center [552, 12] width 5 height 12
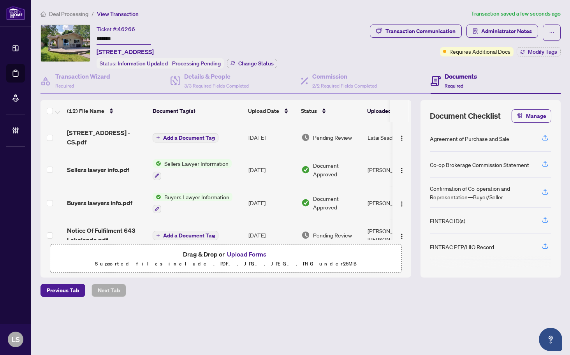
click at [98, 156] on td "Sellers lawyer info.pdf" at bounding box center [107, 169] width 86 height 33
click at [103, 199] on span "Buyers lawyers info.pdf" at bounding box center [99, 202] width 65 height 9
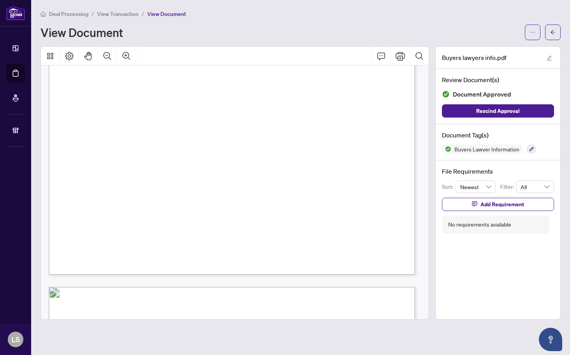
scroll to position [467, 0]
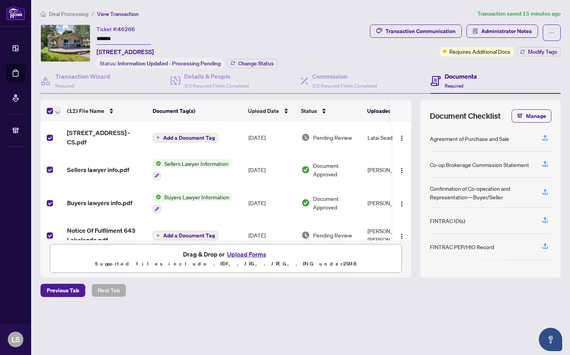
click at [56, 111] on icon "button" at bounding box center [57, 112] width 5 height 3
click at [65, 123] on span "Open Selected in New Tab(s)" at bounding box center [95, 123] width 69 height 9
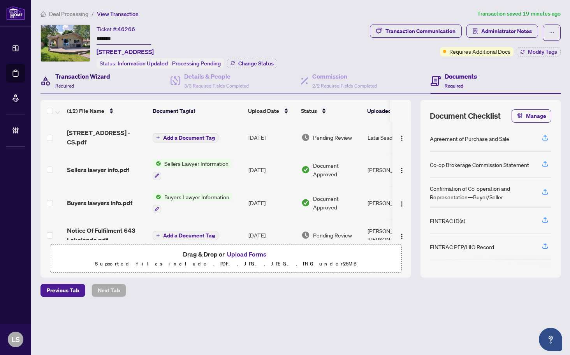
click at [78, 77] on h4 "Transaction Wizard" at bounding box center [82, 76] width 55 height 9
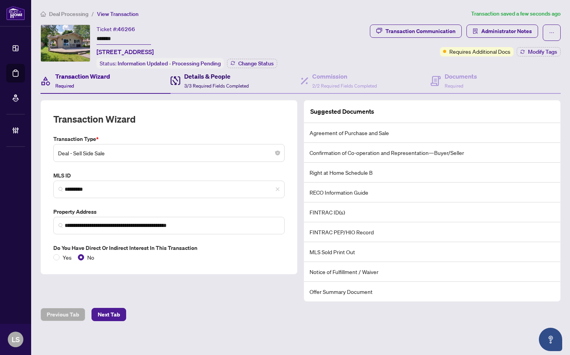
click at [214, 83] on span "3/3 Required Fields Completed" at bounding box center [216, 86] width 65 height 6
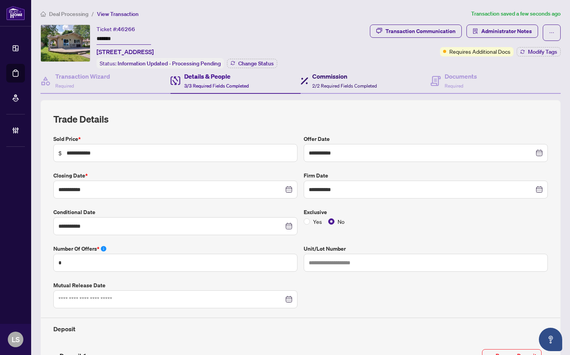
click at [325, 83] on span "2/2 Required Fields Completed" at bounding box center [344, 86] width 65 height 6
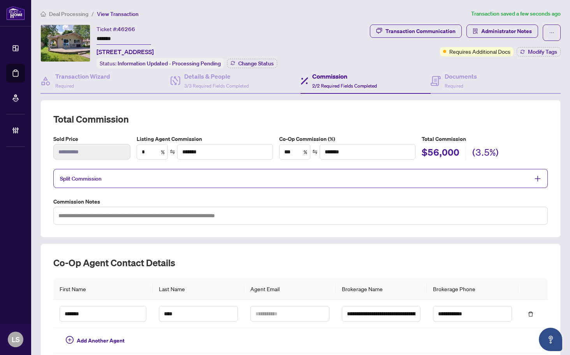
click at [337, 179] on span "Split Commission" at bounding box center [294, 178] width 469 height 9
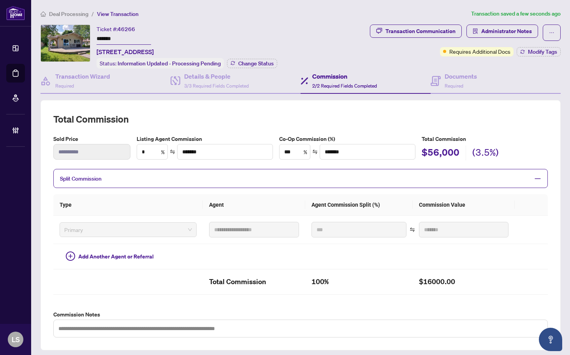
click at [337, 179] on span "Split Commission" at bounding box center [294, 178] width 469 height 9
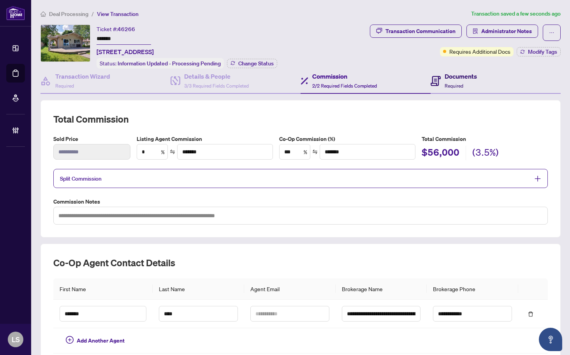
click at [432, 77] on icon at bounding box center [435, 81] width 10 height 10
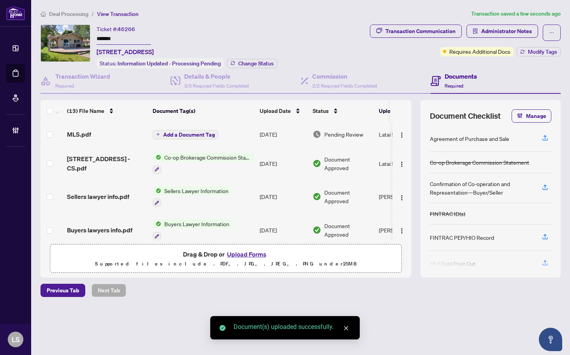
click at [200, 133] on span "Add a Document Tag" at bounding box center [189, 134] width 52 height 5
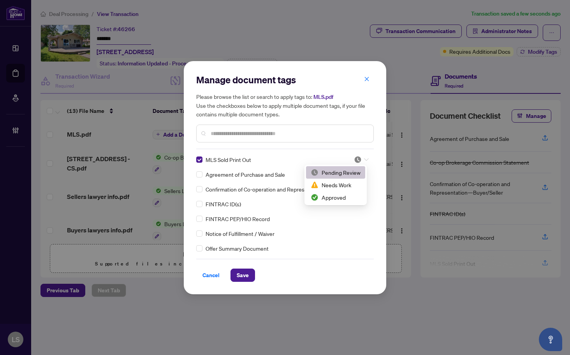
click at [364, 158] on icon at bounding box center [366, 159] width 5 height 3
click at [341, 195] on div "Approved" at bounding box center [336, 197] width 50 height 9
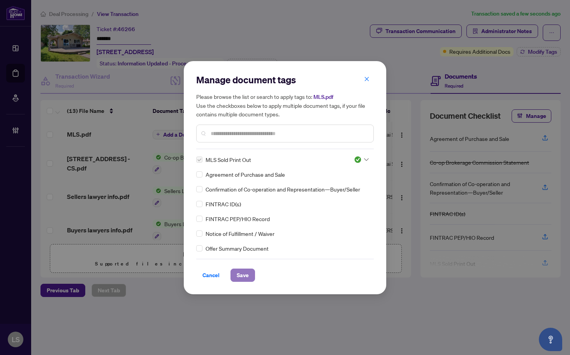
click at [236, 275] on button "Save" at bounding box center [242, 275] width 25 height 13
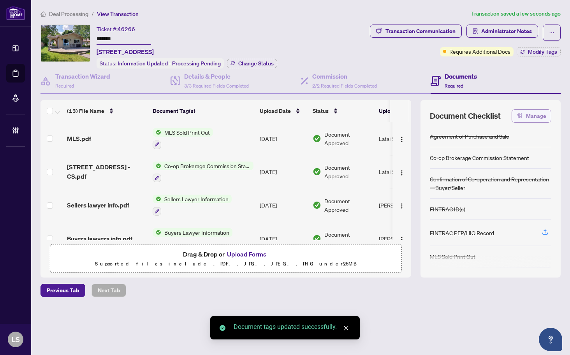
click at [538, 111] on span "Manage" at bounding box center [536, 116] width 20 height 12
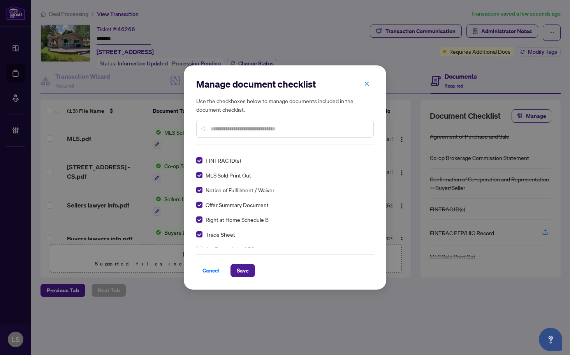
scroll to position [39, 0]
click at [246, 270] on span "Save" at bounding box center [243, 270] width 12 height 12
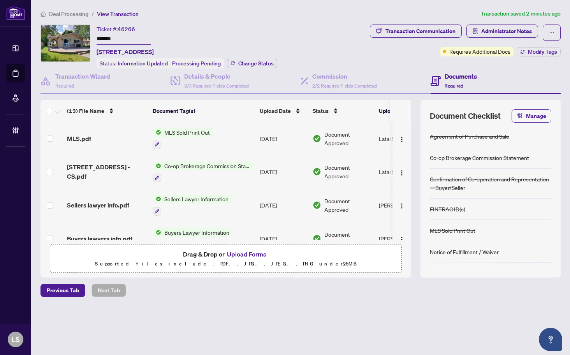
click at [504, 20] on div "Deal Processing / View Transaction Transaction saved 2 minutes ago Ticket #: 46…" at bounding box center [300, 166] width 526 height 315
click at [505, 28] on span "Administrator Notes" at bounding box center [506, 31] width 51 height 12
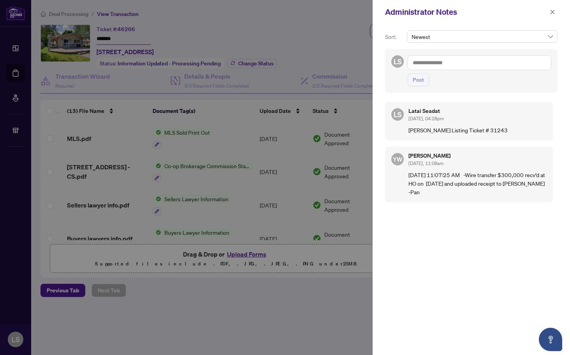
click at [437, 65] on textarea at bounding box center [480, 62] width 144 height 15
paste textarea "**********"
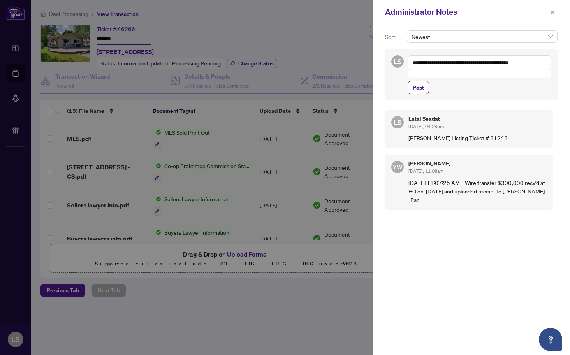
type textarea "**********"
click at [543, 66] on textarea "**********" at bounding box center [480, 62] width 144 height 15
type textarea "**********"
click at [408, 81] on button "Post" at bounding box center [418, 87] width 21 height 13
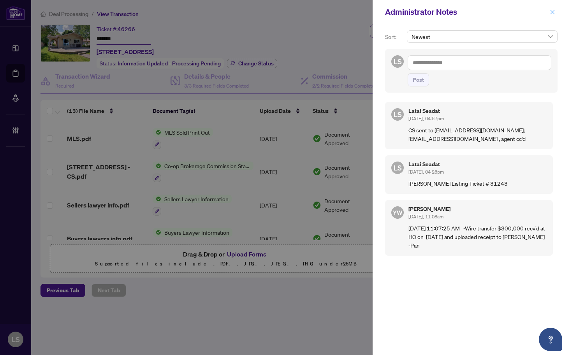
click at [552, 12] on icon "close" at bounding box center [552, 12] width 4 height 4
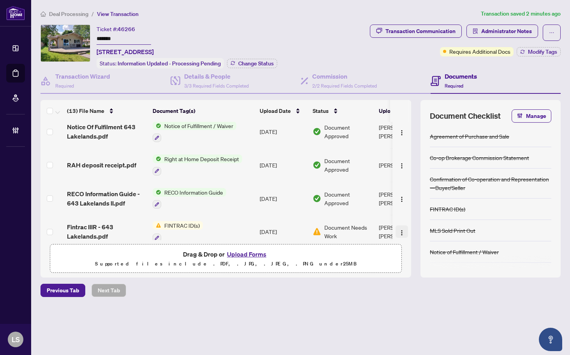
scroll to position [156, 0]
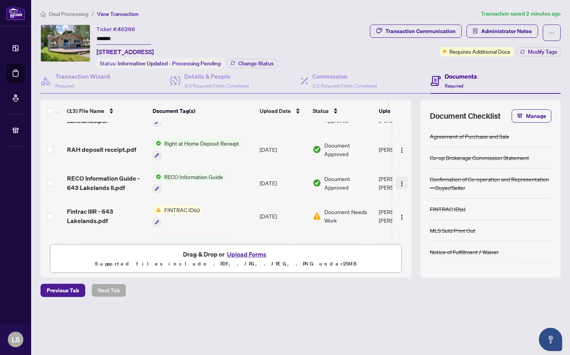
click at [404, 183] on button "button" at bounding box center [401, 183] width 12 height 12
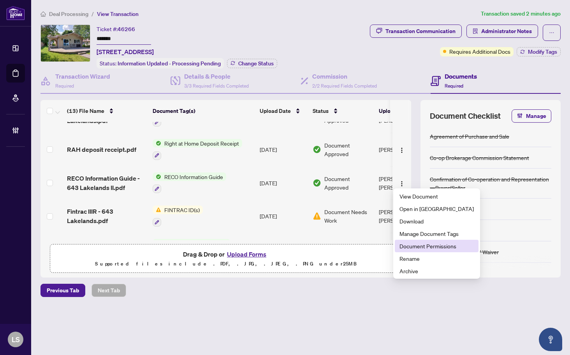
click at [418, 247] on span "Document Permissions" at bounding box center [436, 246] width 74 height 9
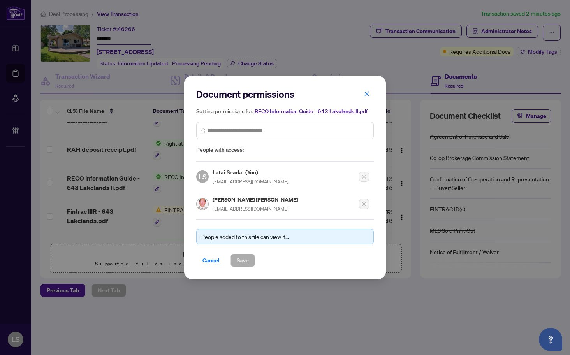
click at [232, 207] on span "owenlam88@gmail.com" at bounding box center [251, 209] width 76 height 6
copy div "owenlam88@gmail.com"
click at [209, 261] on span "Cancel" at bounding box center [210, 260] width 17 height 12
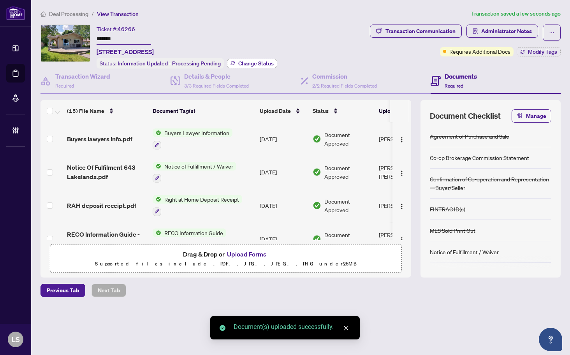
click at [262, 61] on span "Change Status" at bounding box center [255, 63] width 35 height 5
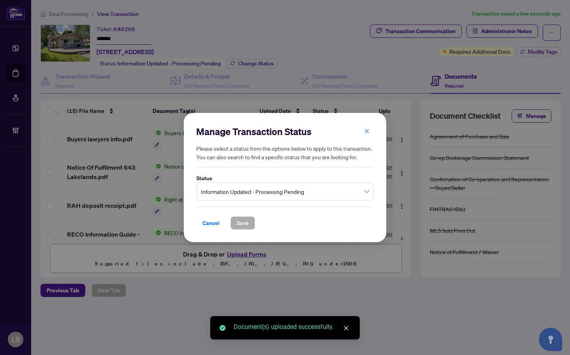
click at [239, 192] on span "Information Updated - Processing Pending" at bounding box center [285, 191] width 168 height 15
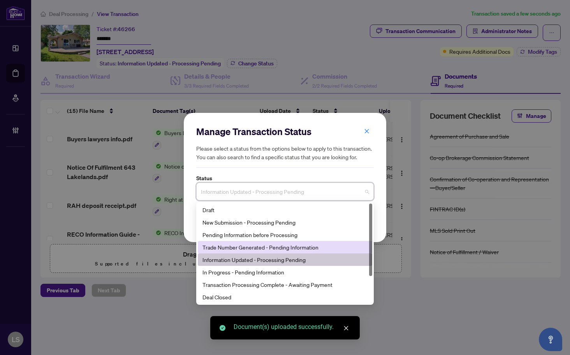
click at [250, 246] on div "Trade Number Generated - Pending Information" at bounding box center [284, 247] width 165 height 9
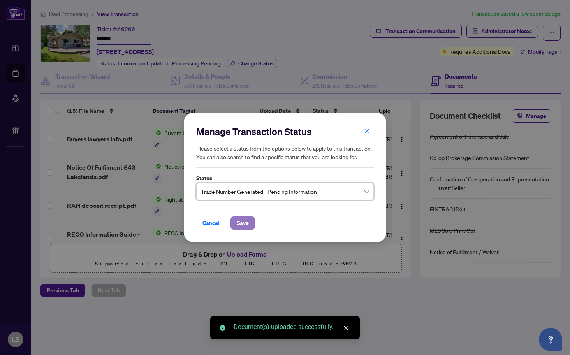
click at [241, 223] on span "Save" at bounding box center [243, 223] width 12 height 12
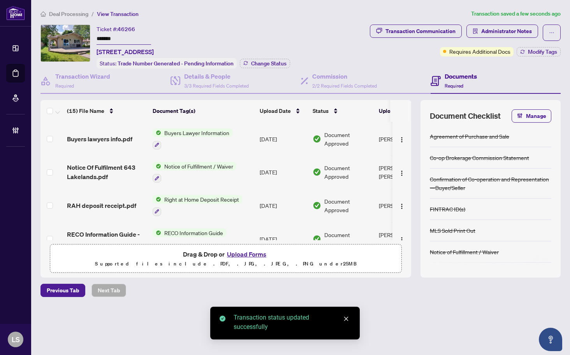
scroll to position [0, 0]
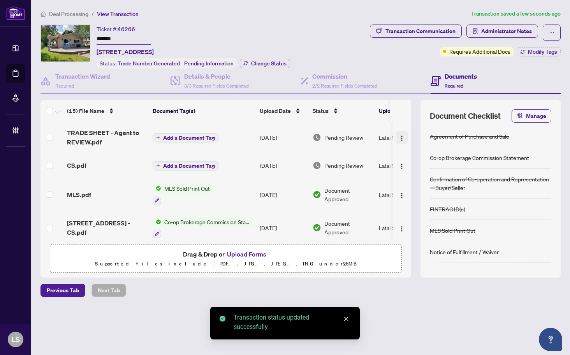
click at [399, 136] on img "button" at bounding box center [402, 138] width 6 height 6
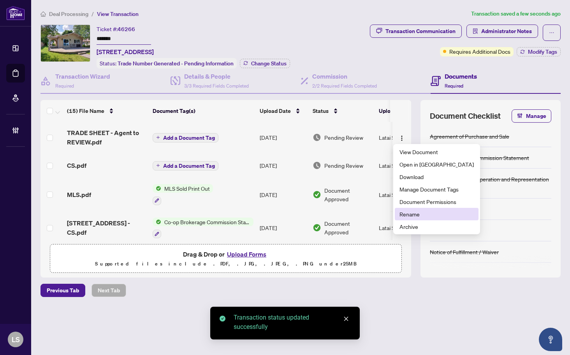
click at [416, 212] on span "Rename" at bounding box center [436, 214] width 74 height 9
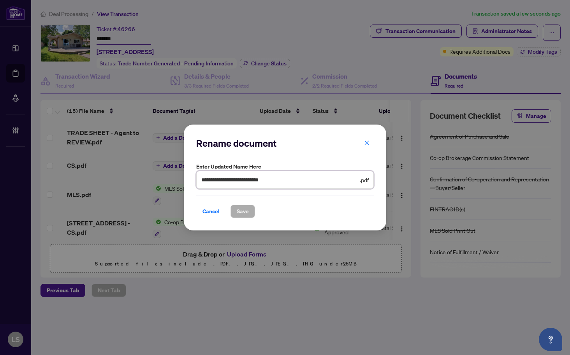
click at [298, 181] on input "**********" at bounding box center [279, 180] width 157 height 9
paste input "**********"
type input "**********"
click at [230, 205] on button "Save" at bounding box center [242, 211] width 25 height 13
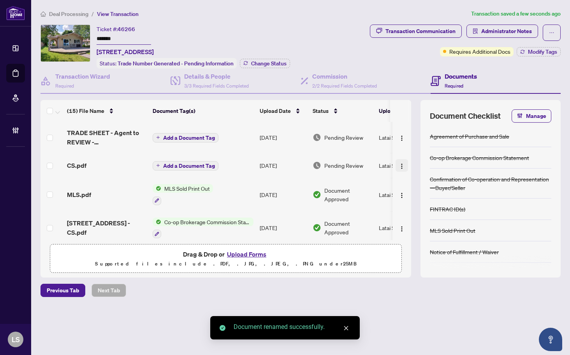
click at [399, 165] on img "button" at bounding box center [402, 166] width 6 height 6
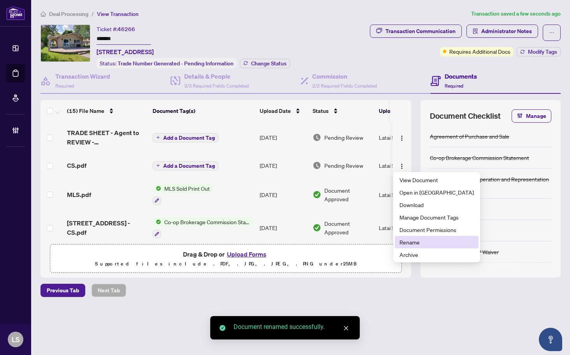
click at [406, 246] on span "Rename" at bounding box center [436, 242] width 74 height 9
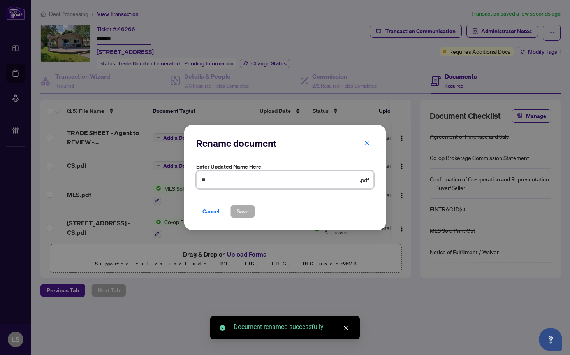
click at [237, 181] on input "**" at bounding box center [279, 180] width 157 height 9
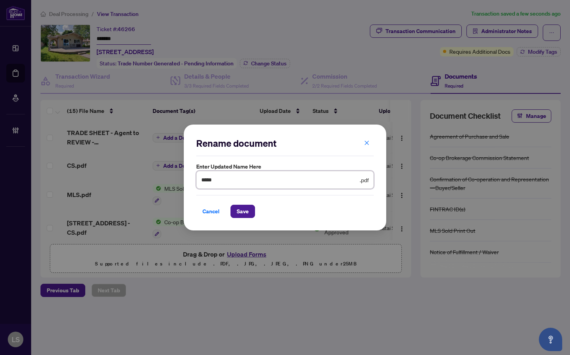
paste input "**********"
type input "**********"
click at [230, 205] on button "Save" at bounding box center [242, 211] width 25 height 13
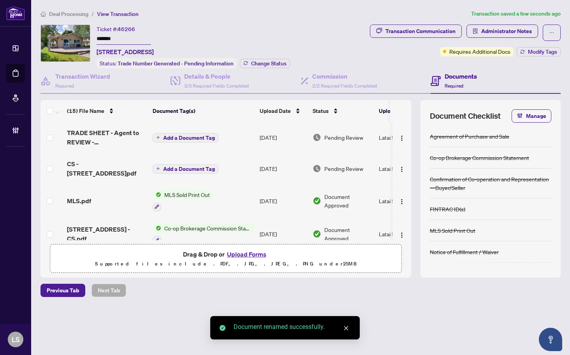
click at [193, 166] on span "Add a Document Tag" at bounding box center [189, 168] width 52 height 5
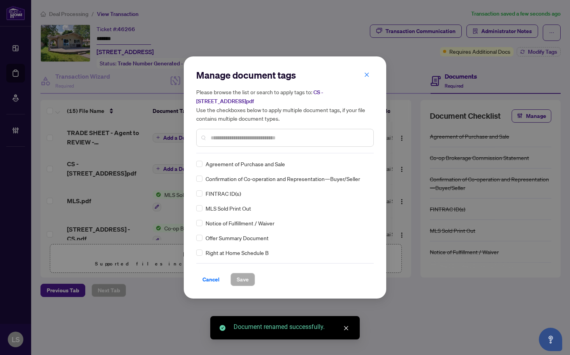
click at [276, 139] on input "text" at bounding box center [289, 138] width 156 height 9
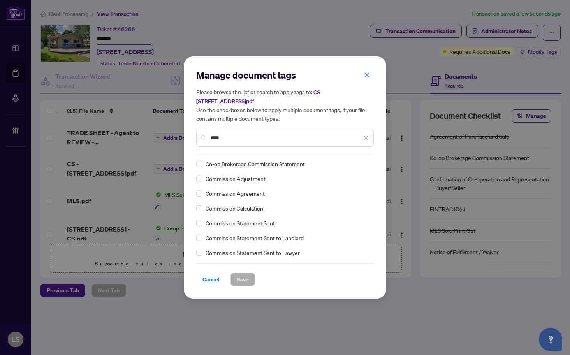
type input "****"
click at [361, 160] on div at bounding box center [361, 164] width 15 height 8
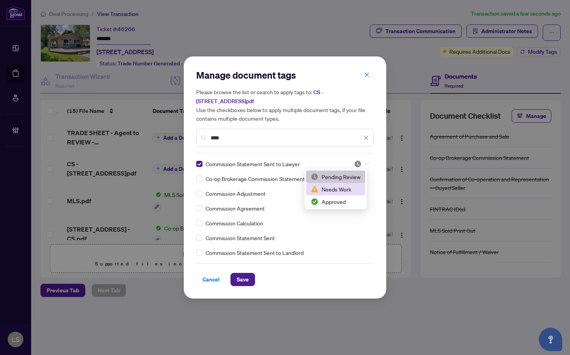
click at [343, 196] on div "Pending Review Needs Work Approved" at bounding box center [335, 188] width 59 height 37
click at [339, 201] on div "Approved" at bounding box center [336, 201] width 50 height 9
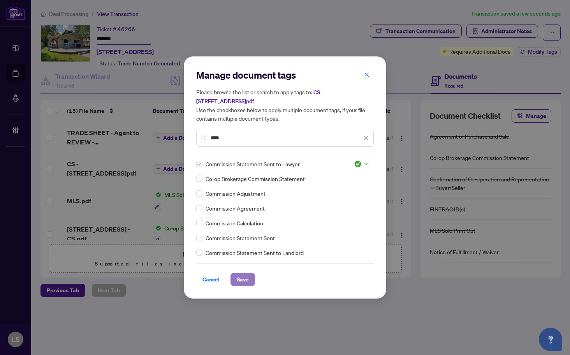
click at [242, 275] on span "Save" at bounding box center [243, 279] width 12 height 12
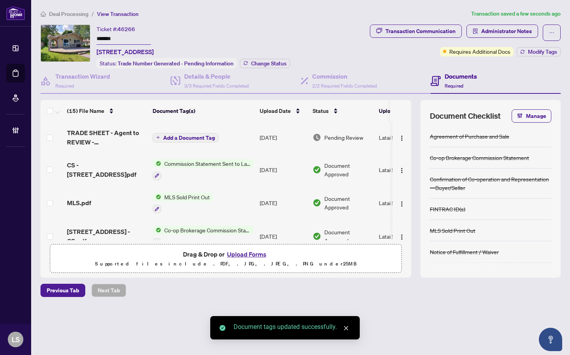
click at [399, 135] on img "button" at bounding box center [402, 138] width 6 height 6
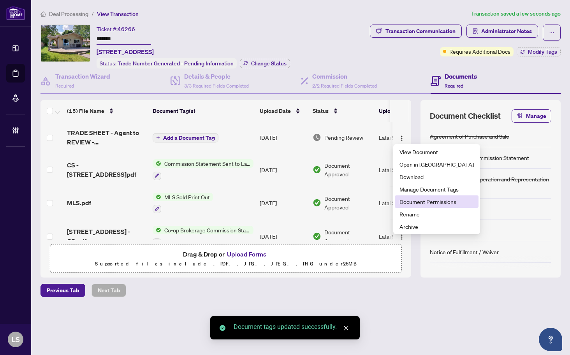
click at [418, 197] on li "Document Permissions" at bounding box center [437, 201] width 84 height 12
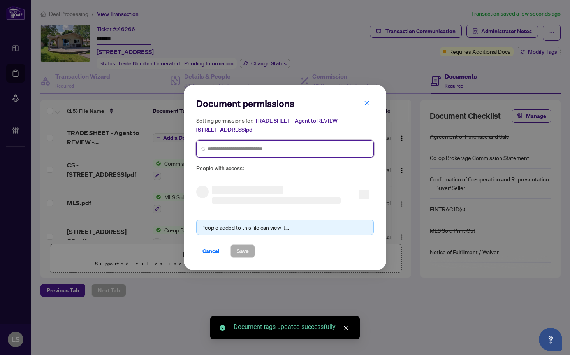
click at [309, 145] on input "search" at bounding box center [287, 149] width 161 height 8
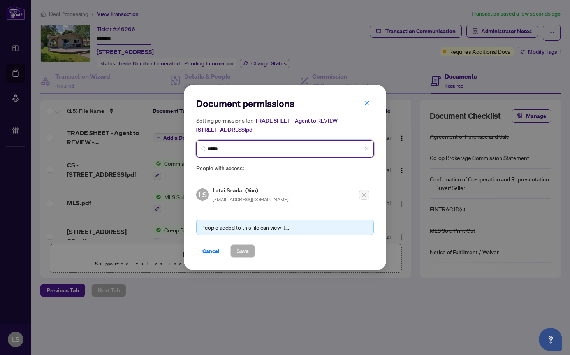
type input "******"
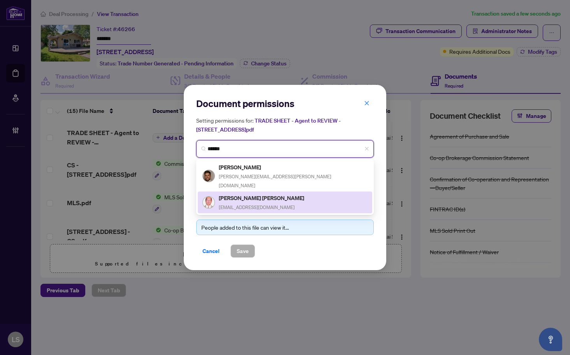
click at [250, 193] on h5 "Owen Chak Chung Lam" at bounding box center [262, 197] width 86 height 9
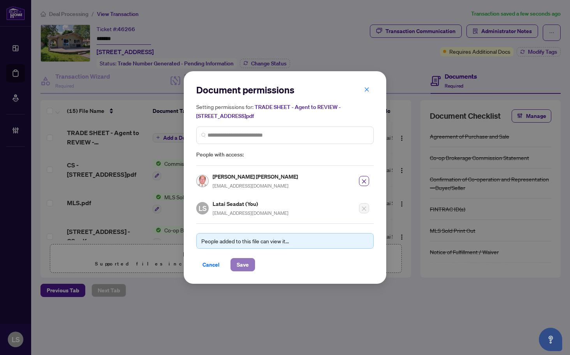
click at [243, 263] on span "Save" at bounding box center [243, 264] width 12 height 12
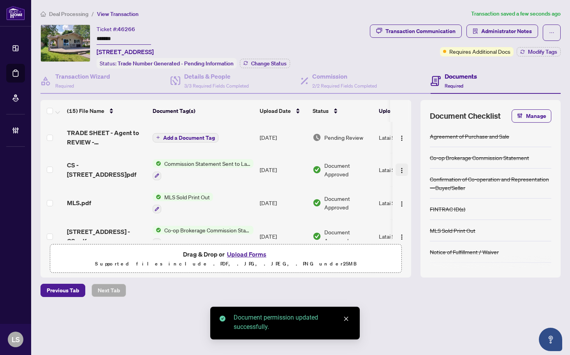
click at [402, 167] on img "button" at bounding box center [402, 170] width 6 height 6
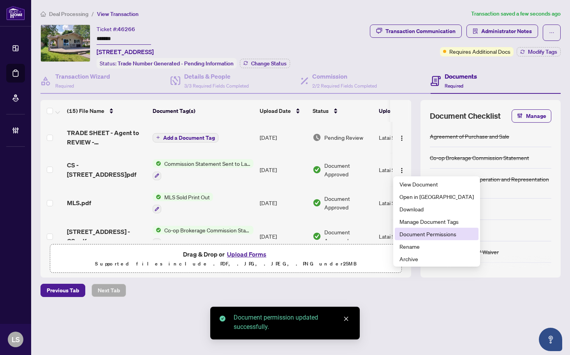
click at [425, 231] on span "Document Permissions" at bounding box center [436, 234] width 74 height 9
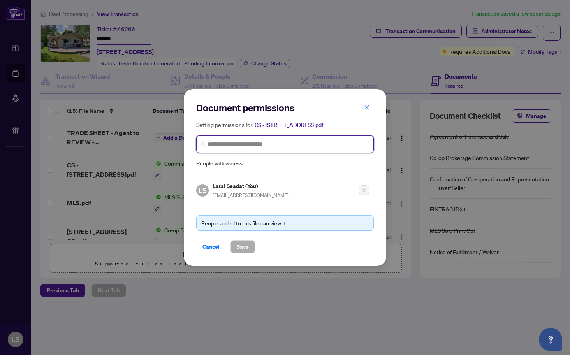
click at [259, 146] on input "search" at bounding box center [287, 144] width 161 height 8
type input "******"
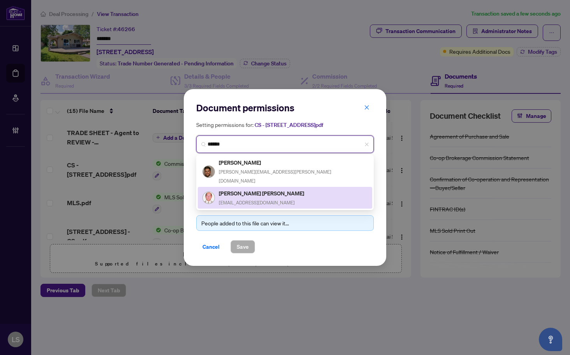
click at [253, 189] on h5 "Owen Chak Chung Lam" at bounding box center [262, 193] width 86 height 9
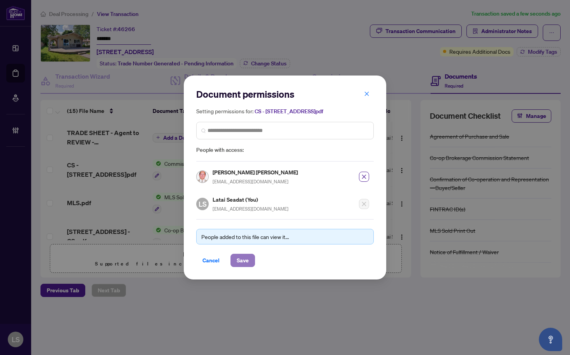
click at [246, 258] on span "Save" at bounding box center [243, 260] width 12 height 12
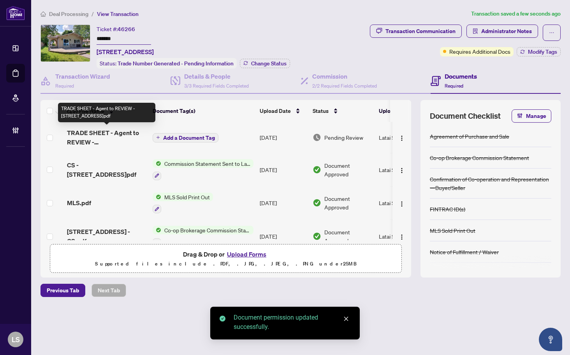
click at [104, 137] on span "TRADE SHEET - Agent to REVIEW - 643 Lakelands Ave.pdf" at bounding box center [106, 137] width 79 height 19
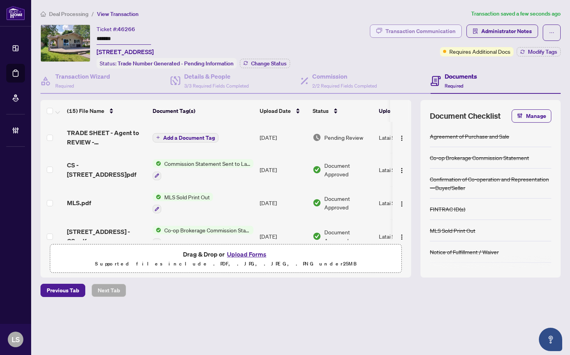
click at [422, 30] on div "Transaction Communication" at bounding box center [420, 31] width 70 height 12
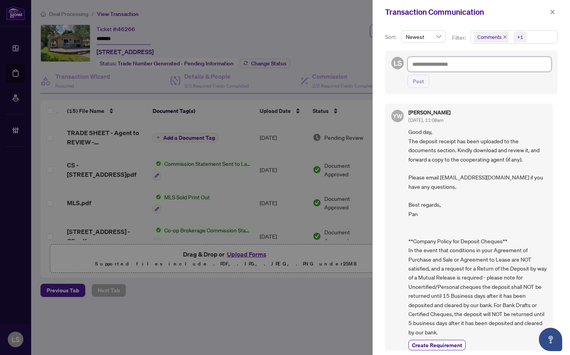
click at [485, 69] on textarea at bounding box center [480, 64] width 144 height 15
paste textarea "**********"
type textarea "**********"
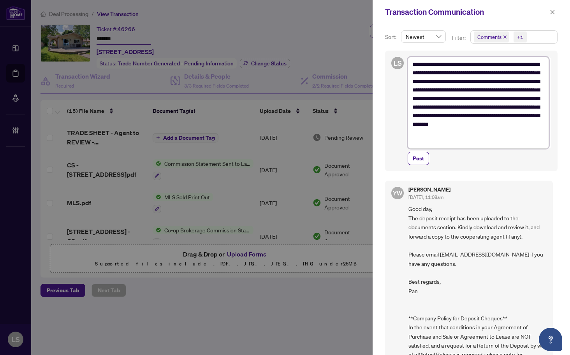
click at [499, 61] on textarea "**********" at bounding box center [478, 103] width 141 height 92
type textarea "**********"
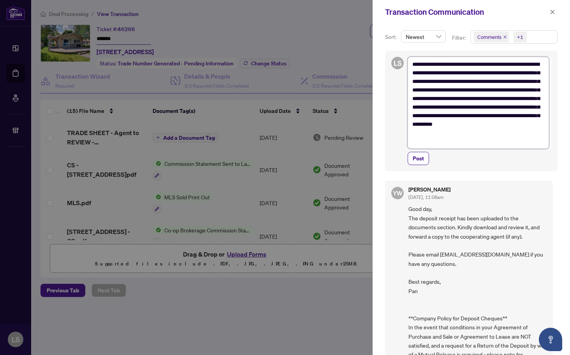
type textarea "**********"
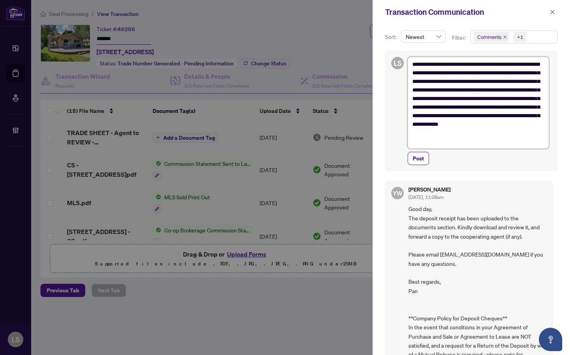
type textarea "**********"
click at [408, 152] on button "Post" at bounding box center [418, 158] width 21 height 13
type textarea "**********"
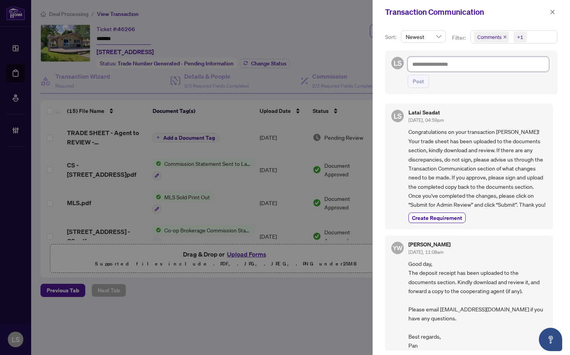
click at [460, 62] on textarea at bounding box center [478, 64] width 141 height 15
paste textarea "**********"
type textarea "**********"
click at [415, 87] on span "Post" at bounding box center [418, 81] width 11 height 12
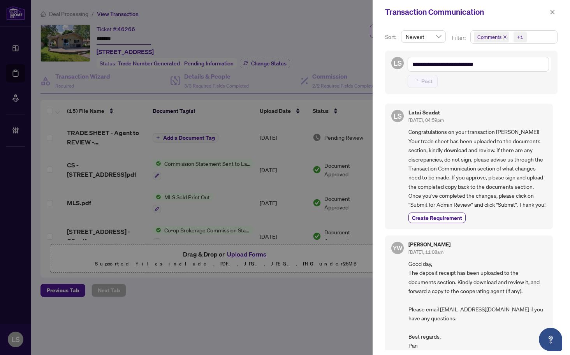
type textarea "**********"
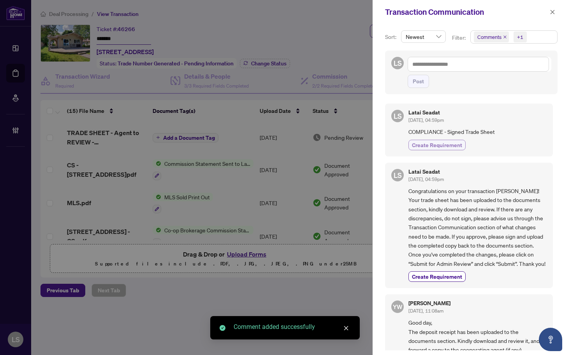
click at [449, 142] on span "Create Requirement" at bounding box center [437, 145] width 50 height 8
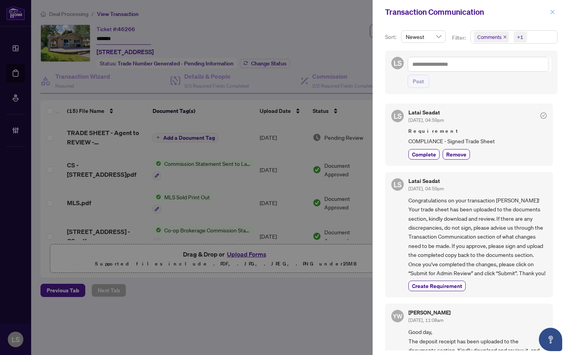
click at [549, 14] on button "button" at bounding box center [552, 11] width 10 height 9
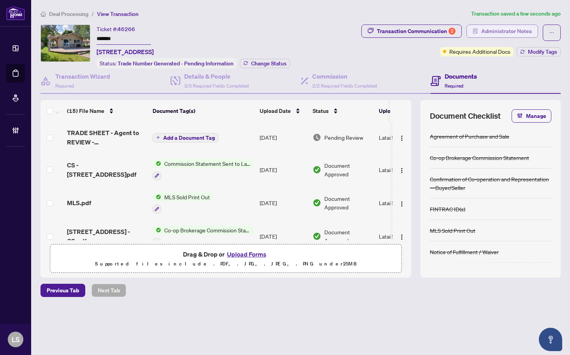
click at [529, 29] on span "Administrator Notes" at bounding box center [506, 31] width 51 height 12
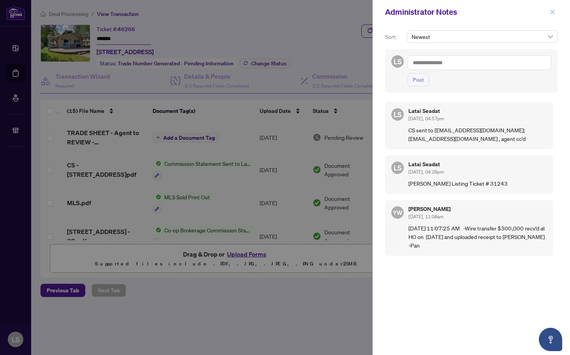
click at [553, 14] on icon "close" at bounding box center [552, 11] width 5 height 5
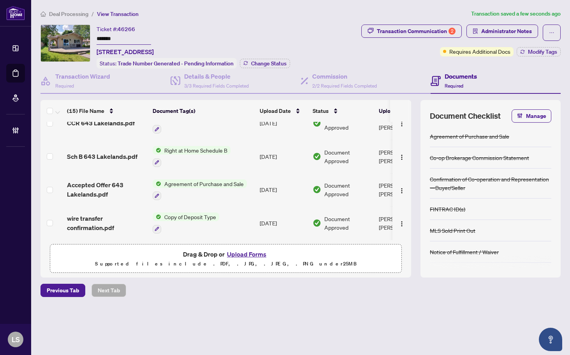
scroll to position [186, 0]
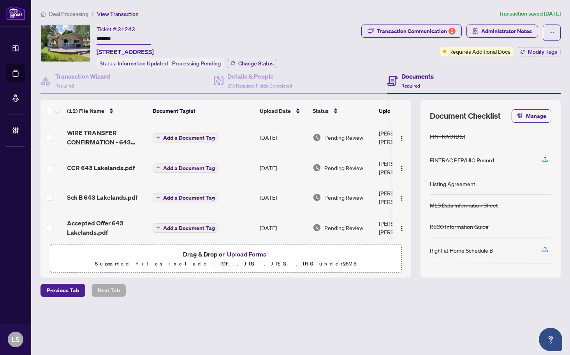
click at [130, 26] on span "31243" at bounding box center [127, 29] width 18 height 7
copy span "31243"
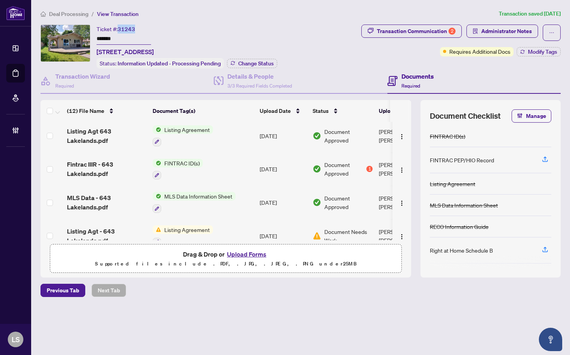
scroll to position [156, 0]
click at [83, 130] on span "Listing Agt 643 Lakelands.pdf" at bounding box center [106, 135] width 79 height 19
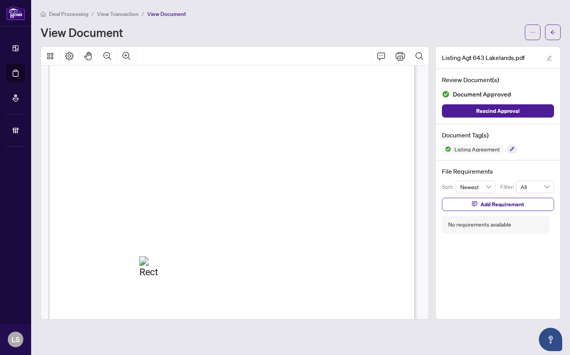
scroll to position [39, 0]
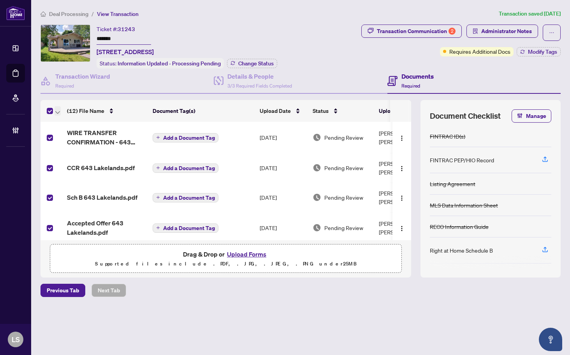
click at [56, 111] on icon "button" at bounding box center [57, 112] width 5 height 3
click at [67, 124] on span "Open Selected in New Tab(s)" at bounding box center [95, 123] width 69 height 9
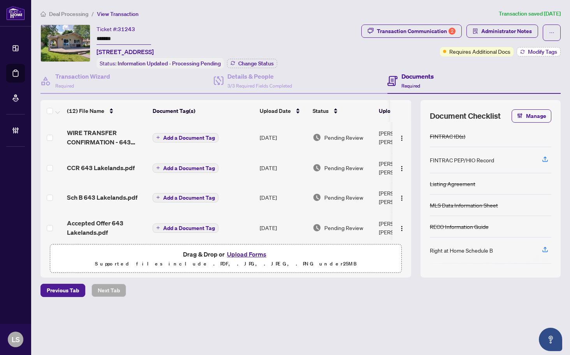
click at [536, 53] on span "Modify Tags" at bounding box center [542, 51] width 29 height 5
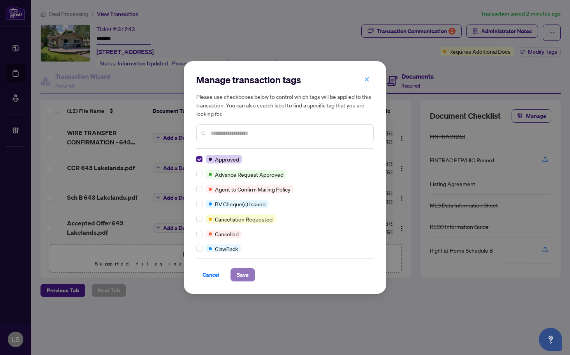
drag, startPoint x: 234, startPoint y: 273, endPoint x: 288, endPoint y: 263, distance: 54.9
click at [234, 273] on button "Save" at bounding box center [242, 274] width 25 height 13
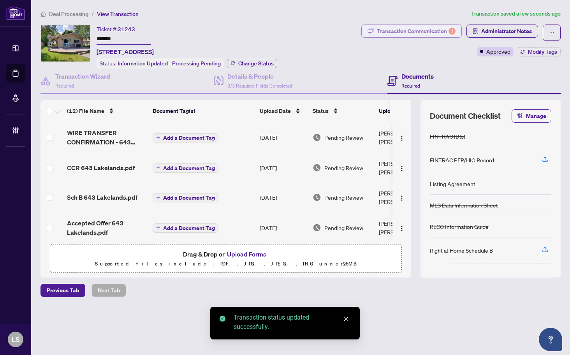
click at [423, 31] on div "Transaction Communication 1" at bounding box center [416, 31] width 79 height 12
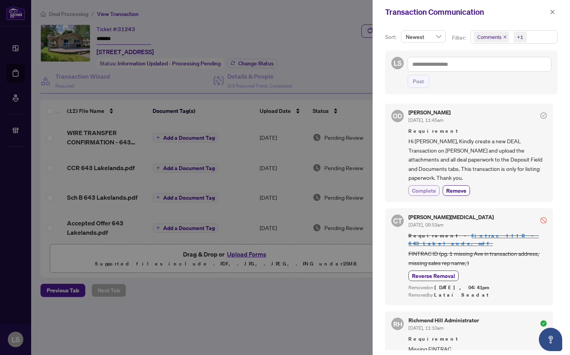
click at [417, 190] on span "Complete" at bounding box center [424, 190] width 24 height 8
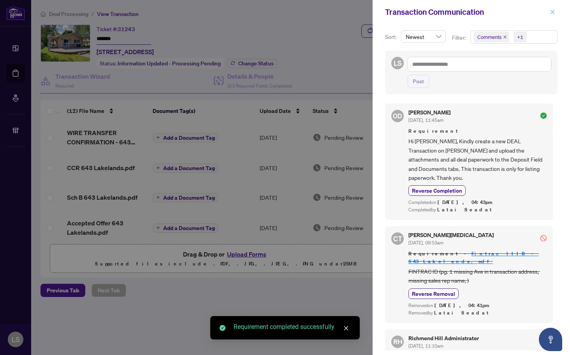
click at [552, 14] on icon "close" at bounding box center [552, 11] width 5 height 5
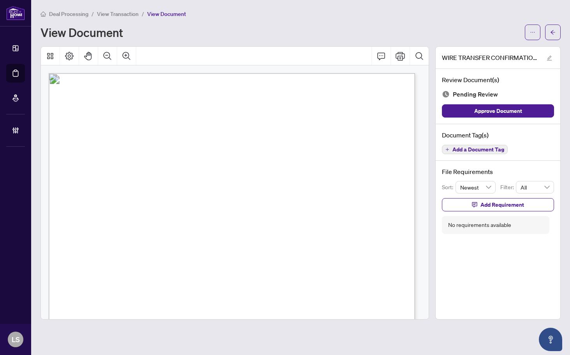
click at [495, 152] on span "Add a Document Tag" at bounding box center [478, 149] width 52 height 5
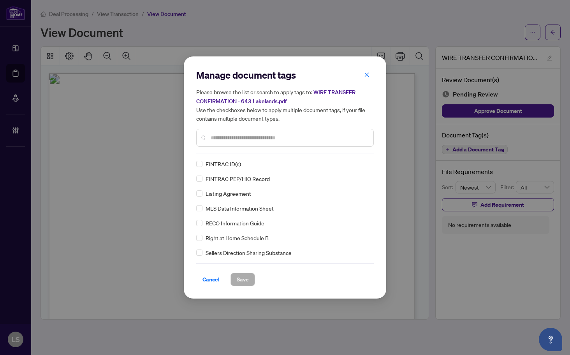
click at [230, 140] on input "text" at bounding box center [289, 138] width 156 height 9
type input "***"
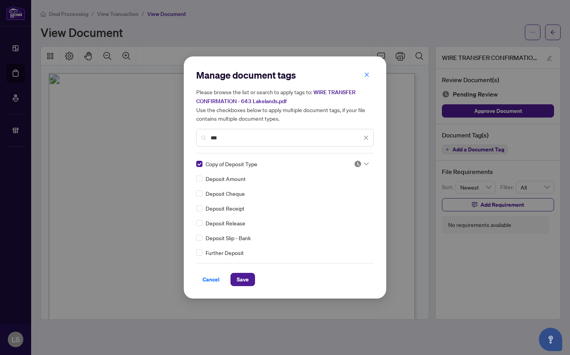
click at [353, 158] on div "Manage document tags Please browse the list or search to apply tags to: WIRE TR…" at bounding box center [284, 177] width 177 height 217
click at [357, 163] on img at bounding box center [358, 164] width 8 height 8
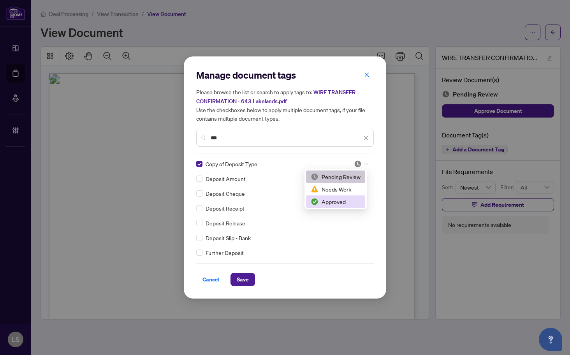
click at [339, 199] on div "Approved" at bounding box center [336, 201] width 50 height 9
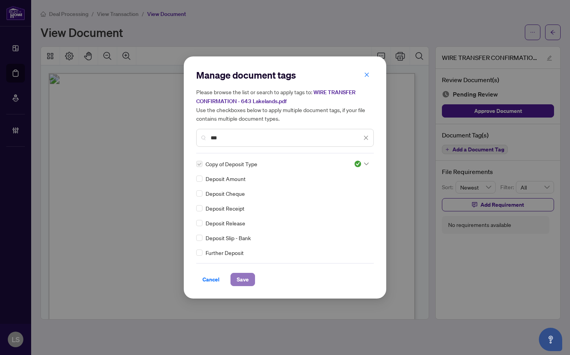
click at [246, 280] on span "Save" at bounding box center [243, 279] width 12 height 12
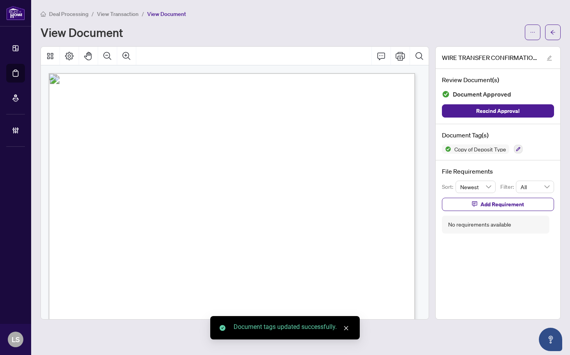
click at [256, 258] on span "00003-05752-1023670-CAD-CAD OPERATING ACCT" at bounding box center [191, 261] width 130 height 6
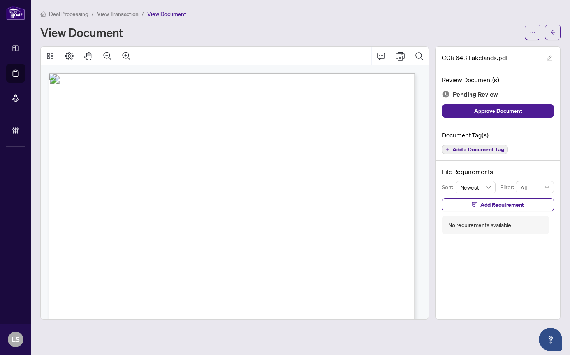
click at [476, 152] on span "Add a Document Tag" at bounding box center [478, 149] width 52 height 5
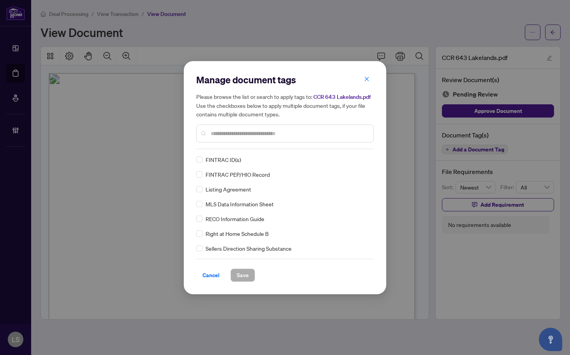
click at [242, 128] on div at bounding box center [284, 134] width 177 height 18
click at [256, 133] on input "text" at bounding box center [289, 133] width 156 height 9
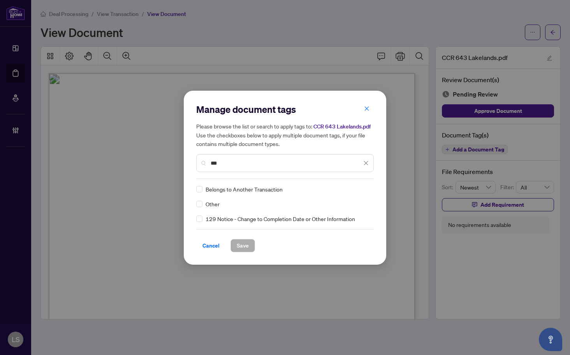
type input "***"
click at [356, 186] on img at bounding box center [358, 189] width 8 height 8
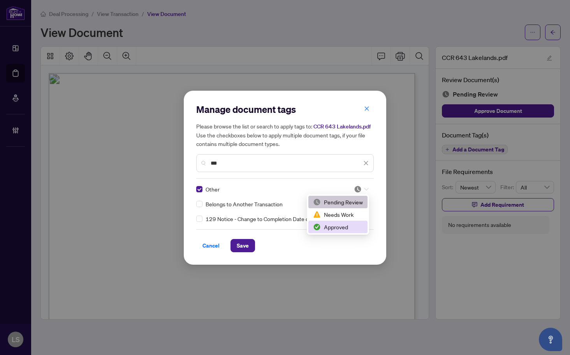
click at [339, 225] on div "Approved" at bounding box center [338, 227] width 50 height 9
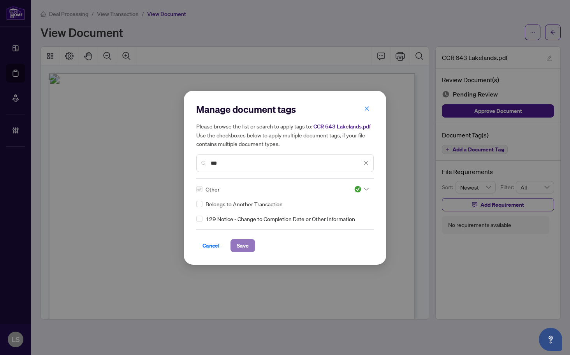
drag, startPoint x: 242, startPoint y: 248, endPoint x: 298, endPoint y: 246, distance: 56.1
click at [242, 248] on span "Save" at bounding box center [243, 245] width 12 height 12
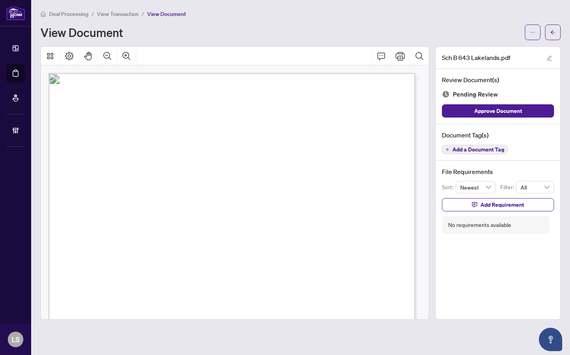
click at [472, 148] on span "Add a Document Tag" at bounding box center [478, 149] width 52 height 5
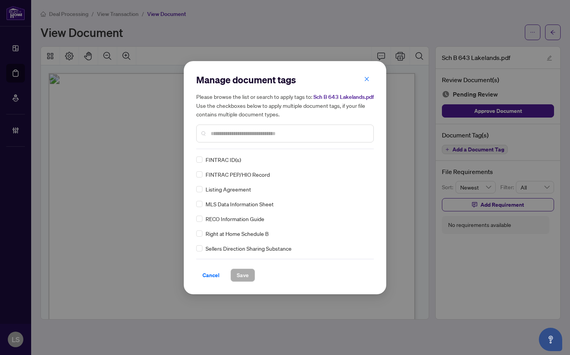
click at [253, 133] on input "text" at bounding box center [289, 133] width 156 height 9
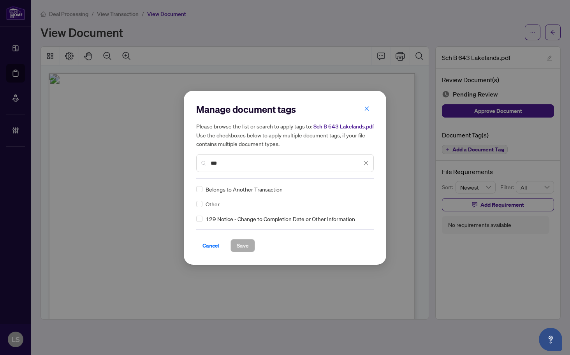
type input "***"
click at [357, 186] on img at bounding box center [358, 189] width 8 height 8
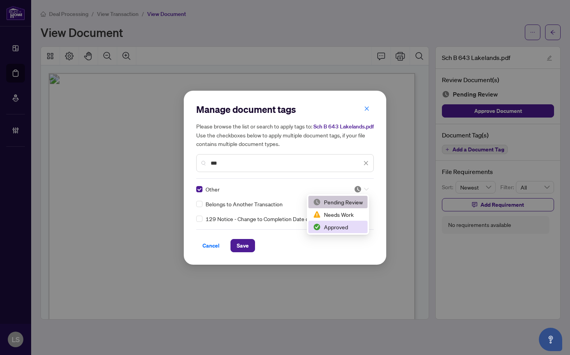
click at [342, 225] on div "Approved" at bounding box center [338, 227] width 50 height 9
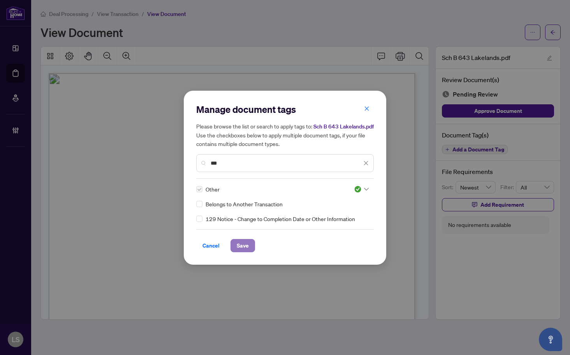
click at [237, 249] on span "Save" at bounding box center [243, 245] width 12 height 12
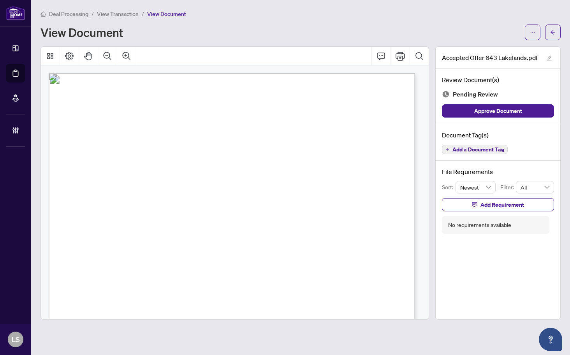
click at [464, 152] on span "Add a Document Tag" at bounding box center [478, 149] width 52 height 5
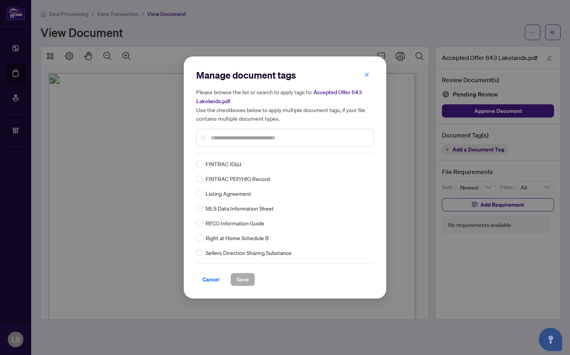
click at [232, 139] on input "text" at bounding box center [289, 138] width 156 height 9
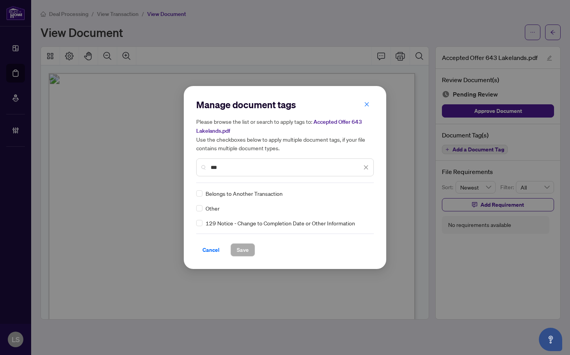
type input "***"
click at [364, 195] on div at bounding box center [361, 194] width 15 height 8
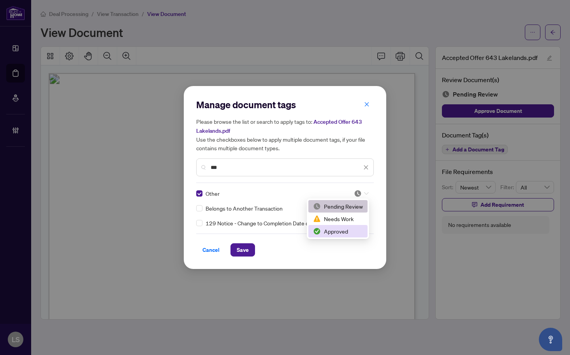
click at [339, 234] on div "Approved" at bounding box center [338, 231] width 50 height 9
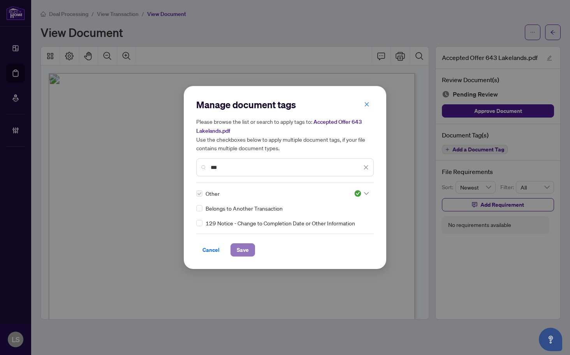
click at [237, 245] on span "Save" at bounding box center [243, 250] width 12 height 12
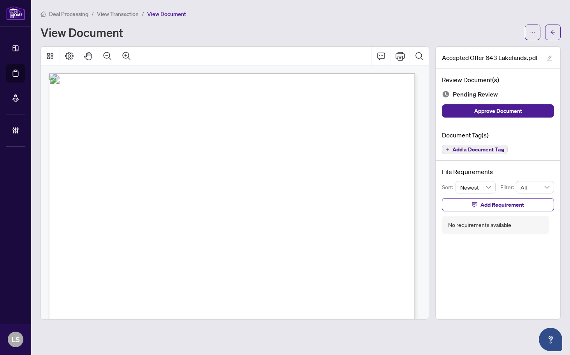
click at [480, 152] on span "Add a Document Tag" at bounding box center [478, 149] width 52 height 5
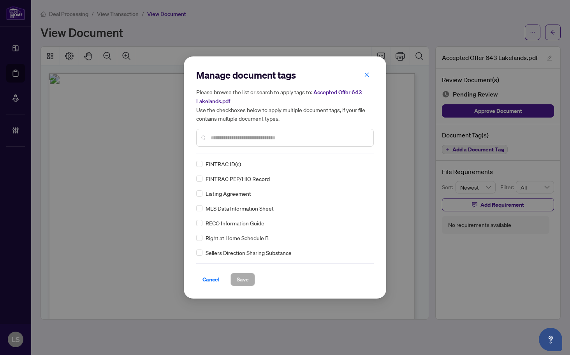
click at [255, 133] on div at bounding box center [284, 138] width 177 height 18
click at [258, 141] on input "text" at bounding box center [289, 138] width 156 height 9
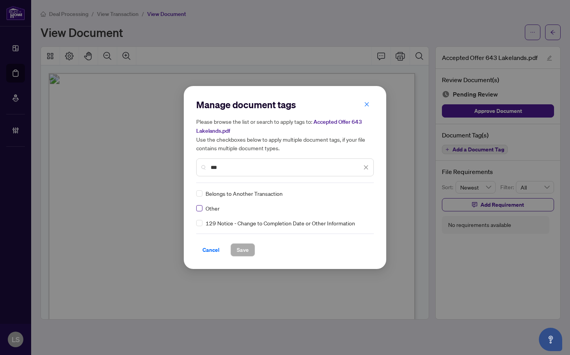
type input "***"
click at [359, 191] on img at bounding box center [358, 194] width 8 height 8
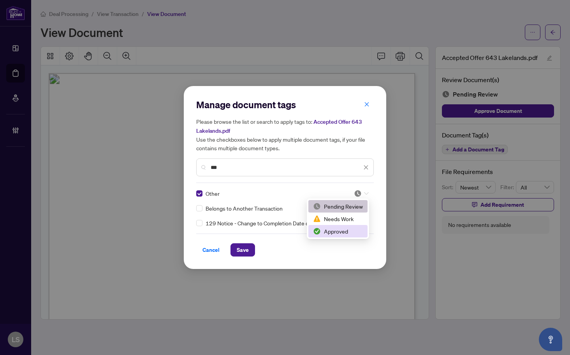
click at [340, 234] on div "Approved" at bounding box center [338, 231] width 50 height 9
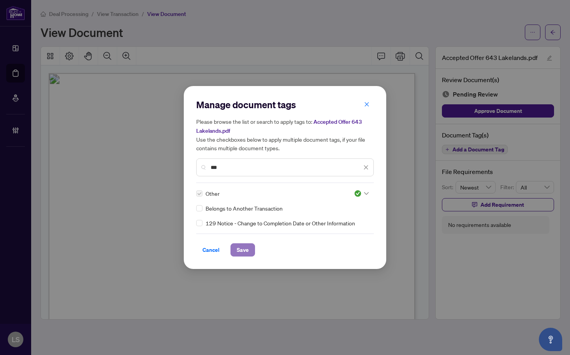
click at [238, 247] on span "Save" at bounding box center [243, 250] width 12 height 12
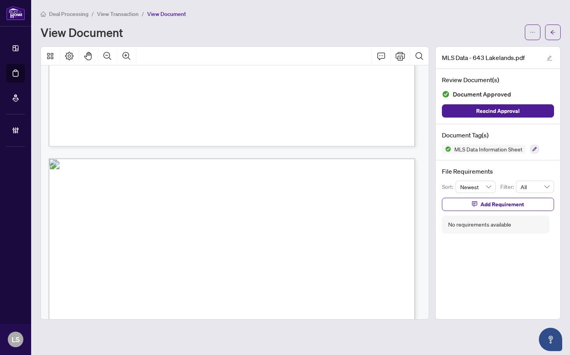
scroll to position [5838, 0]
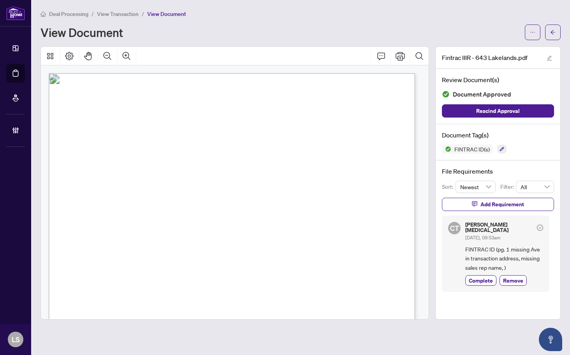
click at [258, 235] on span "[DATE]" at bounding box center [248, 238] width 20 height 6
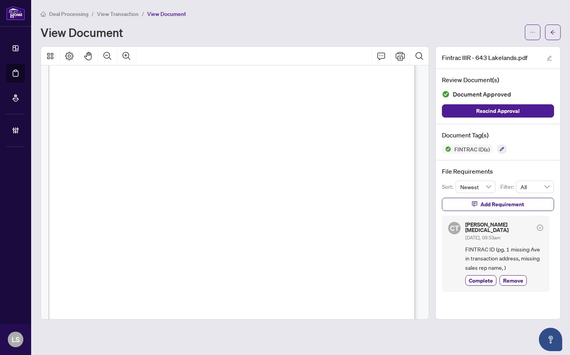
click at [158, 263] on span "[DATE]" at bounding box center [148, 264] width 18 height 5
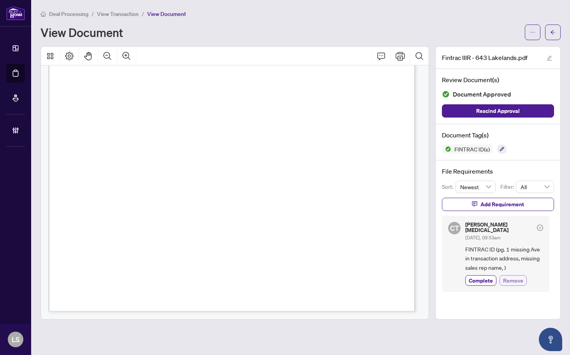
click at [510, 276] on span "Remove" at bounding box center [513, 280] width 20 height 8
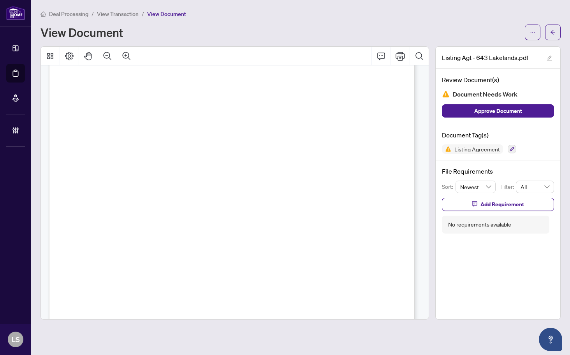
scroll to position [195, 0]
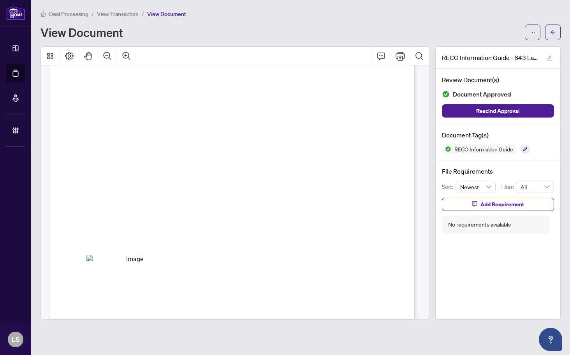
scroll to position [5872, 0]
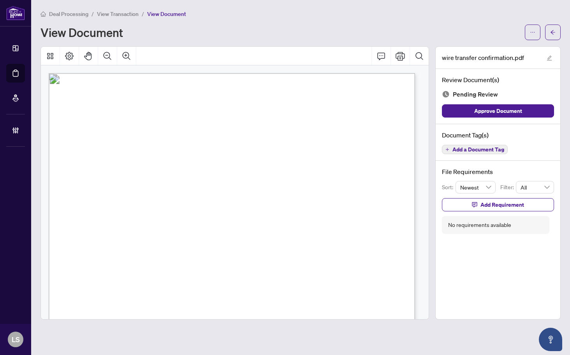
click at [495, 147] on span "Add a Document Tag" at bounding box center [478, 149] width 52 height 5
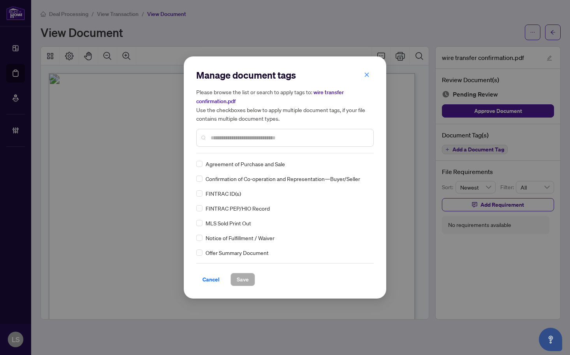
click at [226, 139] on input "text" at bounding box center [289, 138] width 156 height 9
type input "***"
click at [198, 167] on label at bounding box center [199, 164] width 6 height 9
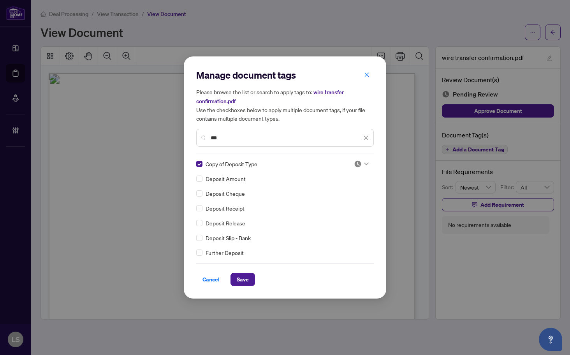
click at [357, 161] on img at bounding box center [358, 164] width 8 height 8
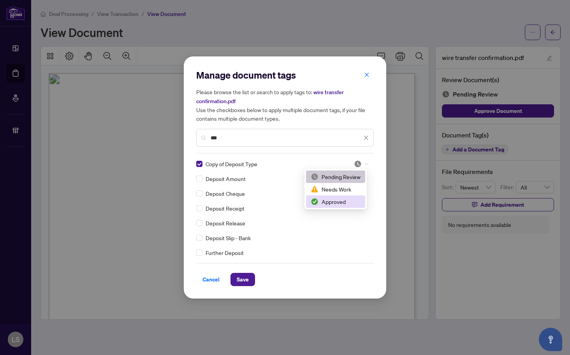
click at [355, 203] on div "Approved" at bounding box center [336, 201] width 50 height 9
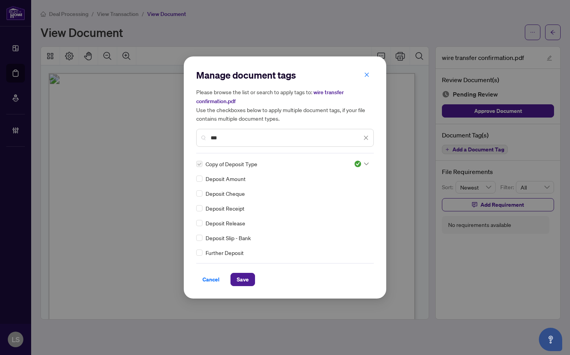
click at [224, 288] on div "Manage document tags Please browse the list or search to apply tags to: wire tr…" at bounding box center [285, 177] width 202 height 242
click at [244, 279] on span "Save" at bounding box center [243, 279] width 12 height 12
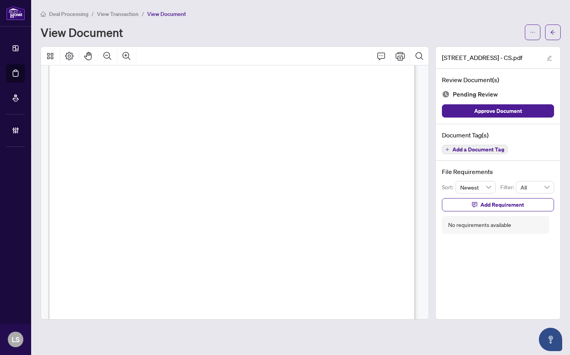
scroll to position [156, 0]
click at [476, 148] on span "Add a Document Tag" at bounding box center [478, 149] width 52 height 5
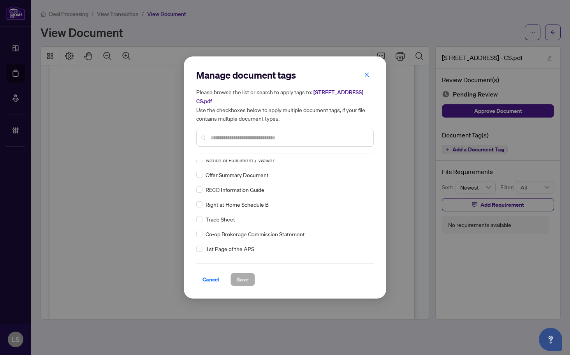
scroll to position [0, 0]
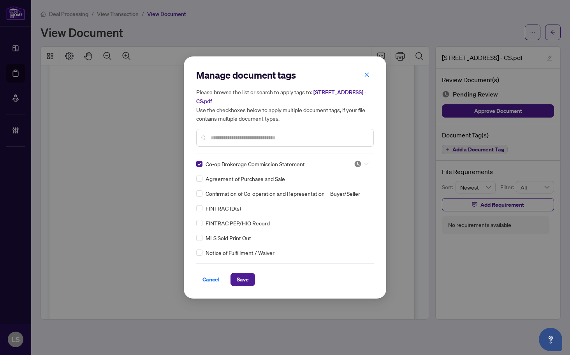
click at [355, 163] on img at bounding box center [358, 164] width 8 height 8
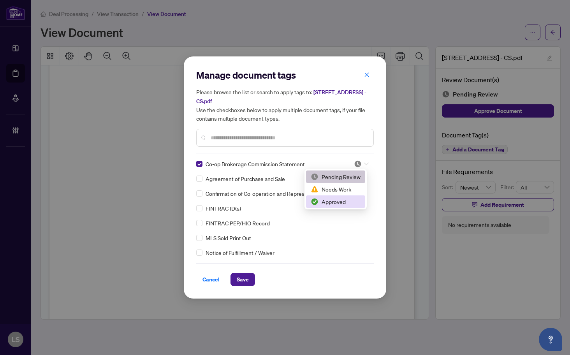
click at [343, 207] on div "Approved" at bounding box center [335, 201] width 59 height 12
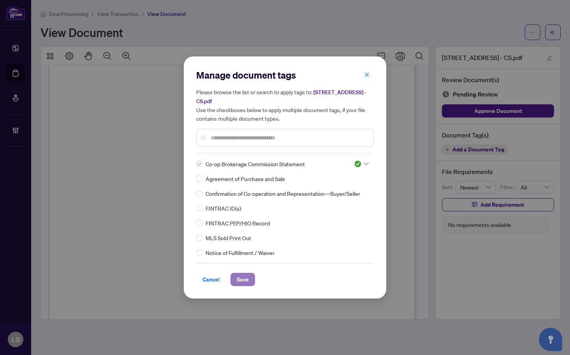
click at [241, 284] on span "Save" at bounding box center [243, 279] width 12 height 12
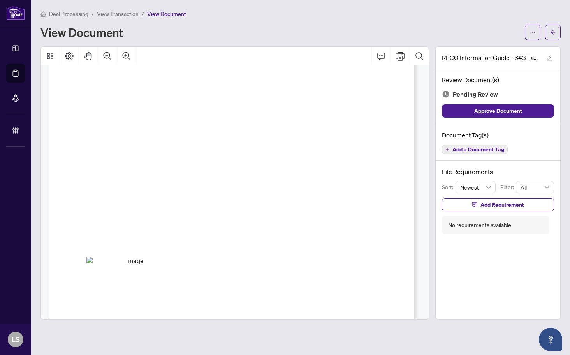
scroll to position [5872, 0]
click at [480, 149] on span "Add a Document Tag" at bounding box center [478, 149] width 52 height 5
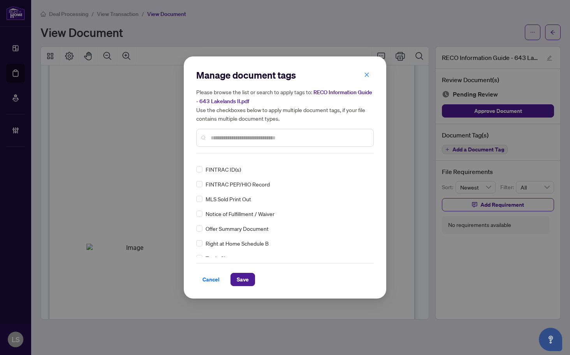
scroll to position [0, 0]
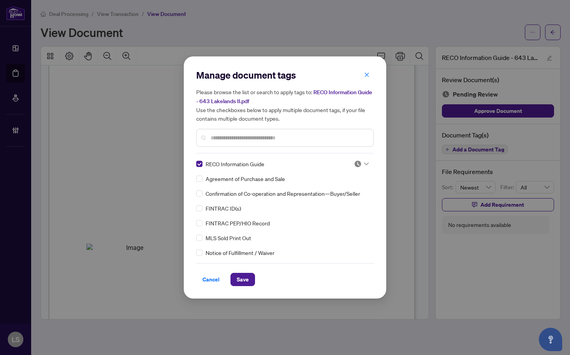
click at [361, 161] on div at bounding box center [361, 164] width 15 height 8
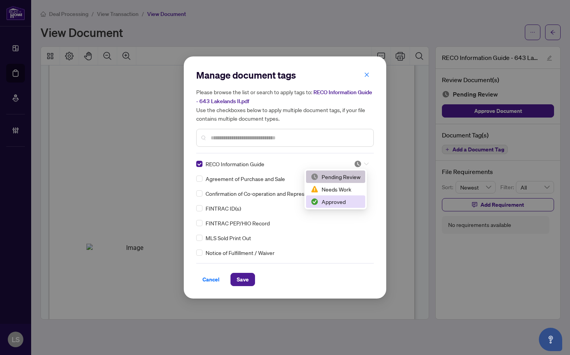
click at [341, 199] on div "Approved" at bounding box center [336, 201] width 50 height 9
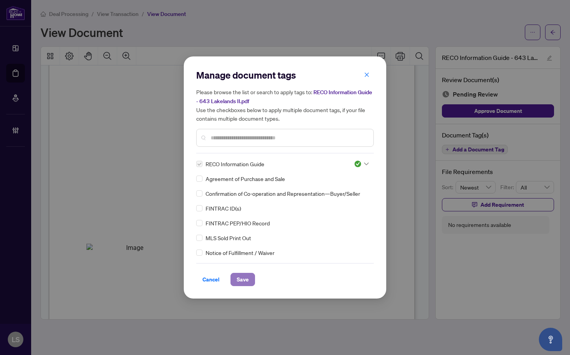
click at [240, 279] on span "Save" at bounding box center [243, 279] width 12 height 12
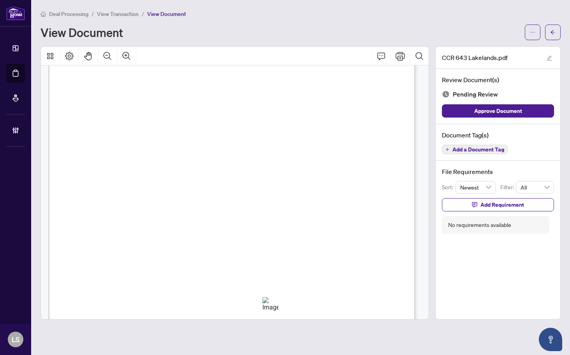
scroll to position [177, 0]
click at [489, 147] on span "Add a Document Tag" at bounding box center [478, 149] width 52 height 5
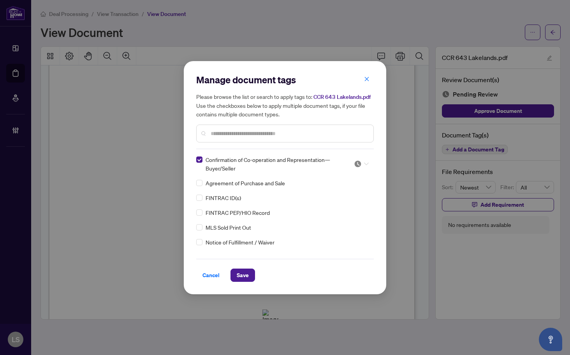
click at [360, 161] on div at bounding box center [361, 164] width 15 height 8
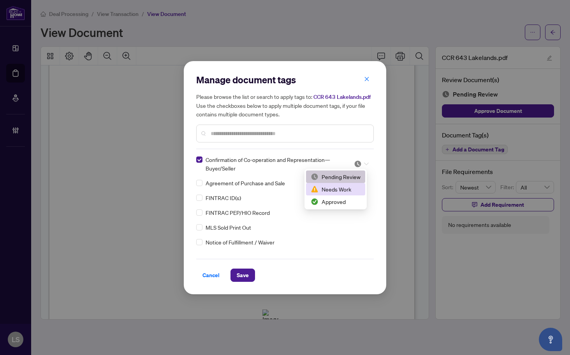
click at [337, 200] on div "Approved" at bounding box center [336, 201] width 50 height 9
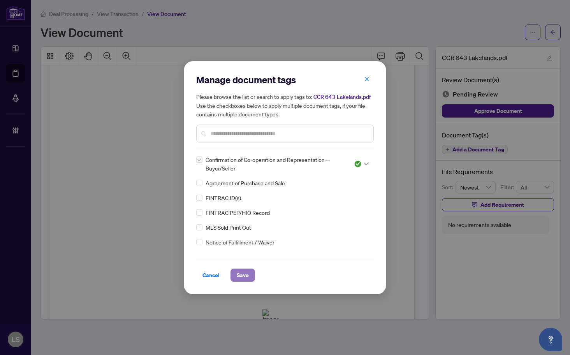
click at [246, 274] on span "Save" at bounding box center [243, 275] width 12 height 12
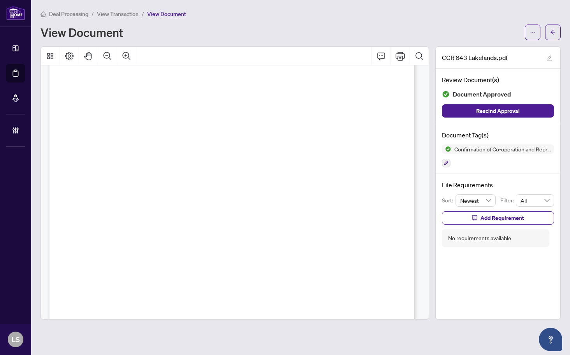
scroll to position [0, 0]
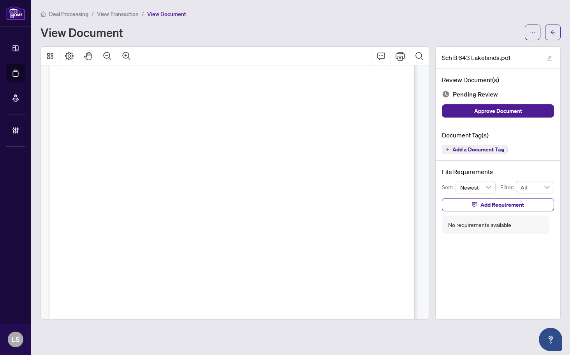
scroll to position [234, 0]
drag, startPoint x: 359, startPoint y: 215, endPoint x: 262, endPoint y: 219, distance: 97.4
click at [260, 220] on div "B The parties to this Agreement hereby acknowledge and agree that the Deposit H…" at bounding box center [330, 204] width 563 height 729
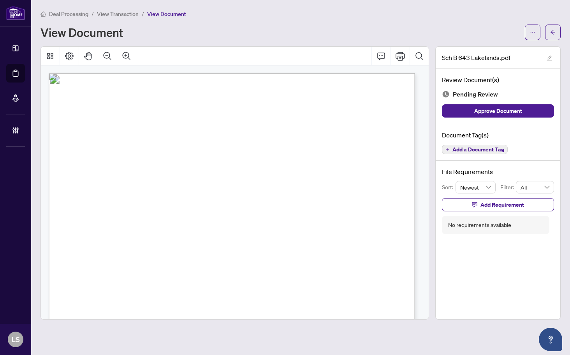
click at [469, 152] on span "Add a Document Tag" at bounding box center [478, 149] width 52 height 5
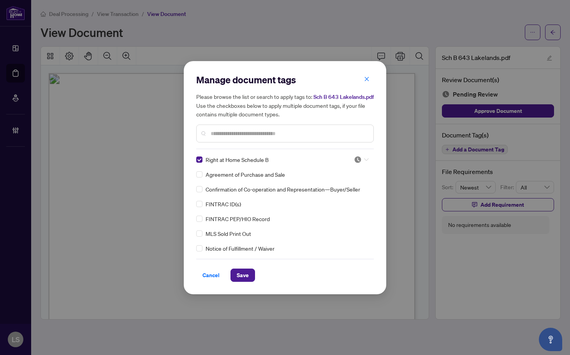
click at [358, 158] on img at bounding box center [358, 160] width 8 height 8
click at [331, 208] on div "Right at Home Schedule B Agreement of Purchase and Sale Confirmation of Co-oper…" at bounding box center [284, 203] width 177 height 97
click at [358, 158] on img at bounding box center [358, 160] width 8 height 8
click at [340, 195] on div "Approved" at bounding box center [336, 197] width 50 height 9
click at [246, 274] on span "Save" at bounding box center [243, 275] width 12 height 12
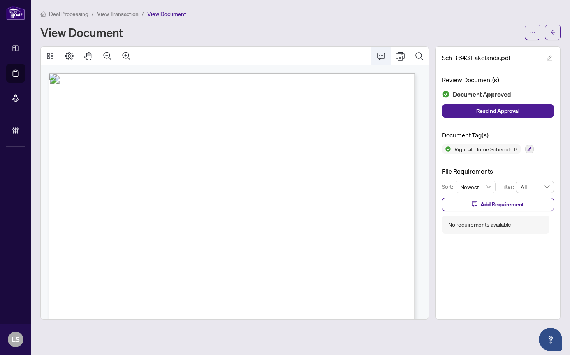
click at [381, 53] on icon "Comment" at bounding box center [381, 56] width 8 height 7
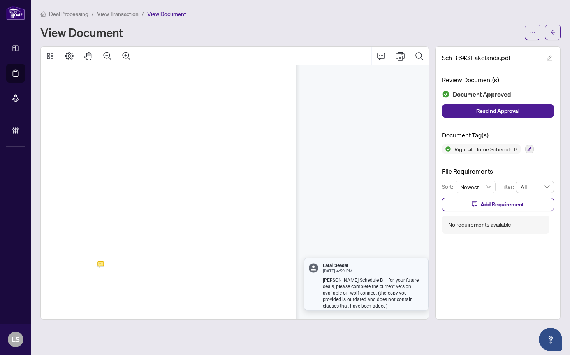
scroll to position [78, 0]
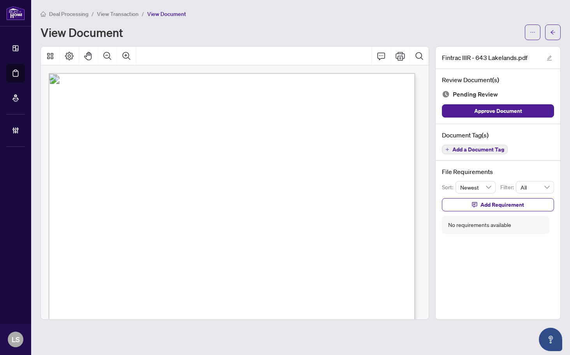
click at [475, 151] on span "Add a Document Tag" at bounding box center [478, 149] width 52 height 5
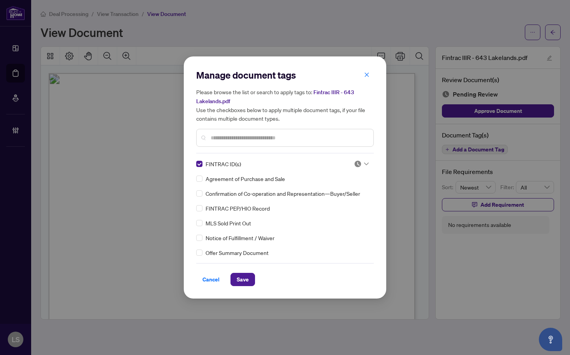
click at [371, 161] on div "FINTRAC ID(s) Agreement of Purchase and Sale Confirmation of Co-operation and R…" at bounding box center [284, 208] width 177 height 97
click at [360, 162] on div at bounding box center [361, 164] width 15 height 8
click at [346, 193] on div "Needs Work" at bounding box center [335, 189] width 59 height 12
click at [240, 281] on span "Save" at bounding box center [243, 279] width 12 height 12
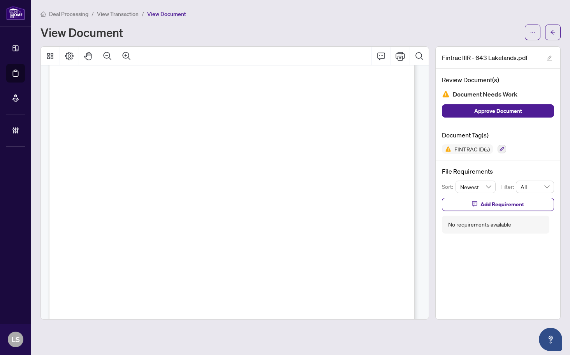
scroll to position [39, 0]
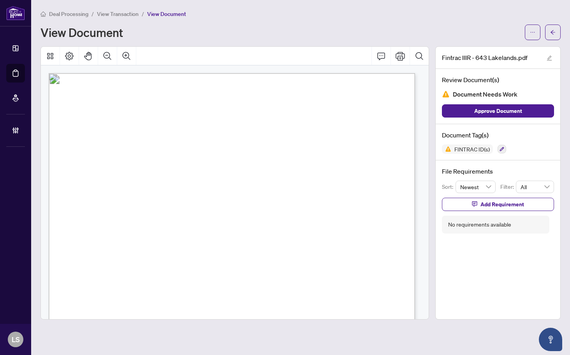
click at [299, 147] on span "Innisfil" at bounding box center [288, 149] width 22 height 6
click at [487, 204] on span "Add Requirement" at bounding box center [502, 204] width 44 height 12
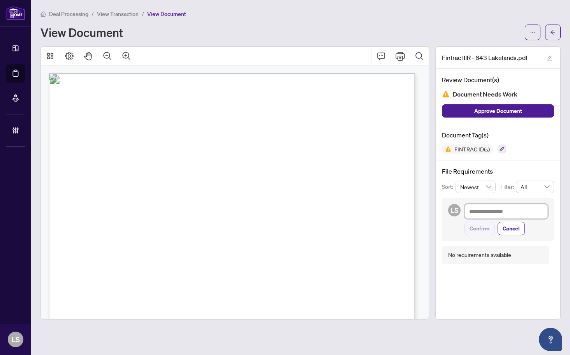
click at [489, 211] on textarea at bounding box center [505, 211] width 83 height 15
paste textarea "**********"
type textarea "**********"
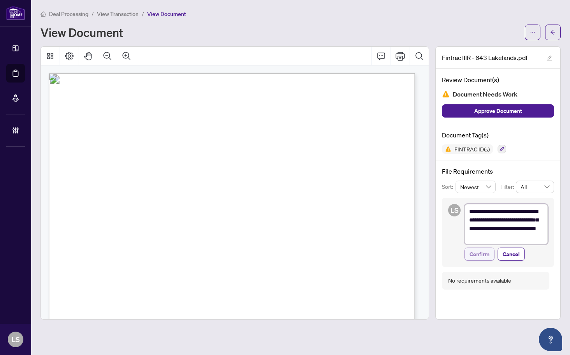
type textarea "**********"
click at [480, 257] on span "Confirm" at bounding box center [479, 254] width 20 height 12
type textarea "**********"
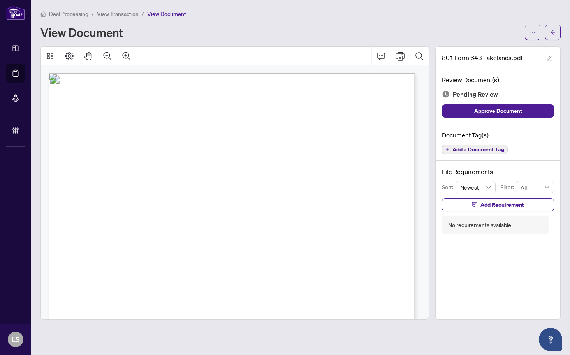
click at [464, 146] on button "Add a Document Tag" at bounding box center [475, 149] width 66 height 9
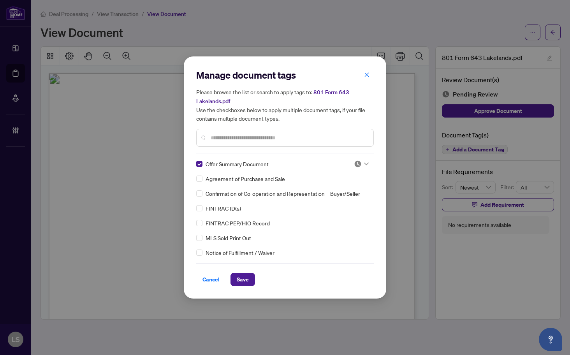
click at [356, 164] on img at bounding box center [358, 164] width 8 height 8
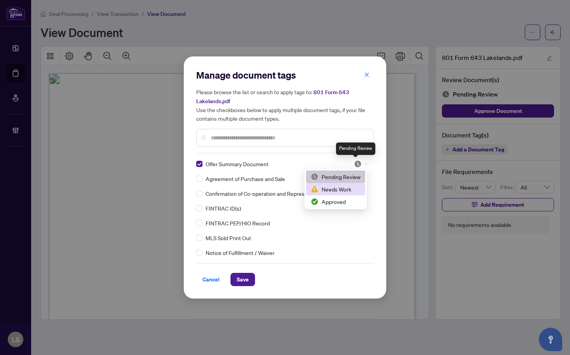
click at [348, 203] on div "Approved" at bounding box center [336, 201] width 50 height 9
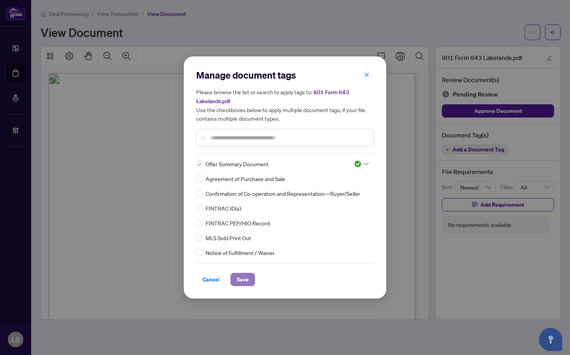
click at [241, 280] on span "Save" at bounding box center [243, 279] width 12 height 12
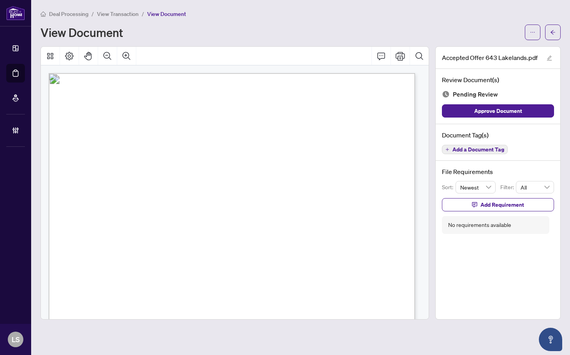
click at [456, 147] on span "Add a Document Tag" at bounding box center [478, 149] width 52 height 5
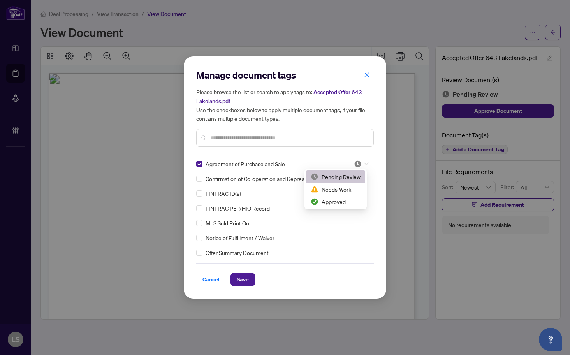
click at [364, 165] on div at bounding box center [361, 164] width 15 height 8
click at [344, 195] on div "Needs Work" at bounding box center [335, 189] width 59 height 12
click at [357, 164] on img at bounding box center [358, 164] width 8 height 8
click at [337, 204] on div "Approved" at bounding box center [336, 201] width 50 height 9
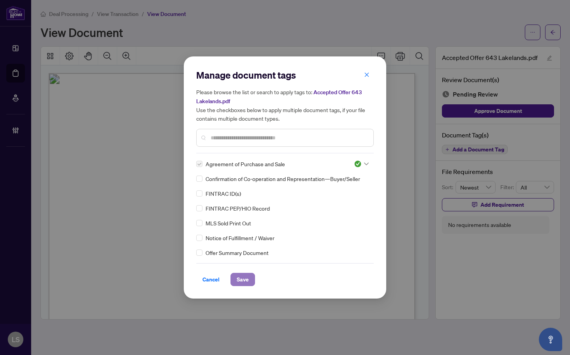
click at [239, 282] on span "Save" at bounding box center [243, 279] width 12 height 12
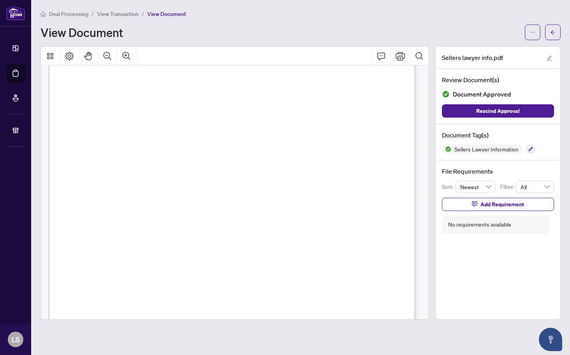
scroll to position [117, 0]
drag, startPoint x: 133, startPoint y: 265, endPoint x: 72, endPoint y: 272, distance: 61.6
click at [72, 272] on div "1 Connie Law From: York Sent: August 14, 2025 7:21 PM To: NorthEastYork Subject…" at bounding box center [330, 320] width 563 height 729
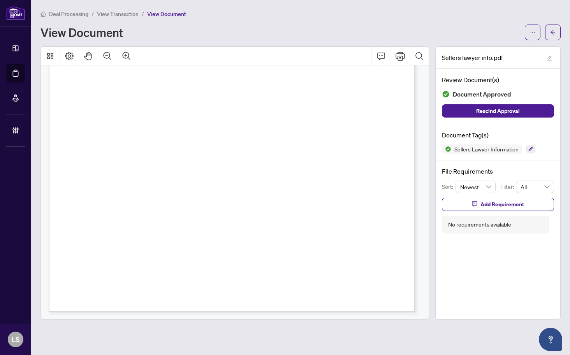
scroll to position [236, 0]
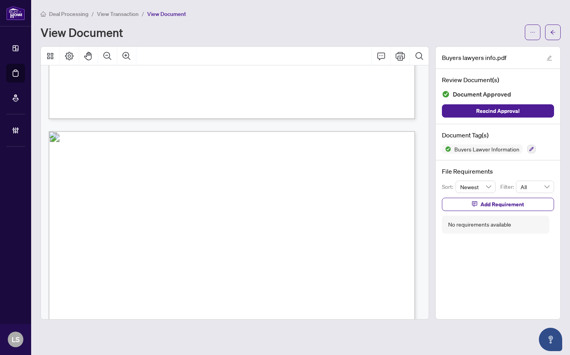
scroll to position [389, 0]
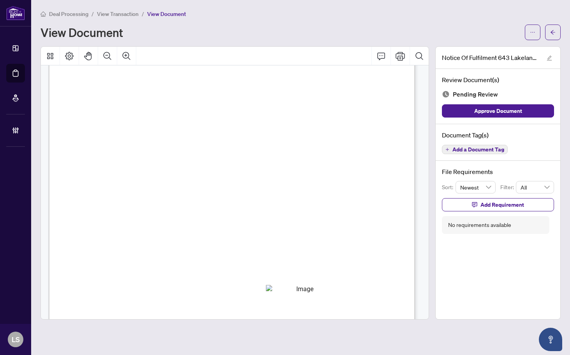
scroll to position [722, 0]
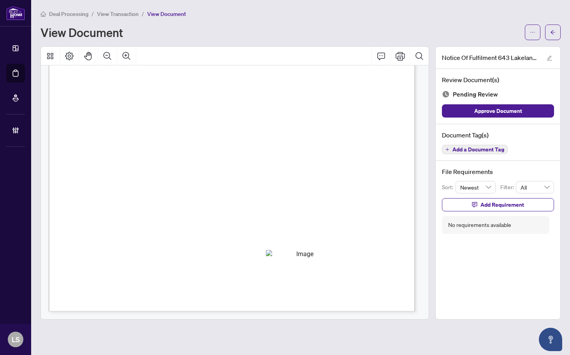
click at [474, 148] on span "Add a Document Tag" at bounding box center [478, 149] width 52 height 5
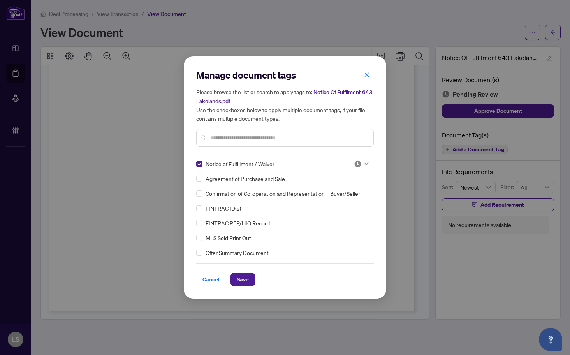
click at [358, 162] on img at bounding box center [358, 164] width 8 height 8
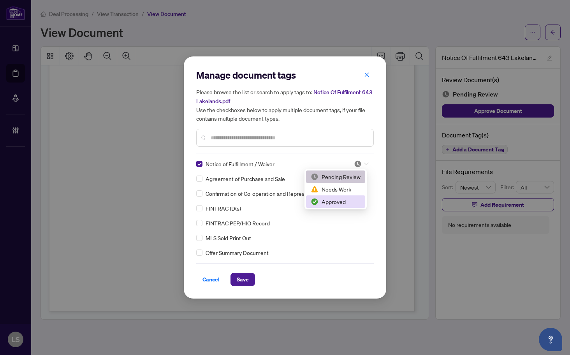
click at [335, 202] on div "Approved" at bounding box center [336, 201] width 50 height 9
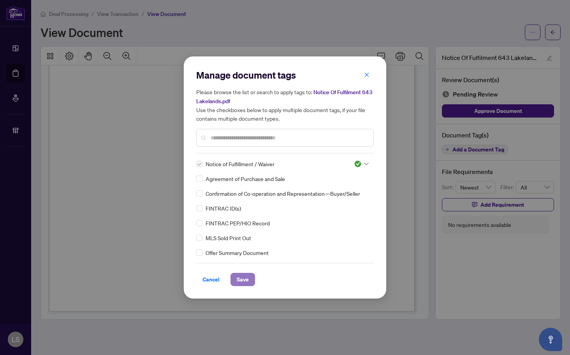
click at [249, 273] on button "Save" at bounding box center [242, 279] width 25 height 13
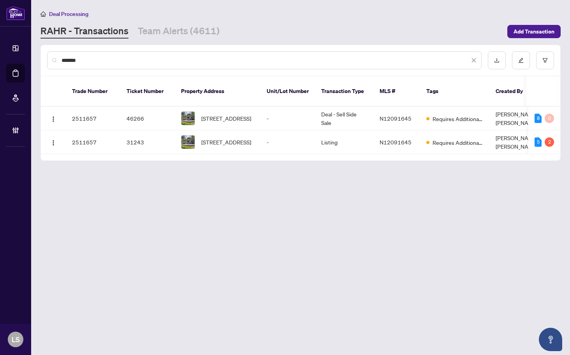
click at [63, 59] on input "*******" at bounding box center [265, 60] width 408 height 9
paste input "text"
type input "*******"
